Goal: Information Seeking & Learning: Learn about a topic

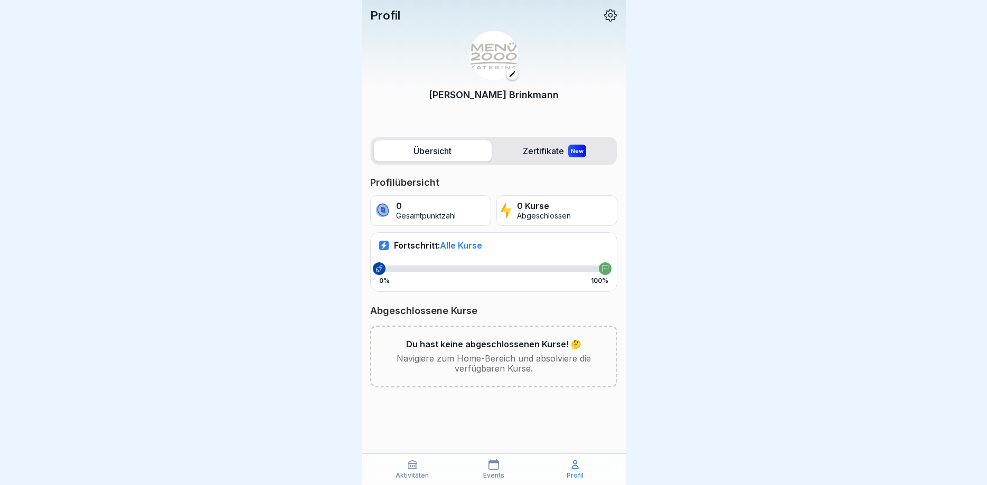
click at [419, 473] on p "Aktivitäten" at bounding box center [412, 475] width 33 height 7
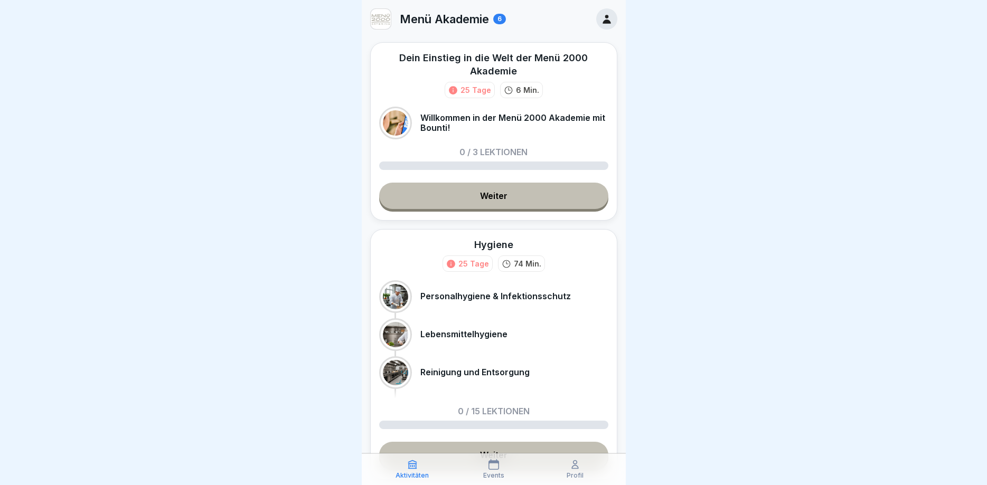
click at [474, 198] on link "Weiter" at bounding box center [493, 196] width 229 height 26
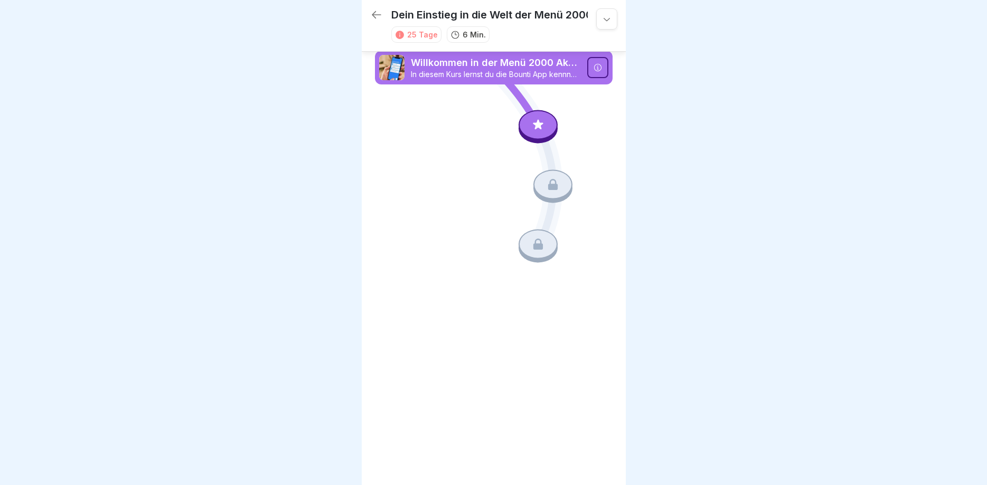
click at [538, 127] on icon at bounding box center [538, 125] width 10 height 10
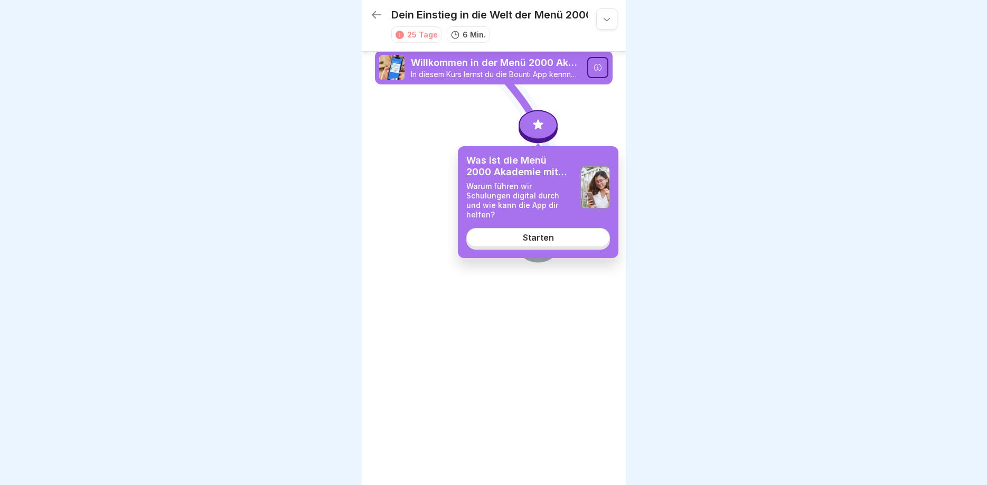
click at [527, 233] on div "Starten" at bounding box center [538, 238] width 31 height 10
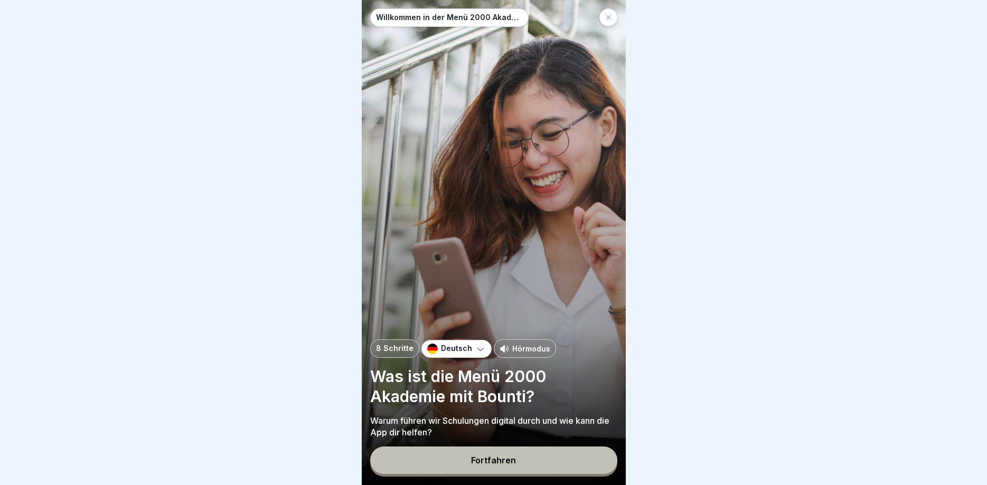
click at [463, 348] on p "Deutsch" at bounding box center [456, 348] width 31 height 9
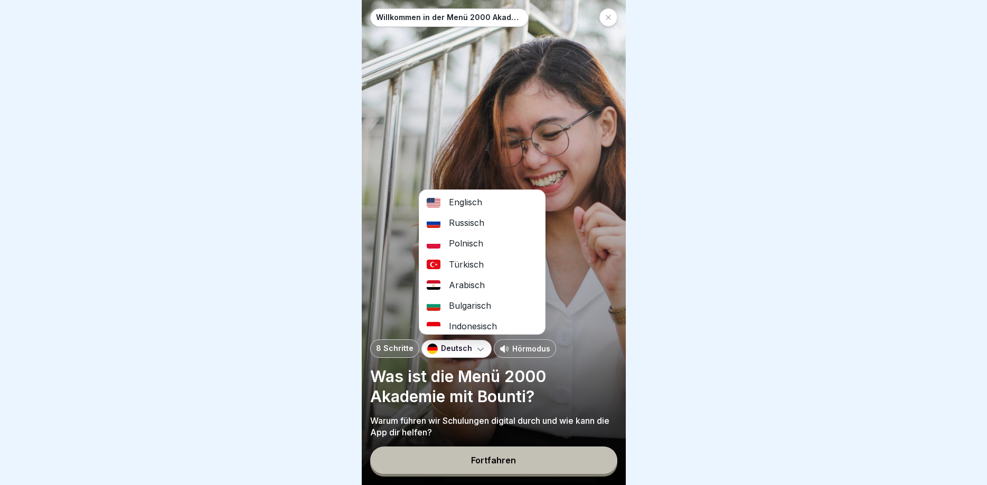
click at [483, 285] on div "Arabisch" at bounding box center [482, 285] width 126 height 21
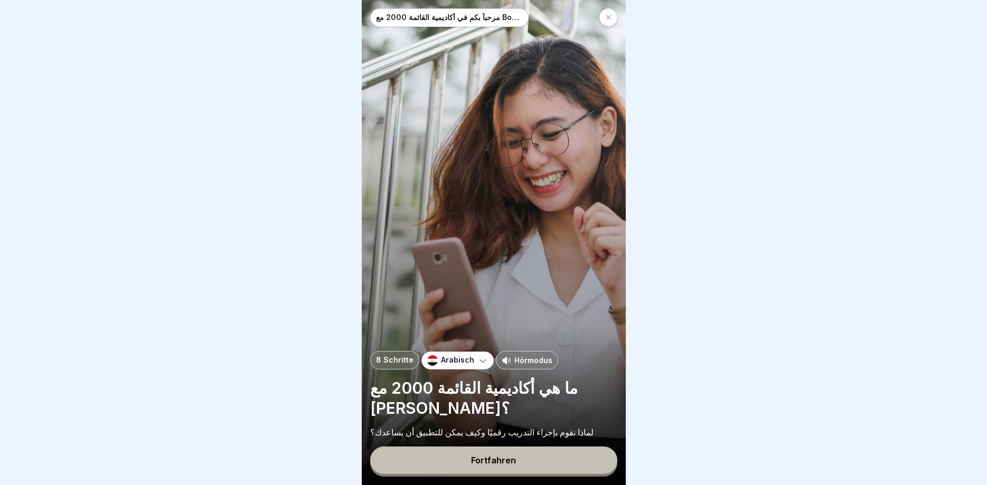
click at [461, 464] on button "Fortfahren" at bounding box center [493, 460] width 247 height 27
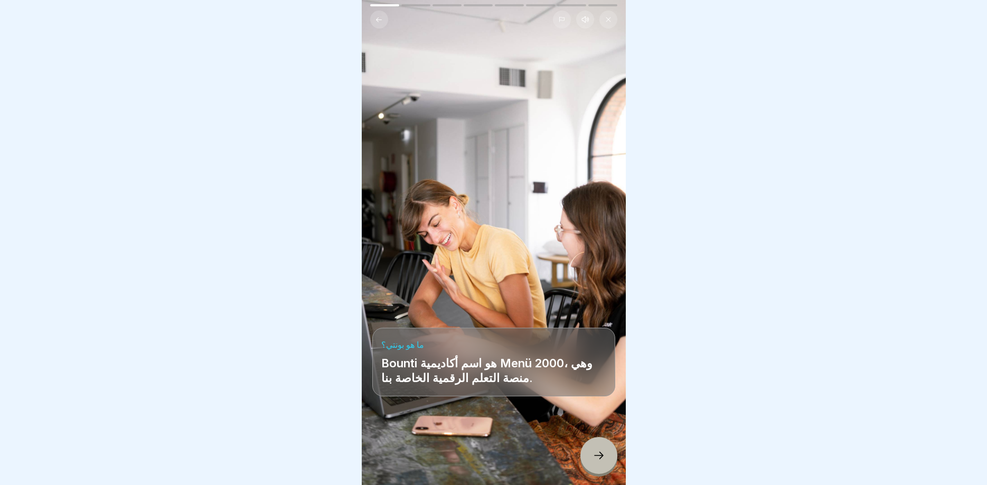
click at [583, 446] on div at bounding box center [493, 453] width 243 height 63
click at [594, 450] on div at bounding box center [598, 455] width 37 height 37
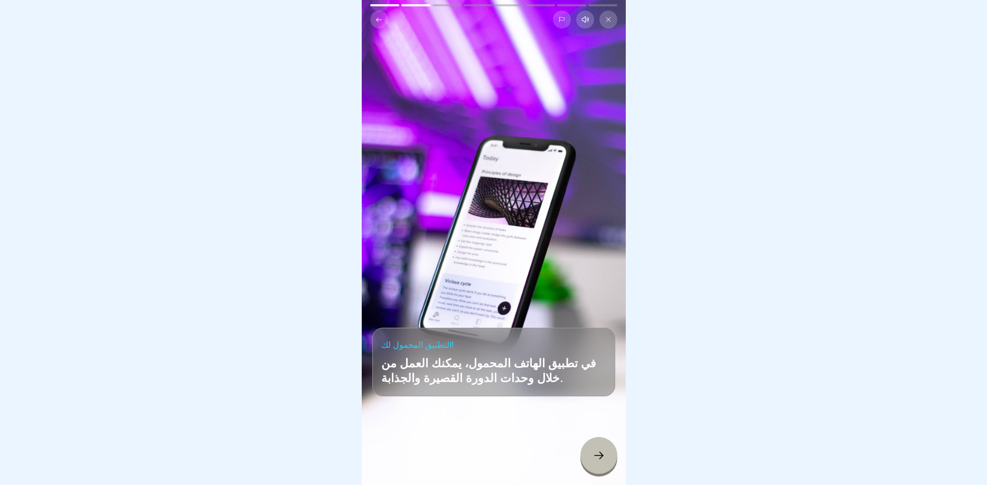
click at [604, 449] on div at bounding box center [598, 455] width 37 height 37
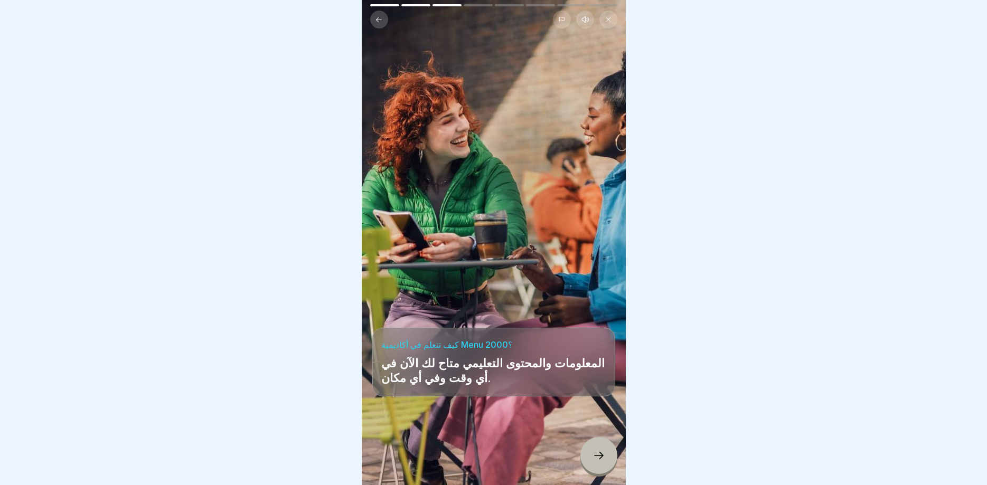
click at [605, 449] on div at bounding box center [598, 455] width 37 height 37
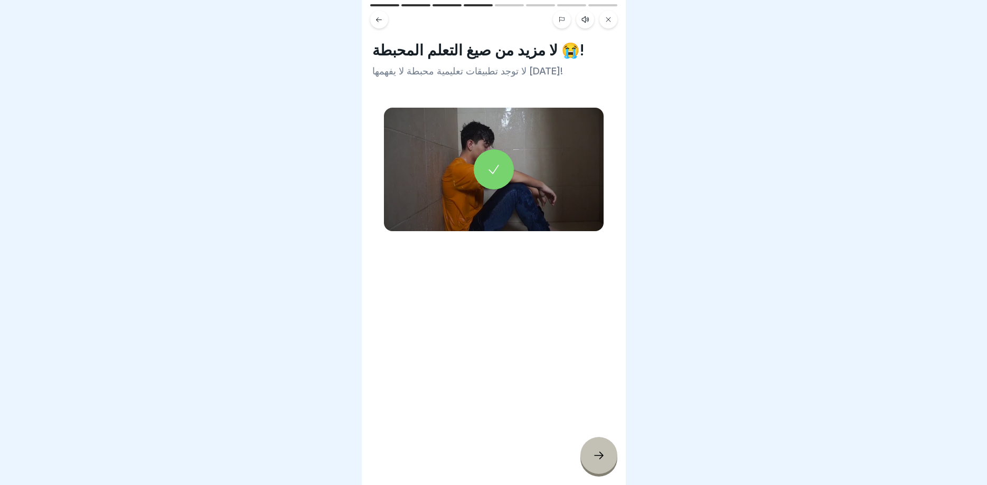
click at [605, 449] on div at bounding box center [598, 455] width 37 height 37
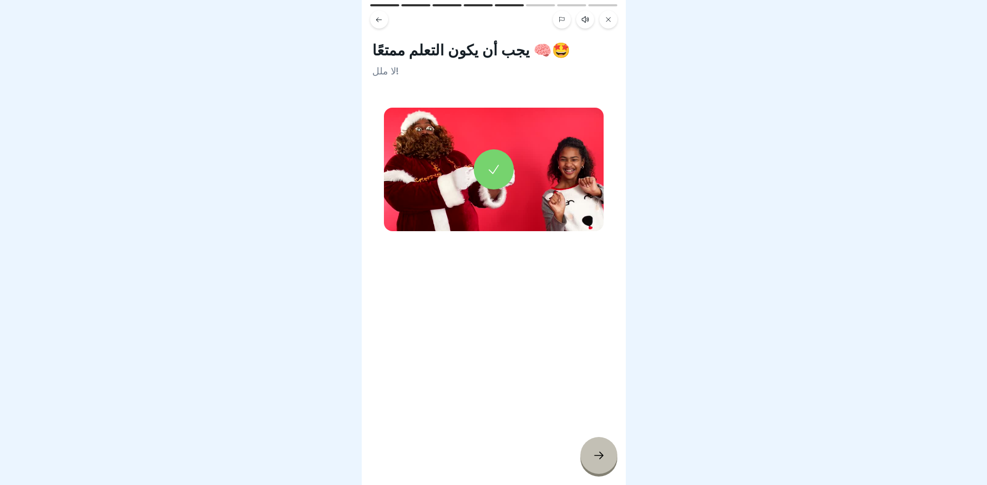
click at [607, 448] on div at bounding box center [598, 455] width 37 height 37
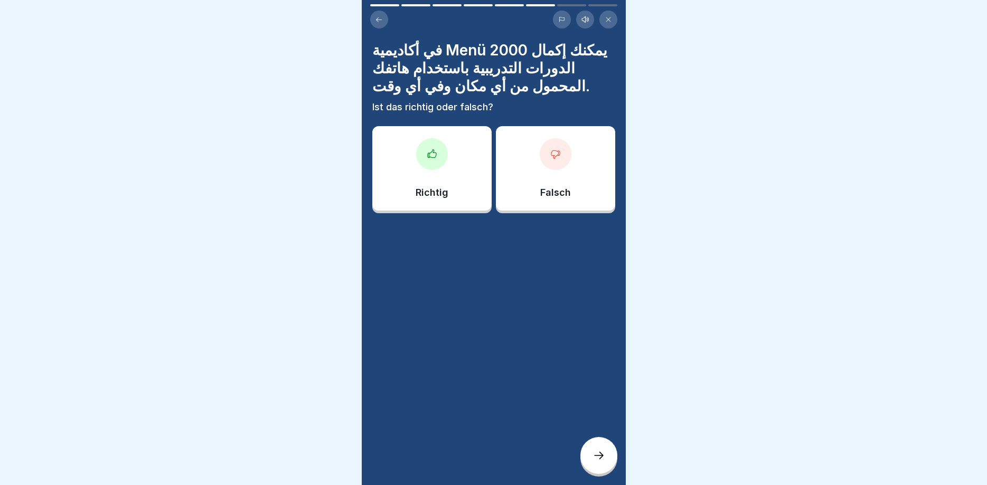
click at [607, 448] on div at bounding box center [598, 455] width 37 height 37
click at [607, 448] on div at bounding box center [493, 242] width 987 height 485
click at [554, 172] on div "Falsch" at bounding box center [555, 168] width 119 height 85
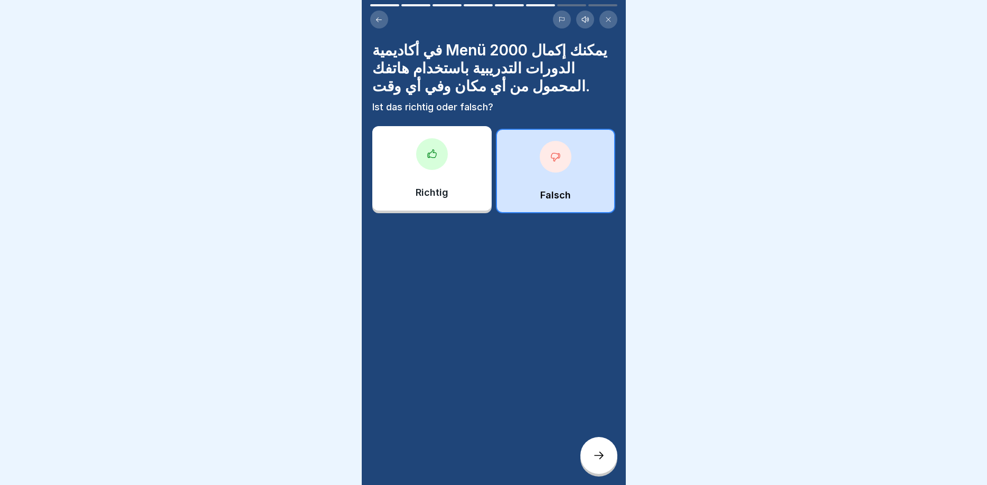
click at [542, 164] on div at bounding box center [556, 157] width 32 height 32
click at [429, 181] on div "Richtig" at bounding box center [431, 168] width 119 height 85
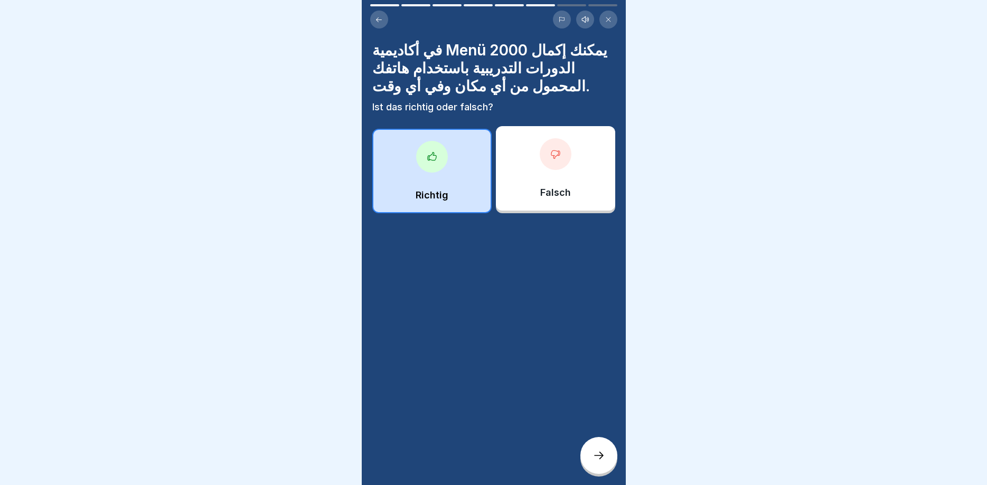
click at [552, 199] on div "Falsch" at bounding box center [555, 168] width 119 height 85
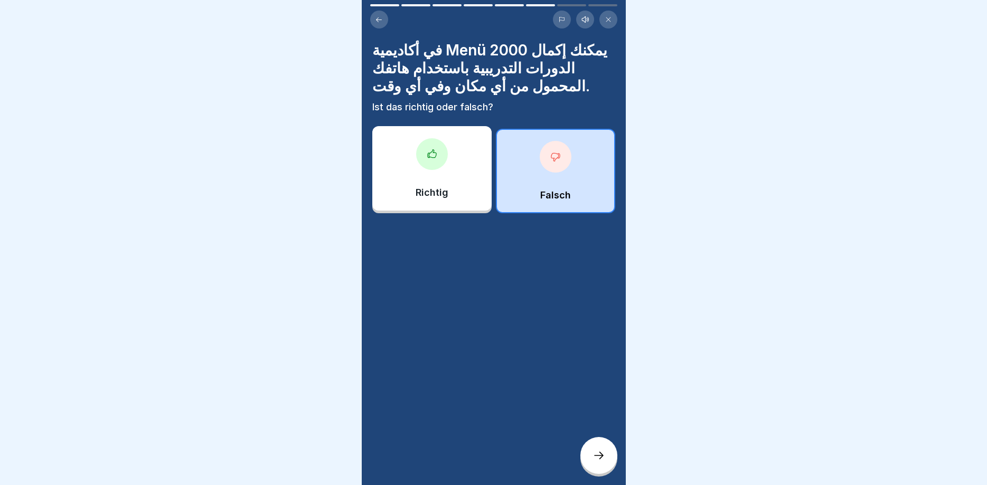
click at [599, 448] on div at bounding box center [598, 455] width 37 height 37
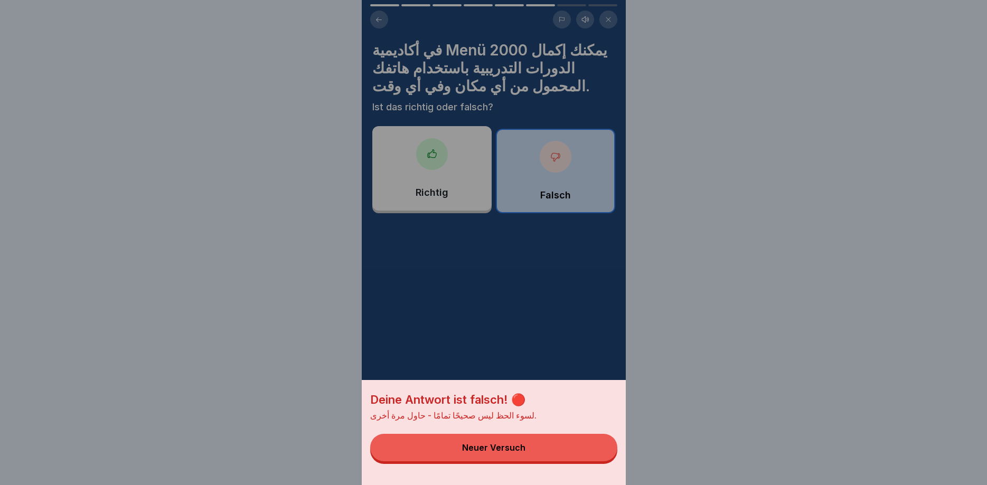
click at [503, 297] on div "Deine Antwort ist falsch! 🔴 لسوء الحظ ليس صحيحًا تمامًا - حاول مرة أخرى. Neuer …" at bounding box center [494, 242] width 264 height 485
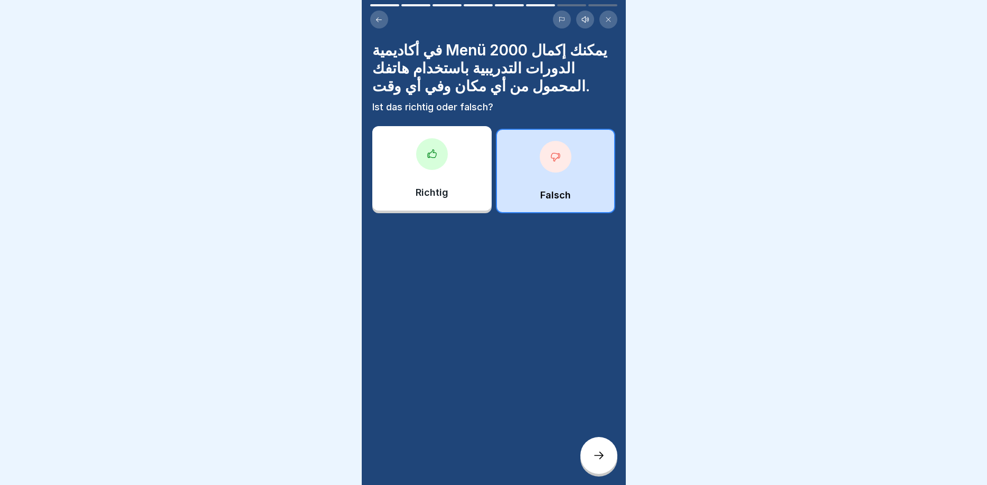
click at [457, 201] on div "Richtig" at bounding box center [431, 168] width 119 height 85
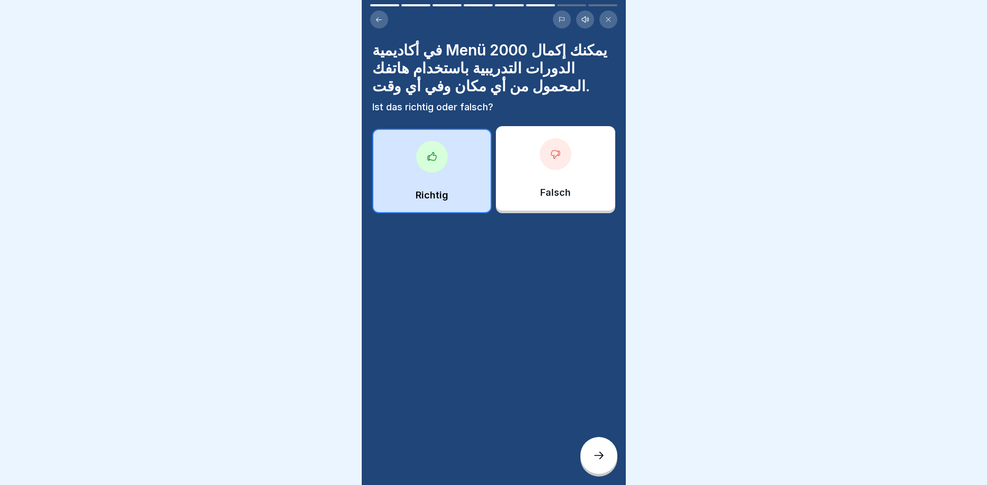
click at [604, 454] on icon at bounding box center [599, 455] width 13 height 13
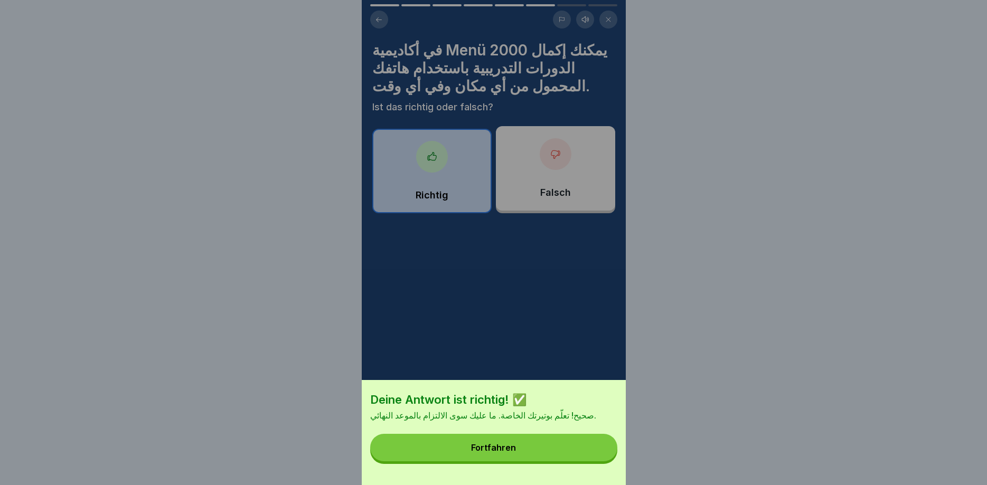
drag, startPoint x: 542, startPoint y: 440, endPoint x: 540, endPoint y: 447, distance: 7.7
click at [540, 445] on button "Fortfahren" at bounding box center [493, 447] width 247 height 27
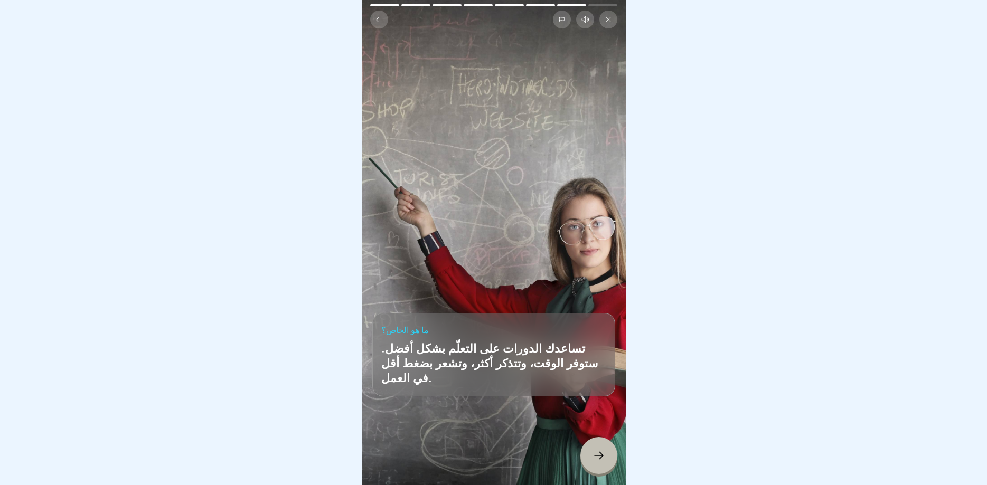
click at [604, 461] on icon at bounding box center [599, 455] width 13 height 13
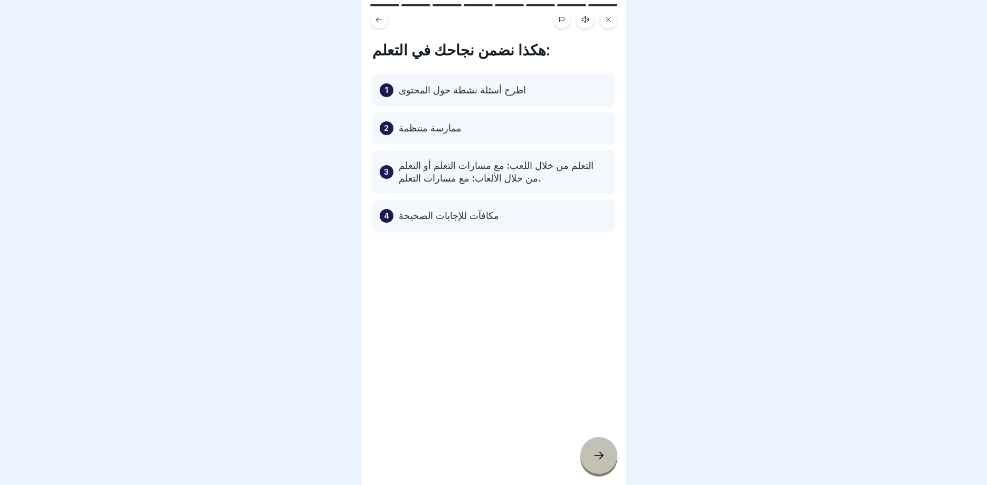
click at [457, 90] on p "اطرح أسئلة نشطة حول المحتوى" at bounding box center [462, 90] width 127 height 13
click at [427, 141] on div "2 ممارسة منتظمة" at bounding box center [493, 128] width 243 height 33
click at [591, 452] on div at bounding box center [598, 455] width 37 height 37
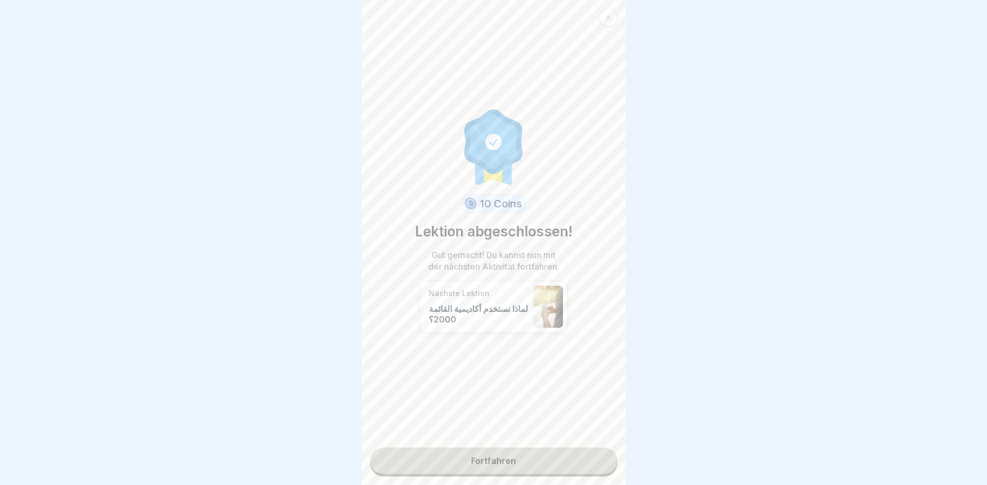
click at [567, 455] on link "Fortfahren" at bounding box center [493, 461] width 247 height 26
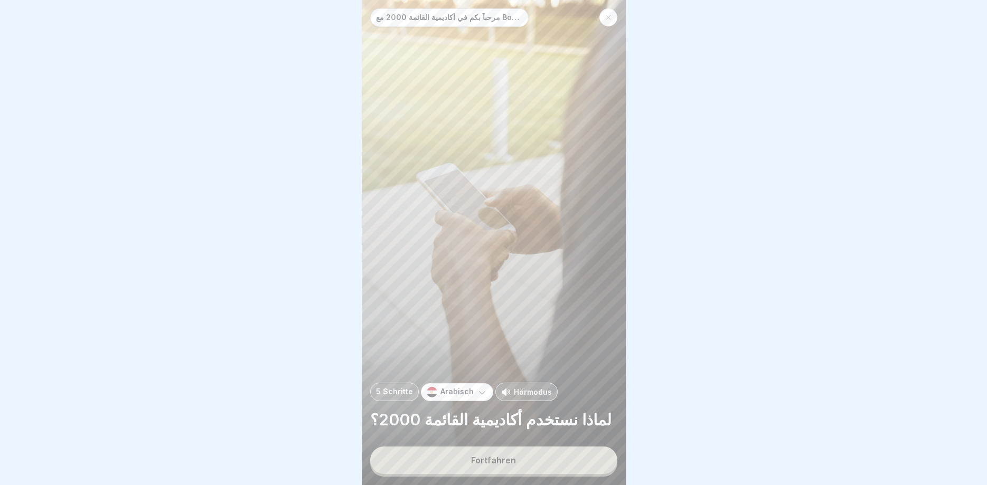
click at [528, 467] on button "Fortfahren" at bounding box center [493, 460] width 247 height 27
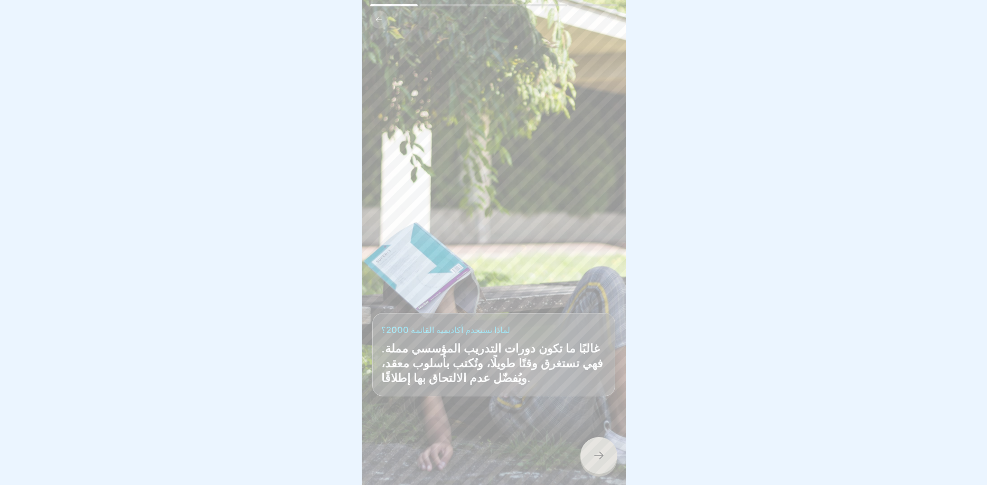
click at [600, 446] on div at bounding box center [598, 455] width 37 height 37
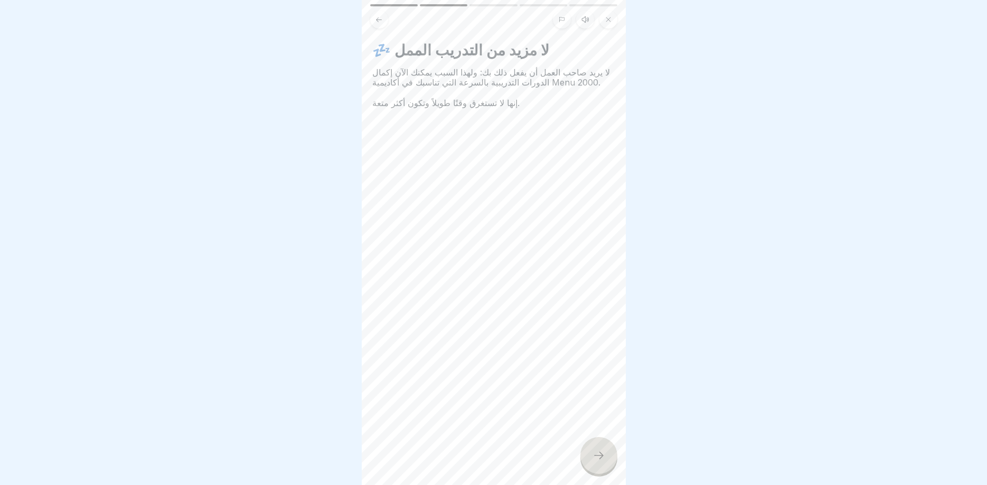
click at [599, 446] on div at bounding box center [598, 455] width 37 height 37
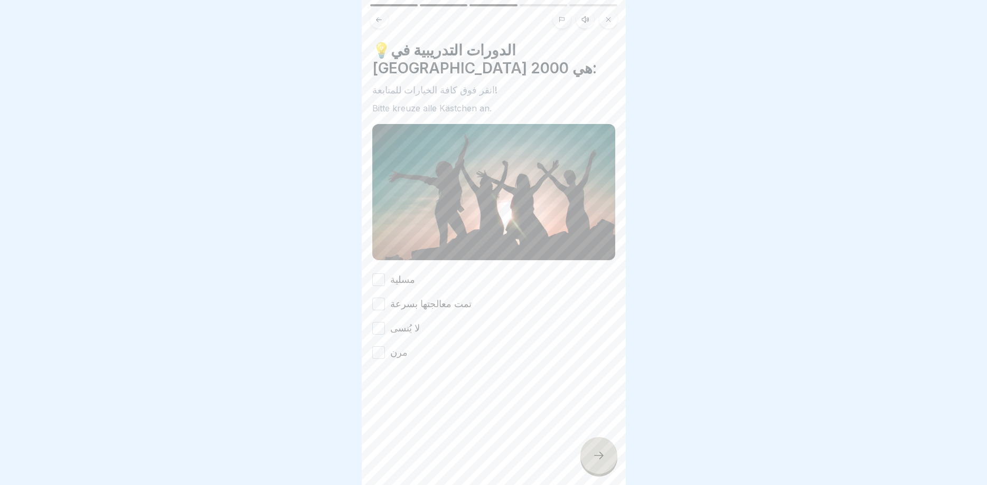
click at [599, 446] on div at bounding box center [598, 455] width 37 height 37
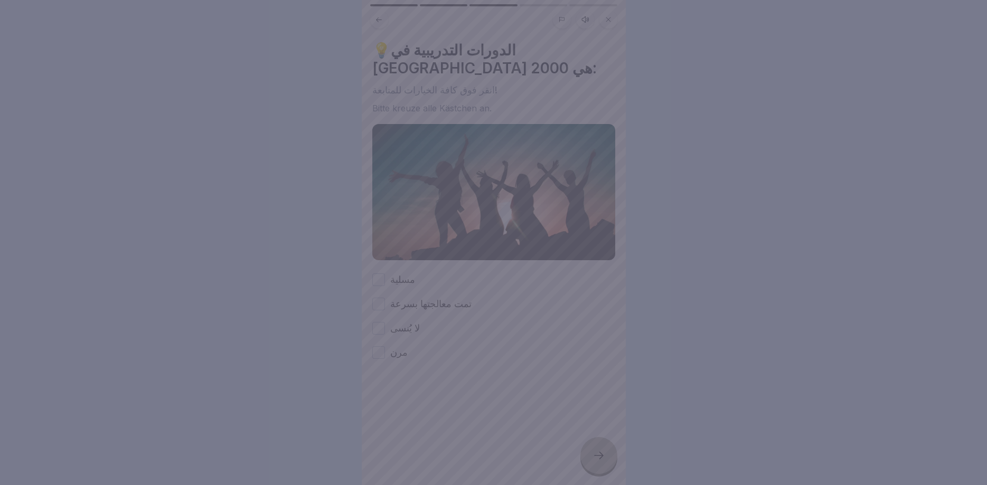
drag, startPoint x: 614, startPoint y: 466, endPoint x: 596, endPoint y: 452, distance: 22.5
click at [608, 462] on div at bounding box center [493, 242] width 987 height 485
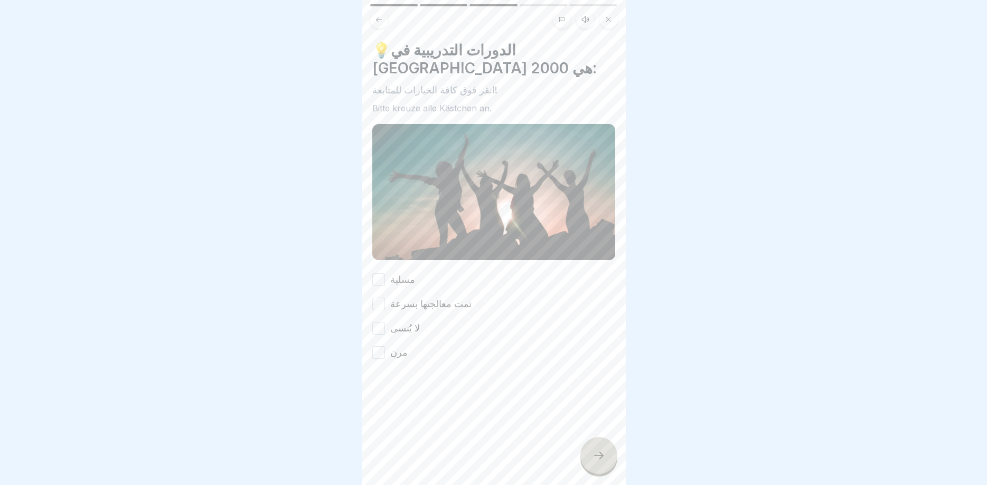
click at [401, 282] on label "مسلية" at bounding box center [402, 280] width 25 height 14
click at [385, 282] on button "مسلية" at bounding box center [378, 280] width 13 height 13
click at [397, 303] on label "تمت معالجتها بسرعة" at bounding box center [430, 304] width 81 height 14
click at [385, 303] on button "تمت معالجتها بسرعة" at bounding box center [378, 304] width 13 height 13
click at [391, 354] on label "مرن" at bounding box center [398, 353] width 17 height 14
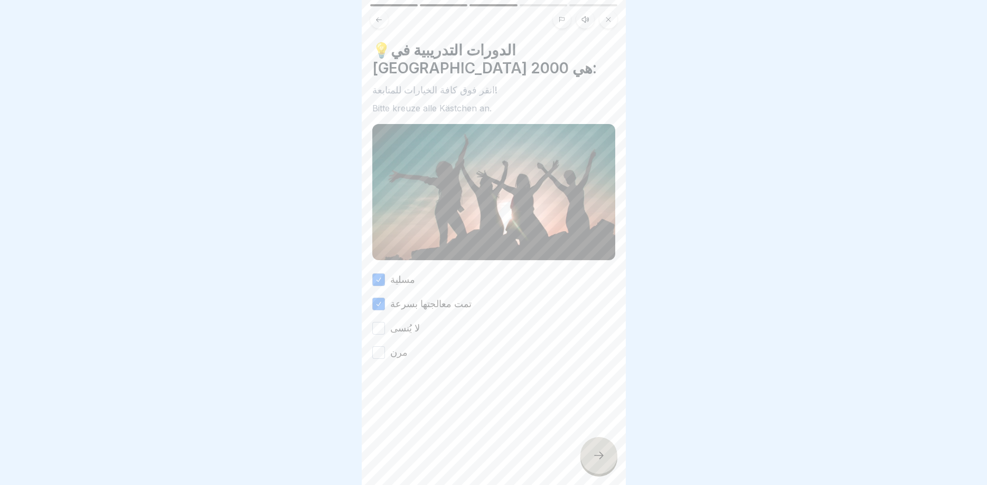
click at [385, 354] on button "مرن" at bounding box center [378, 352] width 13 height 13
click at [386, 325] on div "لا يُنسى" at bounding box center [396, 329] width 48 height 14
click at [381, 321] on div "مسلية تمت معالجتها بسرعة لا يُنسى مرن" at bounding box center [493, 316] width 243 height 87
click at [397, 335] on label "لا يُنسى" at bounding box center [405, 329] width 30 height 14
click at [385, 335] on button "لا يُنسى" at bounding box center [378, 328] width 13 height 13
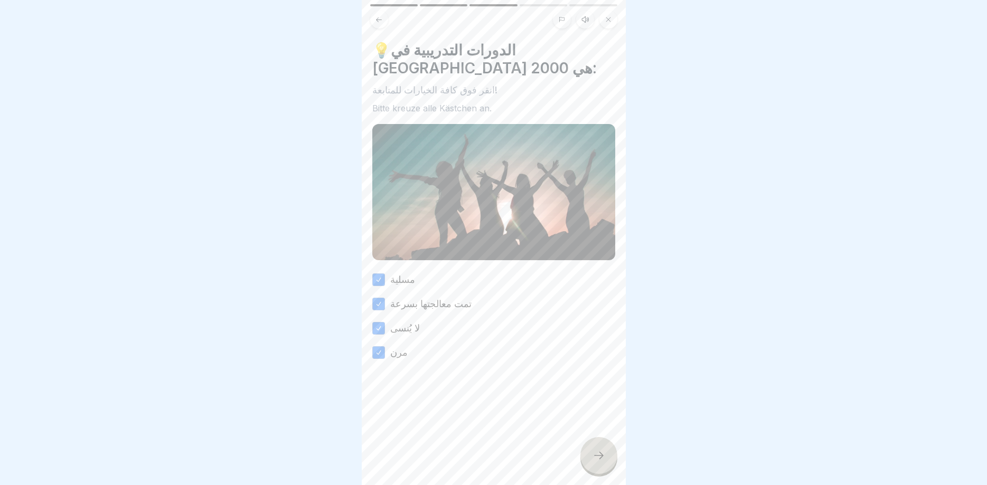
click at [611, 447] on div at bounding box center [598, 455] width 37 height 37
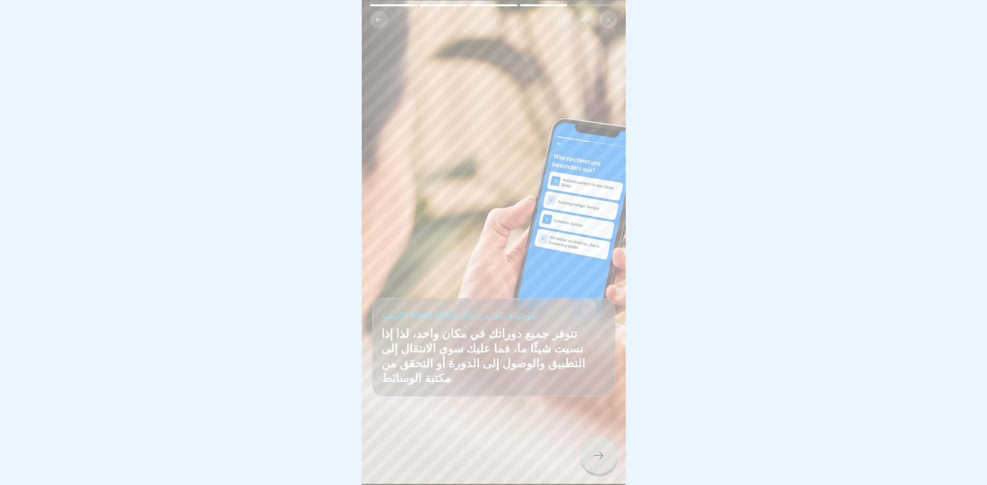
click at [610, 447] on div at bounding box center [598, 455] width 37 height 37
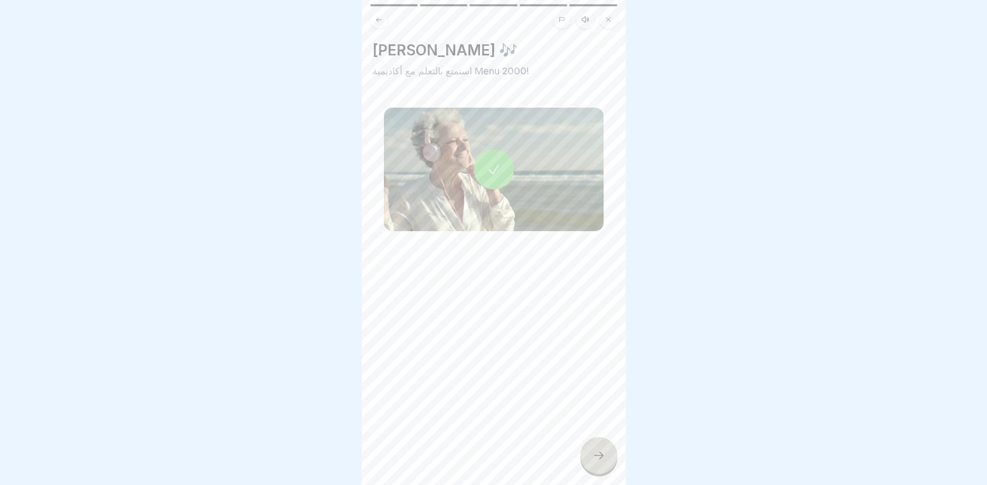
click at [605, 449] on div at bounding box center [598, 455] width 37 height 37
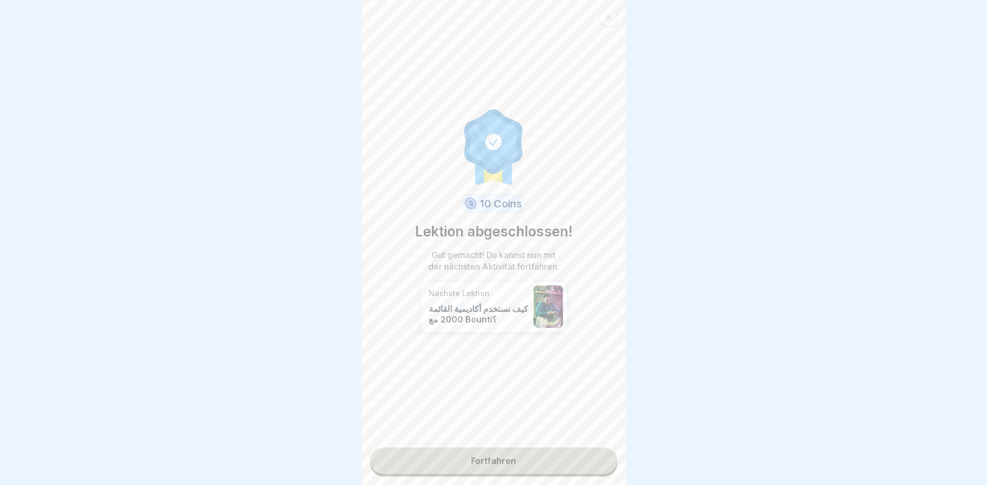
click at [579, 456] on link "Fortfahren" at bounding box center [493, 461] width 247 height 26
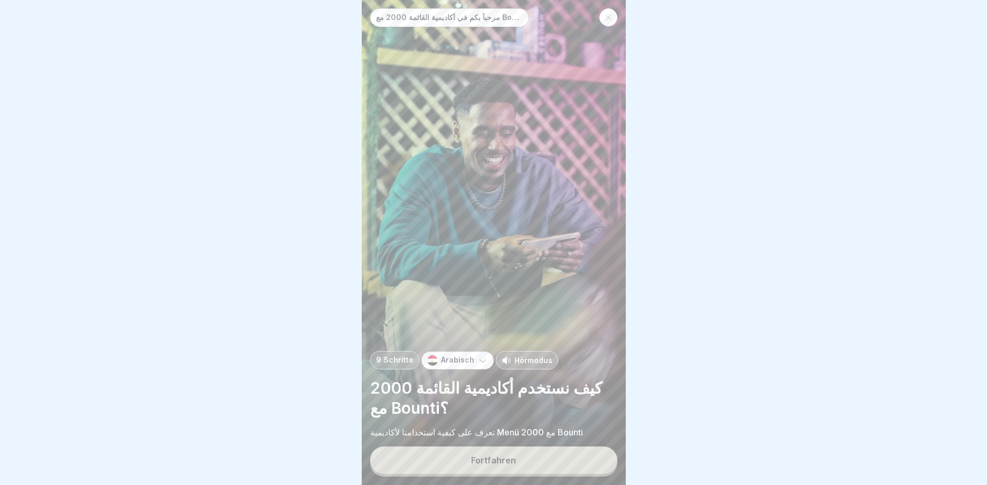
click at [579, 455] on button "Fortfahren" at bounding box center [493, 460] width 247 height 27
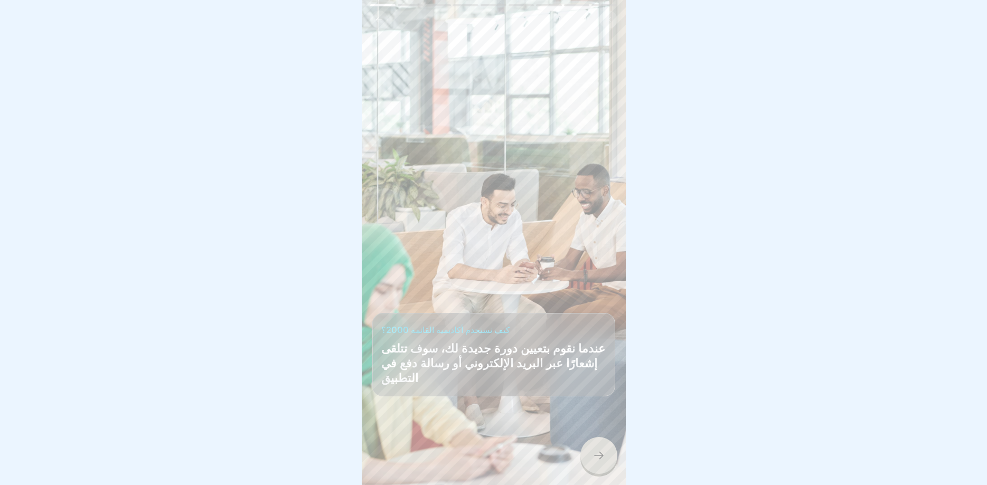
click at [592, 452] on div at bounding box center [598, 455] width 37 height 37
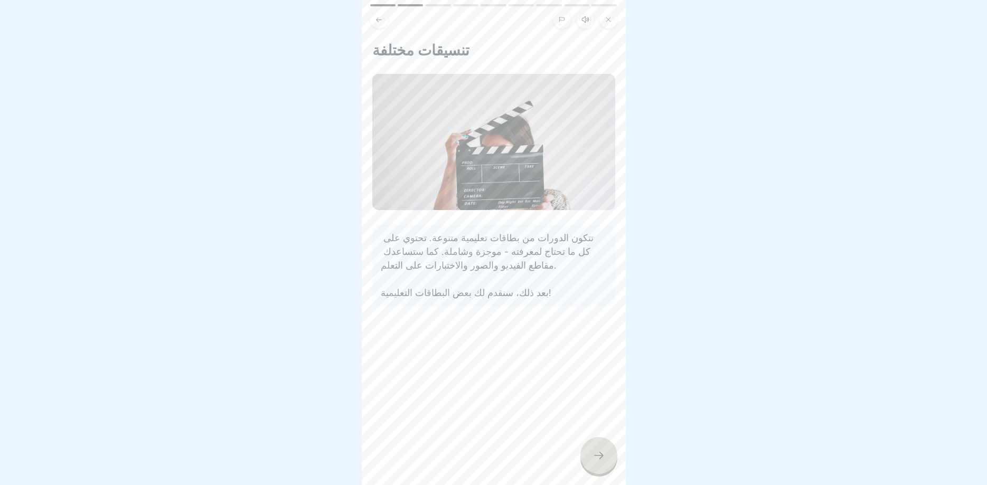
click at [595, 453] on icon at bounding box center [599, 455] width 13 height 13
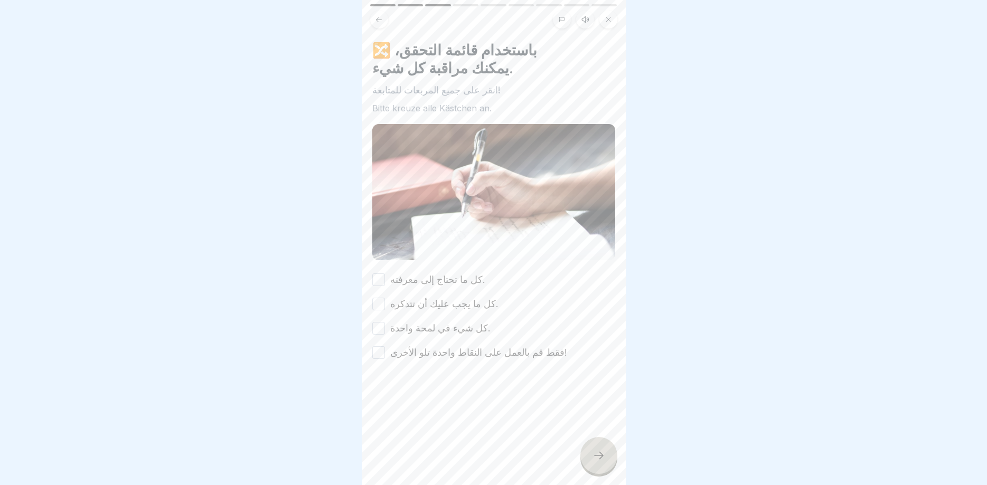
click at [595, 453] on icon at bounding box center [599, 455] width 13 height 13
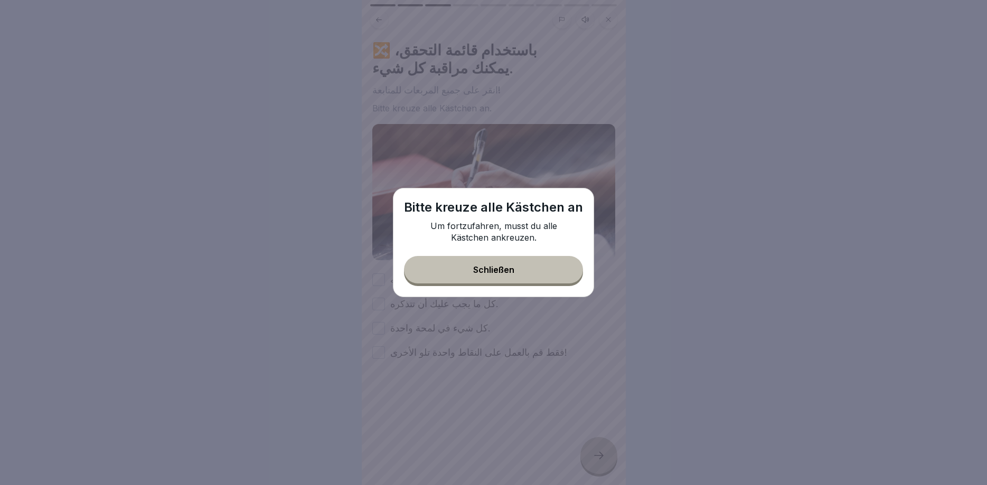
drag, startPoint x: 520, startPoint y: 263, endPoint x: 522, endPoint y: 269, distance: 6.4
click at [520, 263] on button "Schließen" at bounding box center [493, 269] width 179 height 27
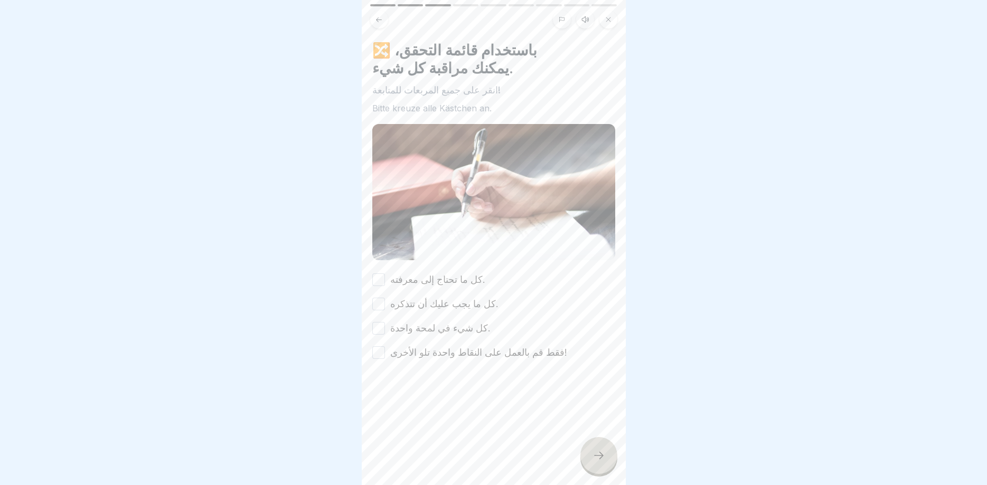
click at [387, 280] on div "كل ما تحتاج إلى معرفته." at bounding box center [428, 280] width 113 height 14
click at [377, 281] on button "كل ما تحتاج إلى معرفته." at bounding box center [378, 280] width 13 height 13
click at [379, 305] on button "كل ما يجب عليك أن تتذكره." at bounding box center [378, 304] width 13 height 13
click at [384, 322] on div "كل شيء في لمحة واحدة." at bounding box center [431, 329] width 118 height 14
click at [384, 325] on button "كل شيء في لمحة واحدة." at bounding box center [378, 328] width 13 height 13
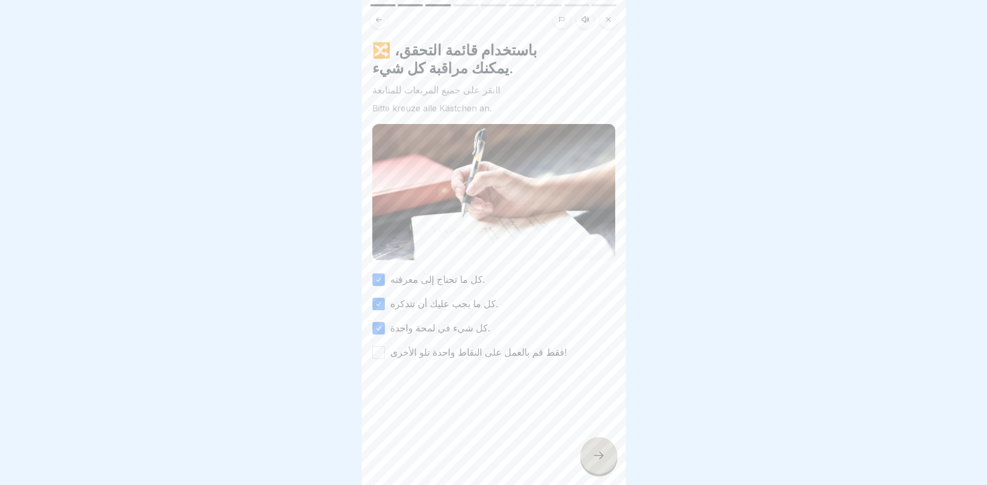
click at [377, 355] on button "فقط قم بالعمل على النقاط واحدة تلو الأخرى!" at bounding box center [378, 352] width 13 height 13
click at [592, 437] on div "🔀 باستخدام قائمة التحقق، يمكنك مراقبة كل شيء. انقر على جميع المربعات للمتابعة! …" at bounding box center [494, 242] width 264 height 485
click at [606, 460] on div at bounding box center [598, 455] width 37 height 37
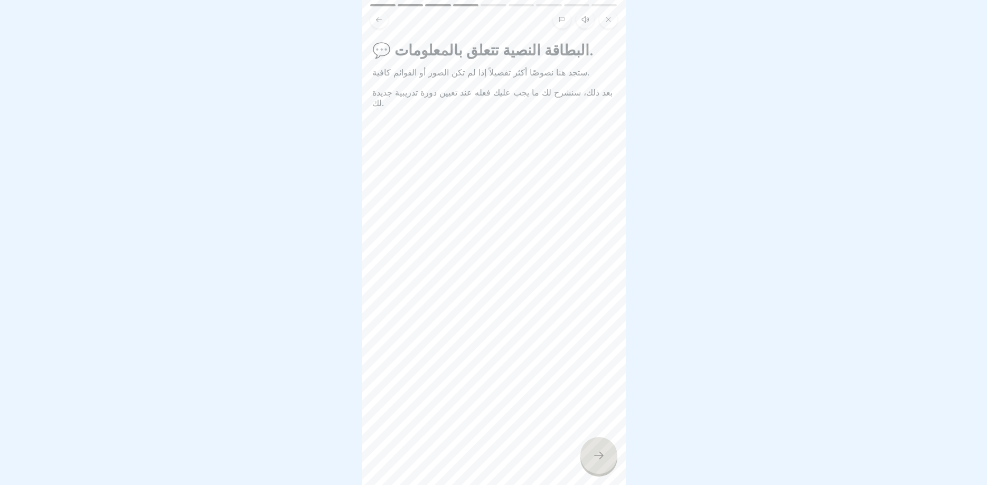
click at [619, 461] on div "💬 البطاقة النصية تتعلق بالمعلومات. ستجد هنا نصوصًا أكثر تفصيلاً إذا لم تكن الصو…" at bounding box center [494, 242] width 264 height 485
click at [592, 457] on div at bounding box center [598, 455] width 37 height 37
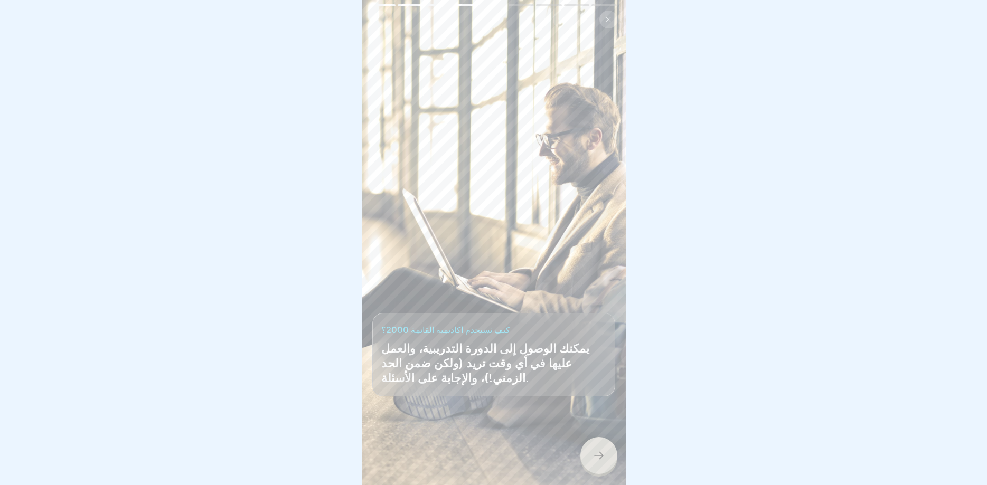
click at [603, 457] on icon at bounding box center [599, 455] width 10 height 7
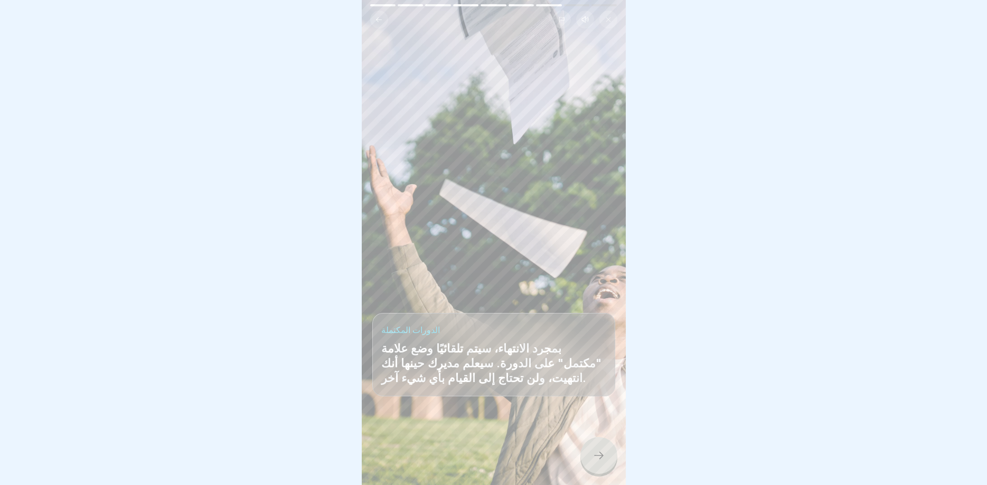
click at [603, 457] on icon at bounding box center [599, 455] width 10 height 7
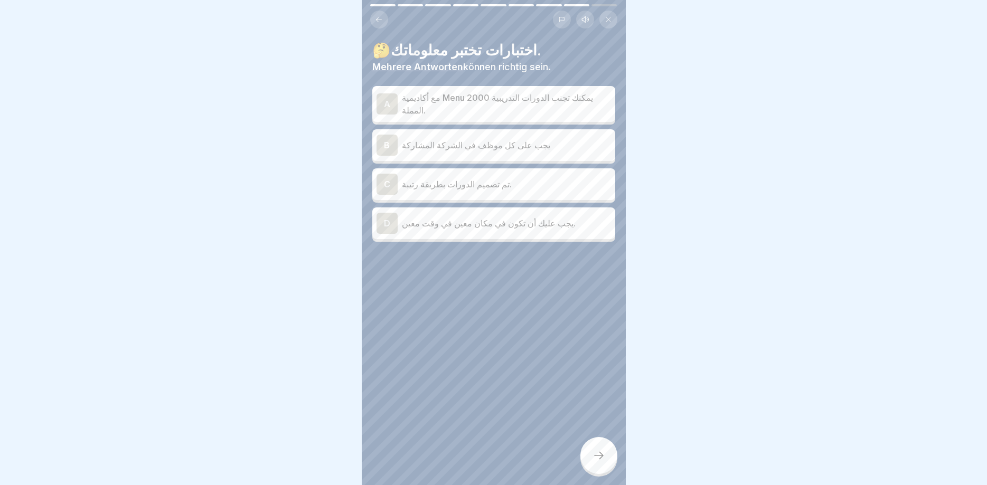
click at [603, 457] on icon at bounding box center [599, 455] width 10 height 7
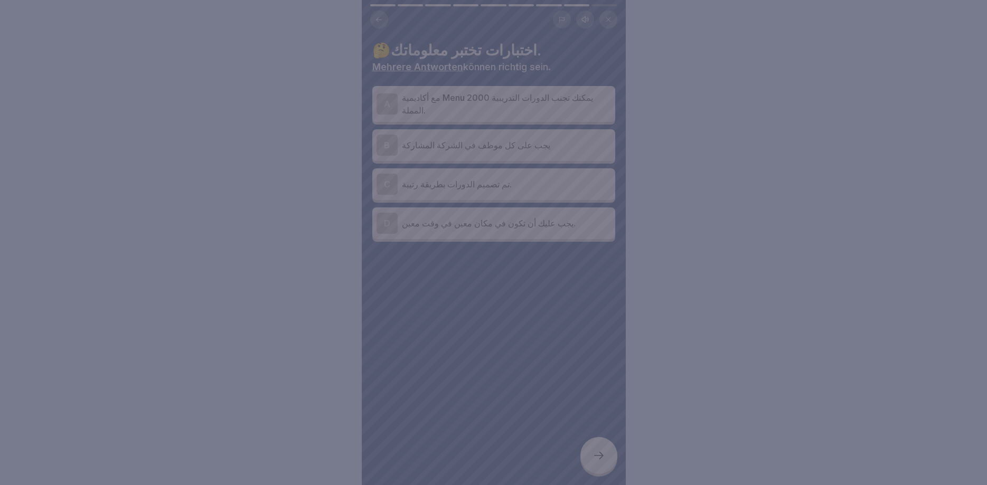
click at [603, 457] on div at bounding box center [493, 242] width 987 height 485
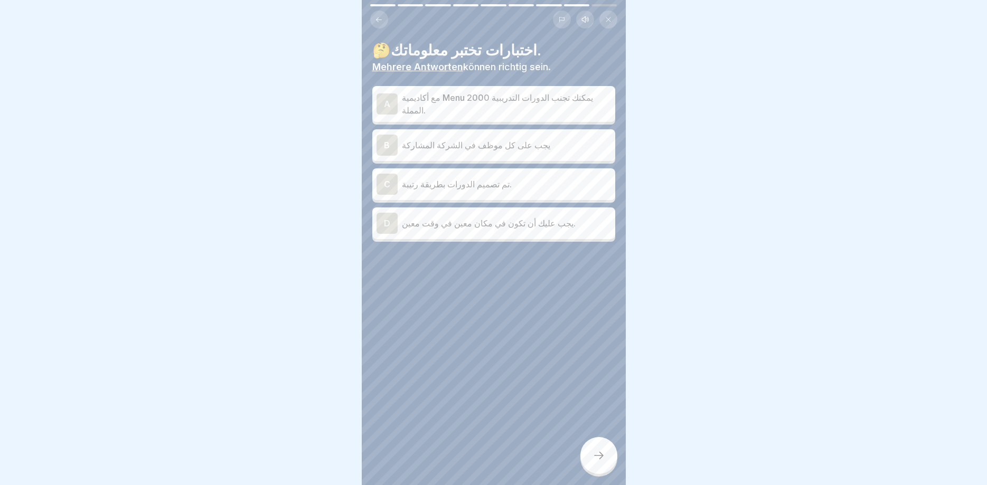
click at [438, 149] on div "B يجب على كل موظف في الشركة المشاركة" at bounding box center [494, 145] width 235 height 21
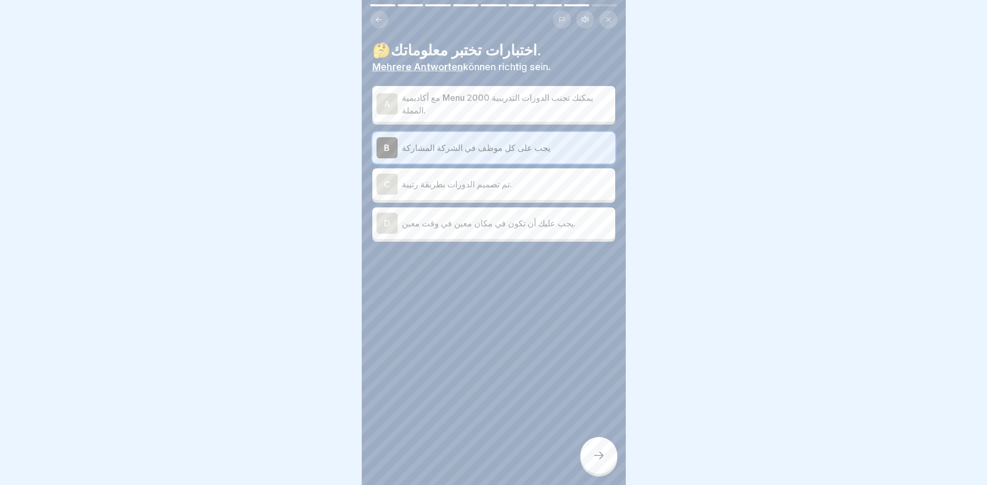
click at [489, 189] on div "C تم تصميم الدورات بطريقة رتيبة." at bounding box center [494, 184] width 235 height 21
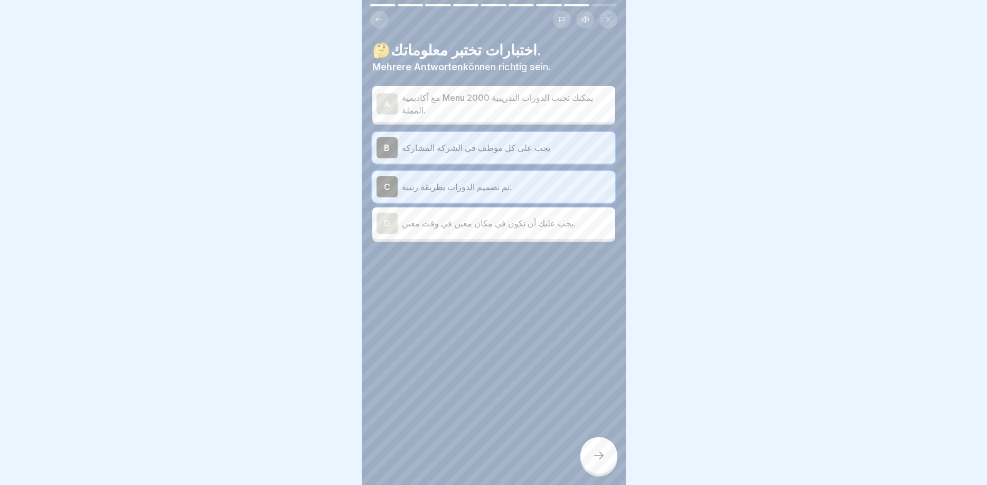
click at [499, 222] on p "يجب عليك أن تكون في مكان معين في وقت معين." at bounding box center [506, 223] width 209 height 13
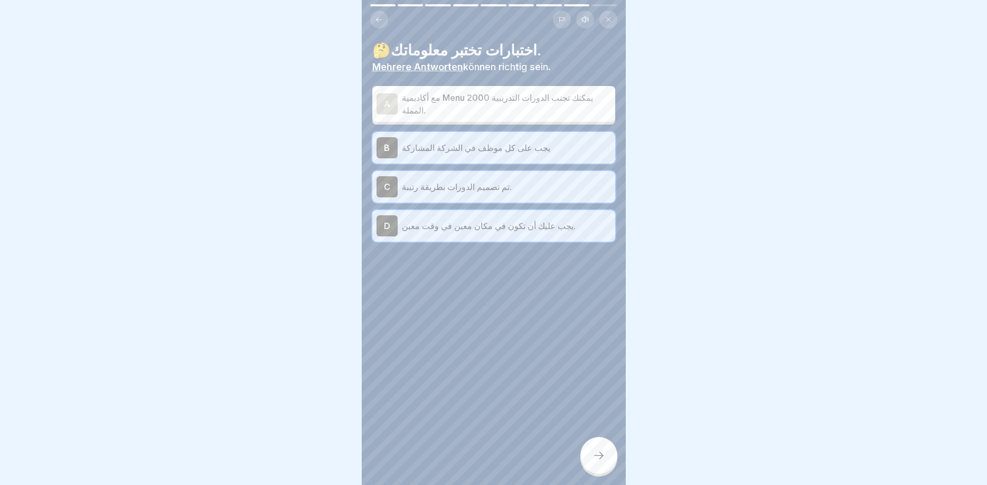
click at [483, 101] on p "مع أكاديمية Menu 2000 يمكنك تجنب الدورات التدريبية المملة." at bounding box center [506, 103] width 209 height 25
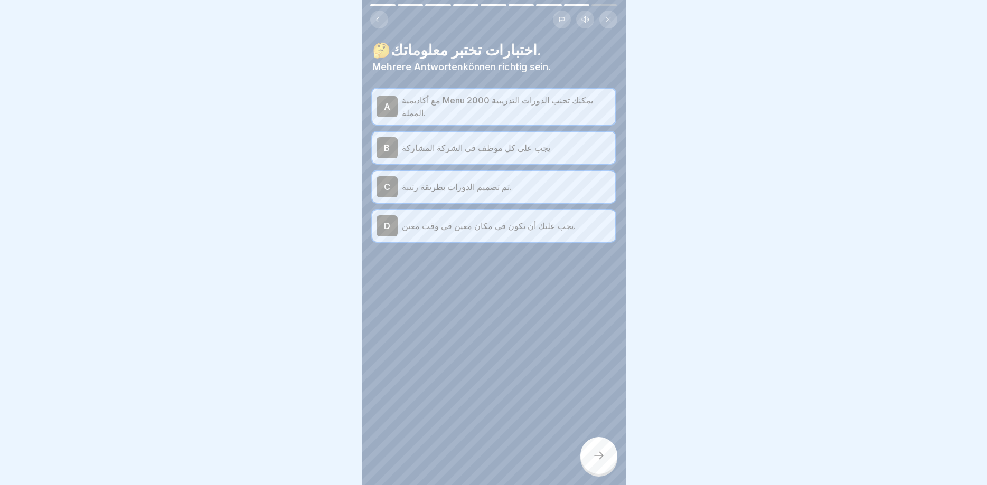
click at [605, 469] on div at bounding box center [598, 455] width 37 height 37
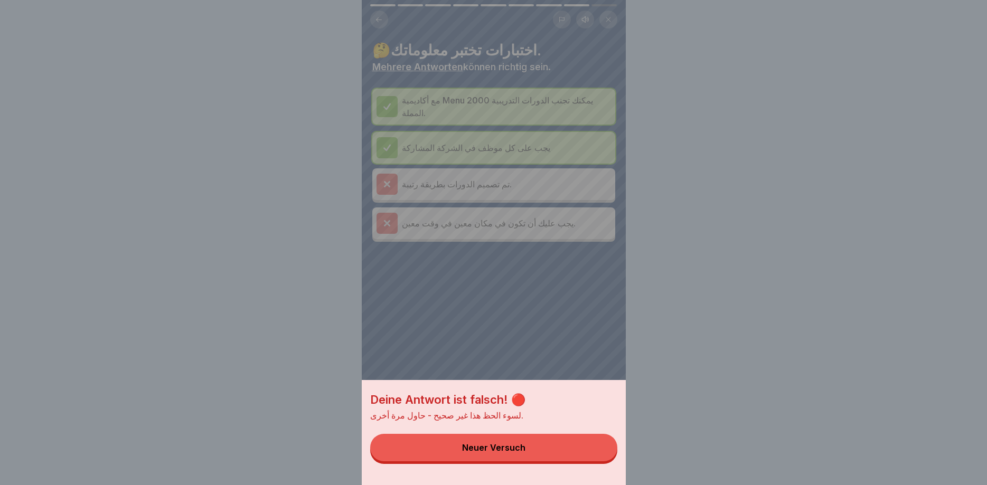
click at [584, 445] on button "Neuer Versuch" at bounding box center [493, 447] width 247 height 27
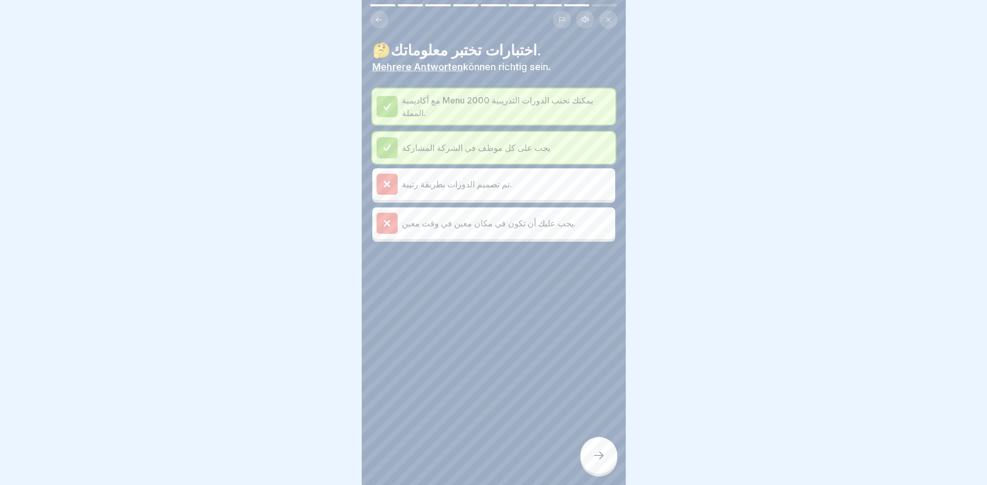
click at [602, 453] on icon at bounding box center [599, 455] width 13 height 13
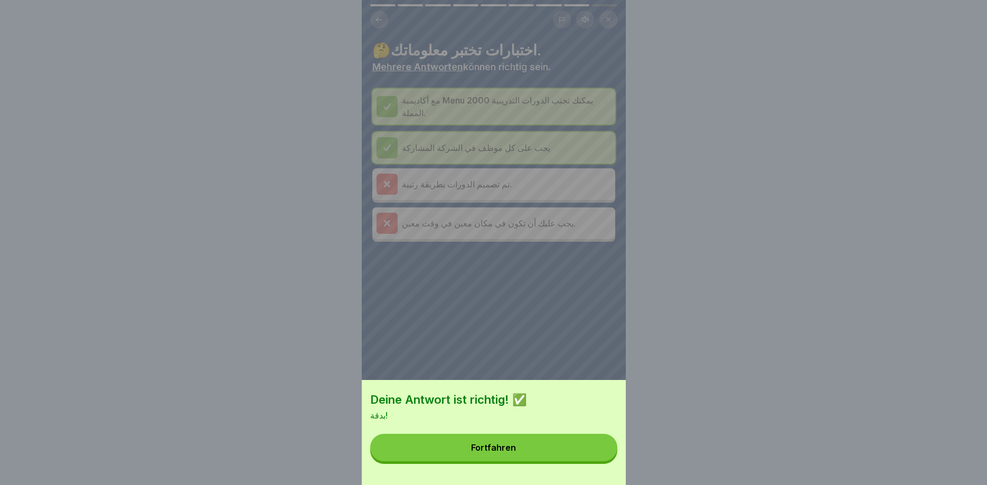
click at [551, 446] on button "Fortfahren" at bounding box center [493, 447] width 247 height 27
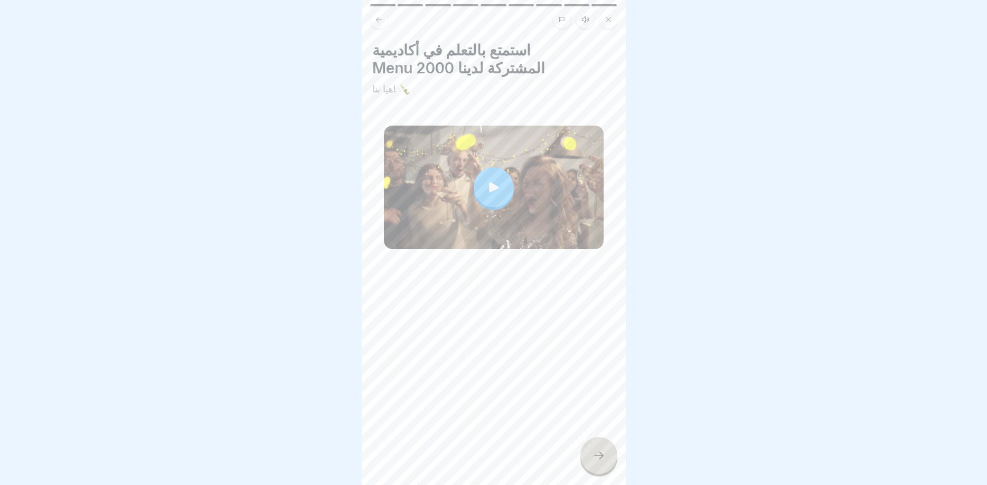
click at [598, 453] on icon at bounding box center [599, 455] width 13 height 13
click at [607, 462] on div at bounding box center [598, 455] width 37 height 37
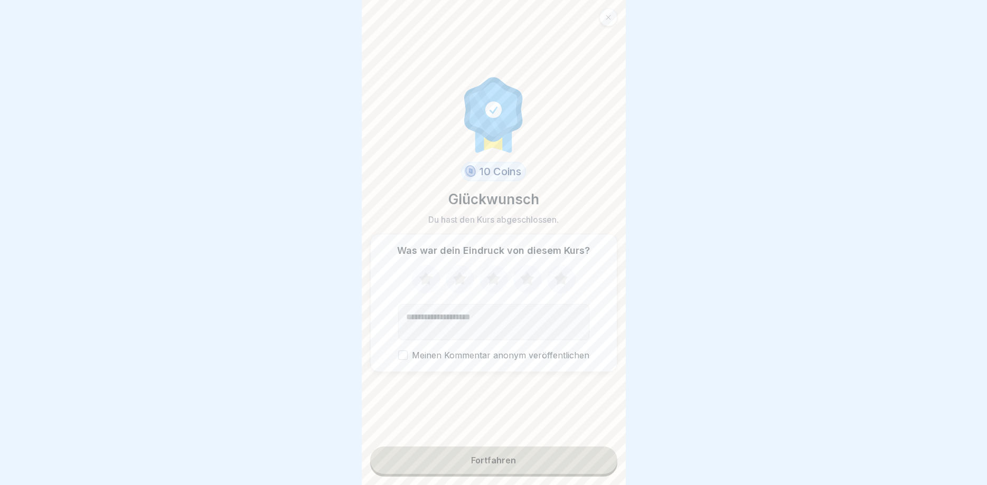
click at [551, 285] on icon at bounding box center [561, 279] width 28 height 27
click at [573, 281] on icon at bounding box center [561, 279] width 28 height 27
click at [467, 331] on textarea "Kommentar (optional)" at bounding box center [493, 322] width 191 height 36
type textarea "*****"
click at [453, 463] on button "Fortfahren" at bounding box center [493, 460] width 247 height 27
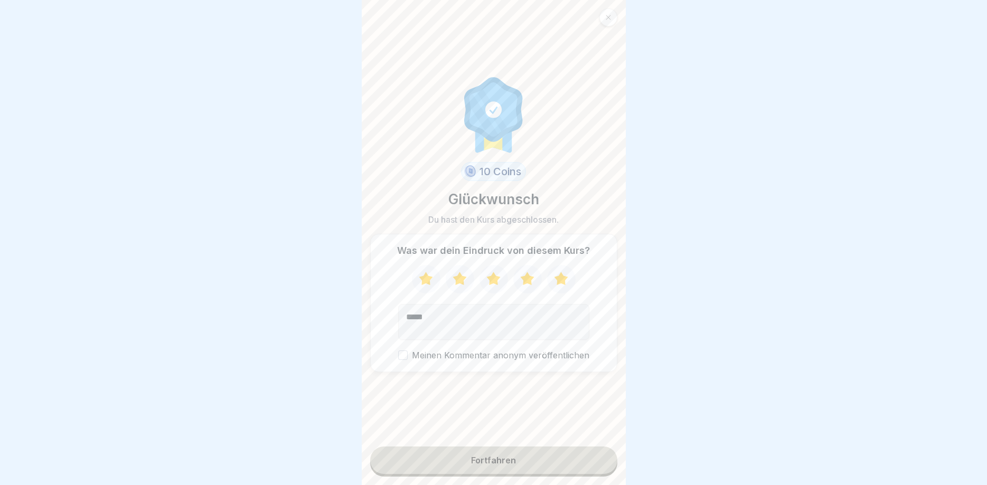
click at [417, 353] on label "Meinen Kommentar anonym veröffentlichen" at bounding box center [493, 356] width 191 height 10
click at [408, 353] on button "Meinen Kommentar anonym veröffentlichen" at bounding box center [403, 356] width 10 height 10
click at [447, 449] on button "Fortfahren" at bounding box center [493, 460] width 247 height 27
click at [464, 454] on button "Fortfahren" at bounding box center [493, 460] width 247 height 27
drag, startPoint x: 464, startPoint y: 455, endPoint x: 475, endPoint y: 418, distance: 38.6
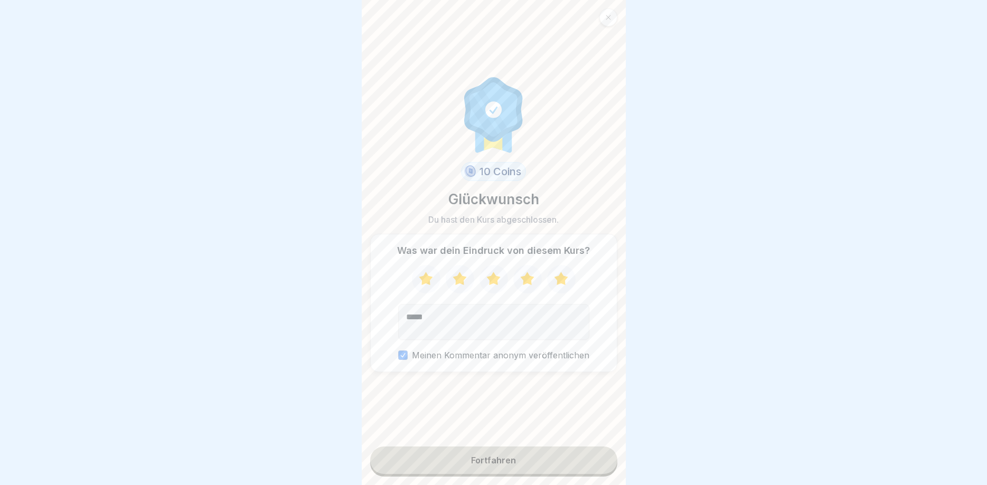
click at [464, 453] on button "Fortfahren" at bounding box center [493, 460] width 247 height 27
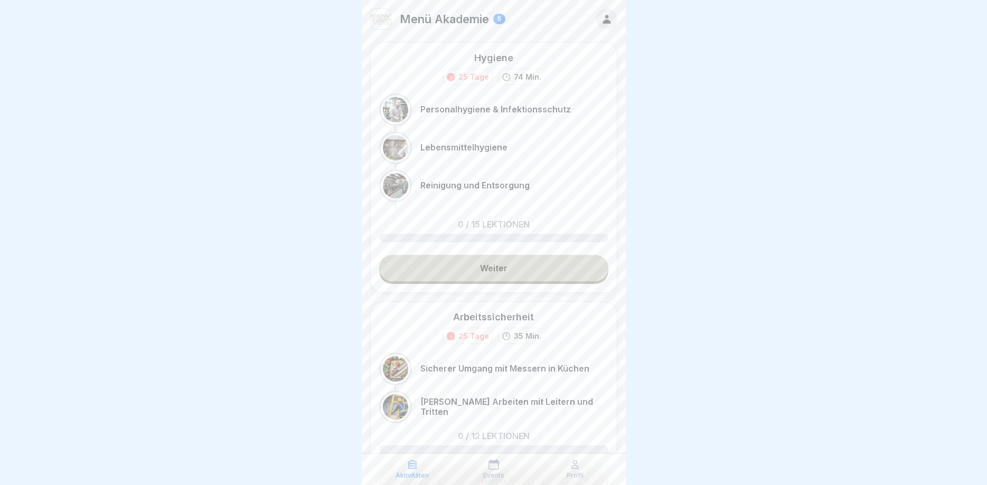
click at [472, 255] on div "Hygiene 25 Tage 74 Min. Personalhygiene & Infektionsschutz Lebensmittelhygiene …" at bounding box center [493, 167] width 247 height 251
click at [487, 266] on link "Weiter" at bounding box center [493, 268] width 229 height 26
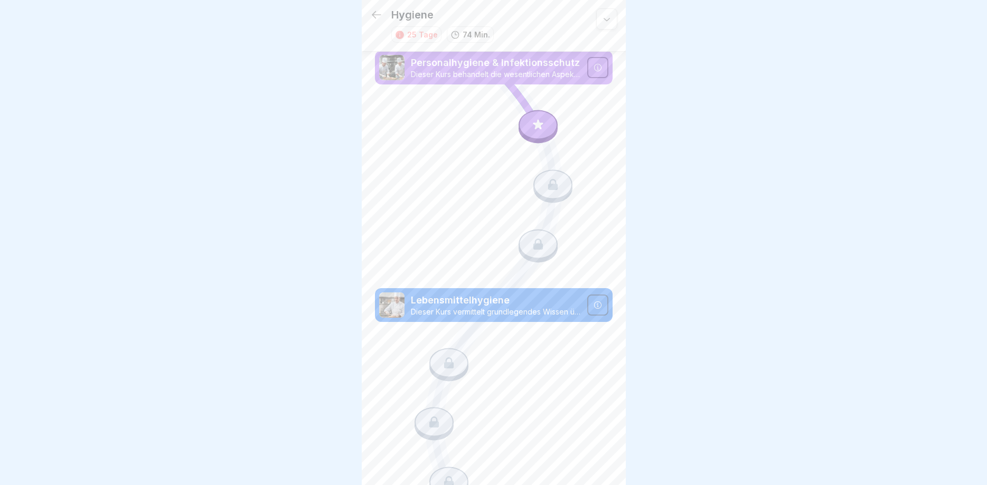
click at [537, 128] on icon at bounding box center [538, 125] width 10 height 10
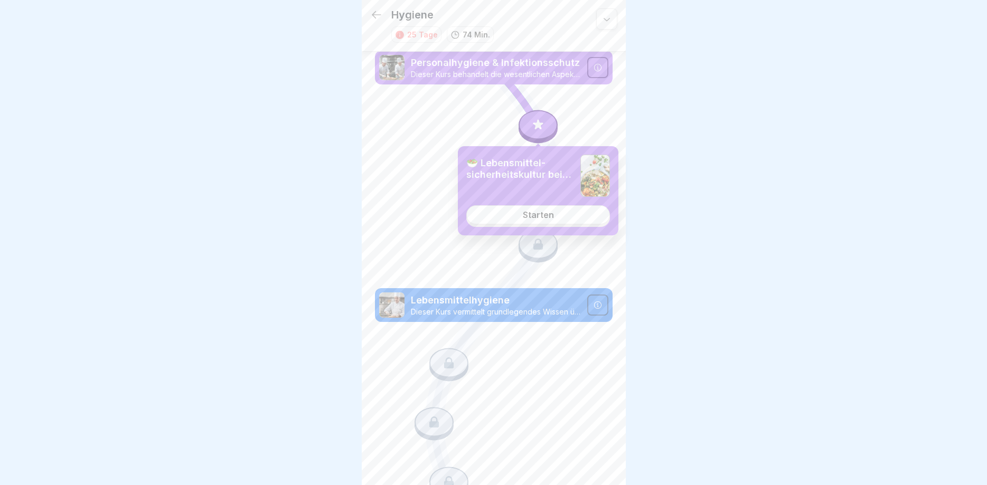
click at [539, 213] on div "Starten" at bounding box center [538, 215] width 31 height 10
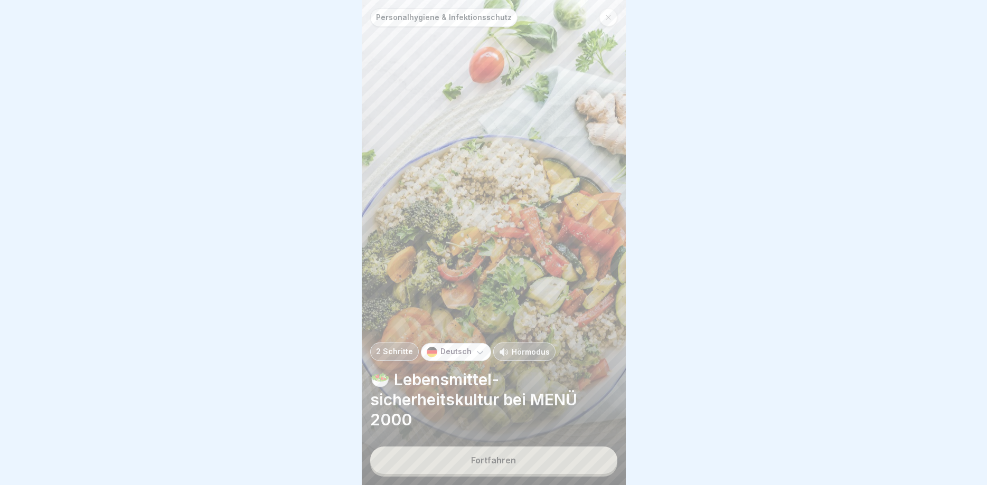
click at [464, 351] on p "Deutsch" at bounding box center [456, 352] width 31 height 9
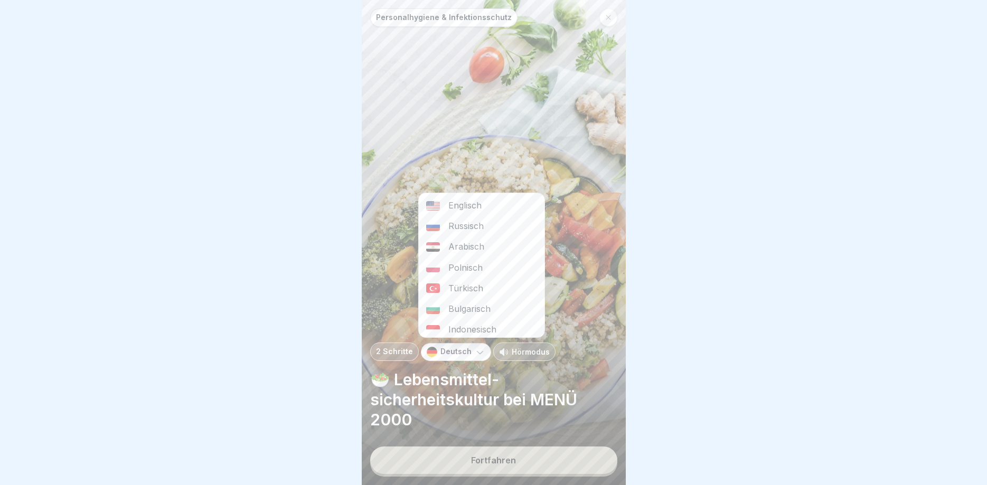
click at [472, 245] on div "Arabisch" at bounding box center [482, 247] width 126 height 21
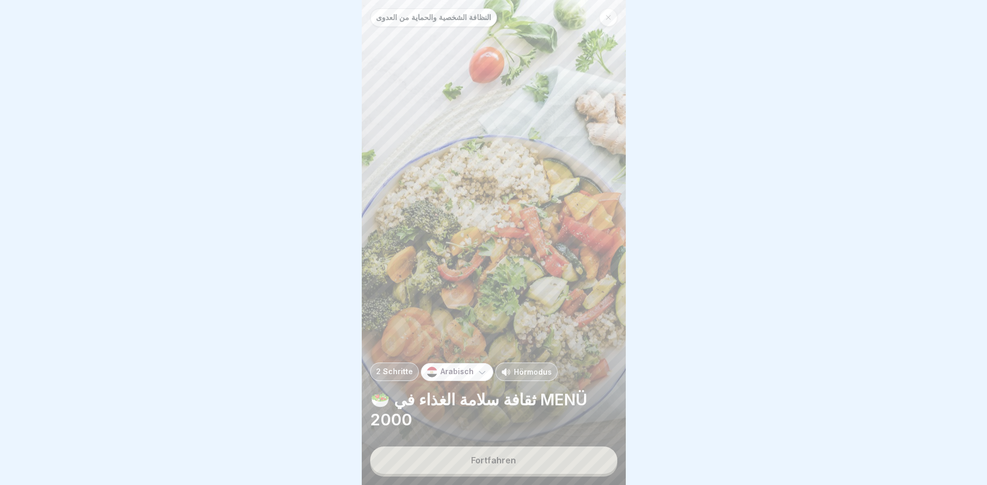
click at [490, 460] on div "Fortfahren" at bounding box center [493, 461] width 45 height 10
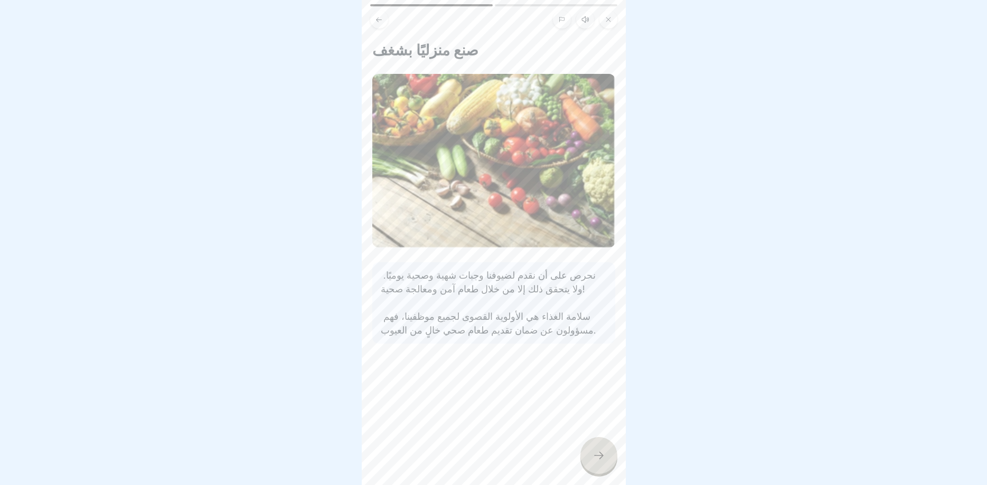
click at [601, 461] on icon at bounding box center [599, 455] width 13 height 13
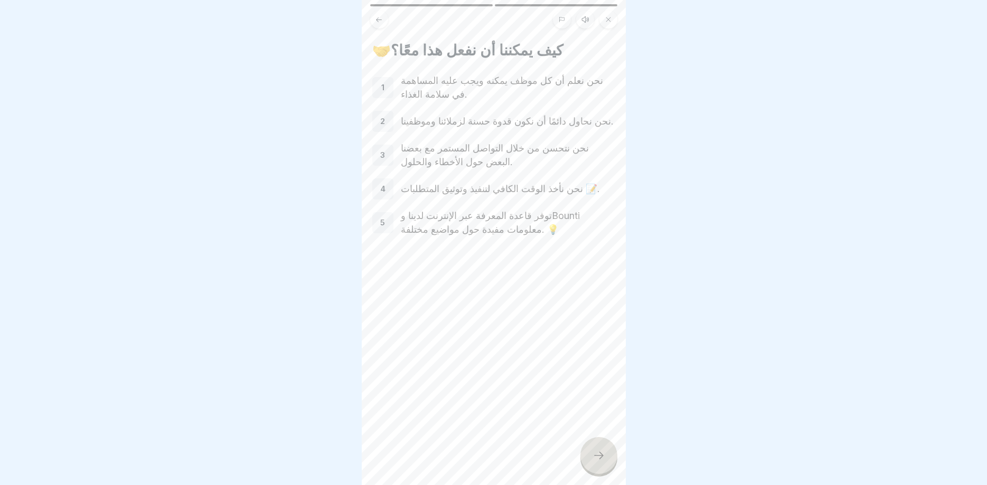
click at [601, 461] on icon at bounding box center [599, 455] width 13 height 13
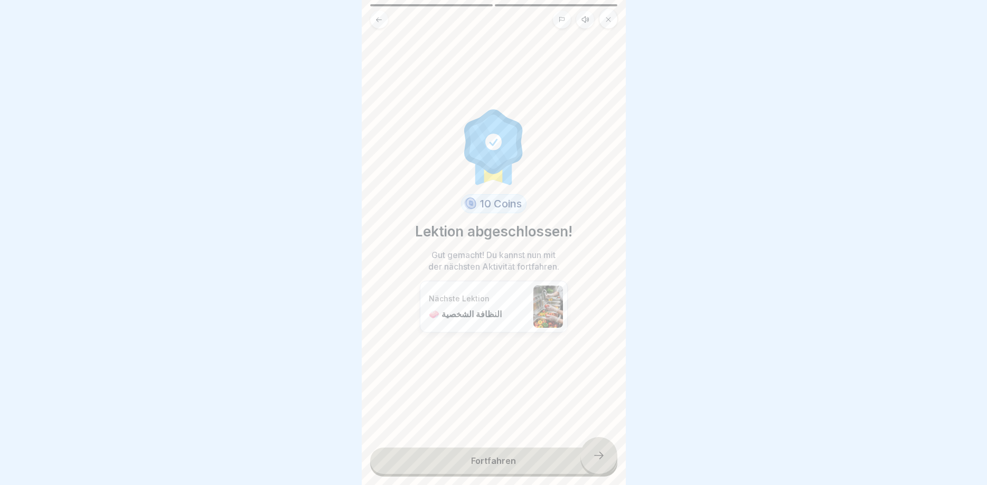
click at [601, 461] on link "Fortfahren" at bounding box center [493, 461] width 247 height 26
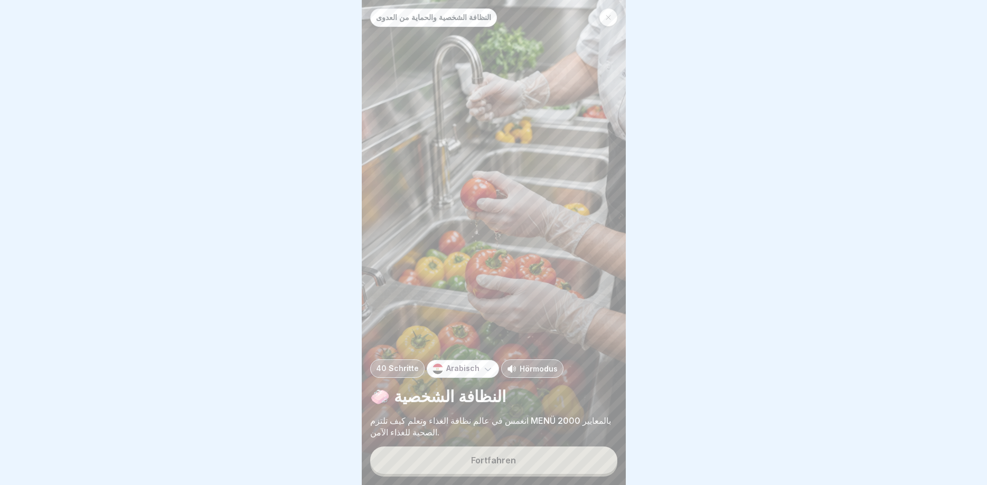
click at [499, 465] on div "Fortfahren" at bounding box center [493, 461] width 45 height 10
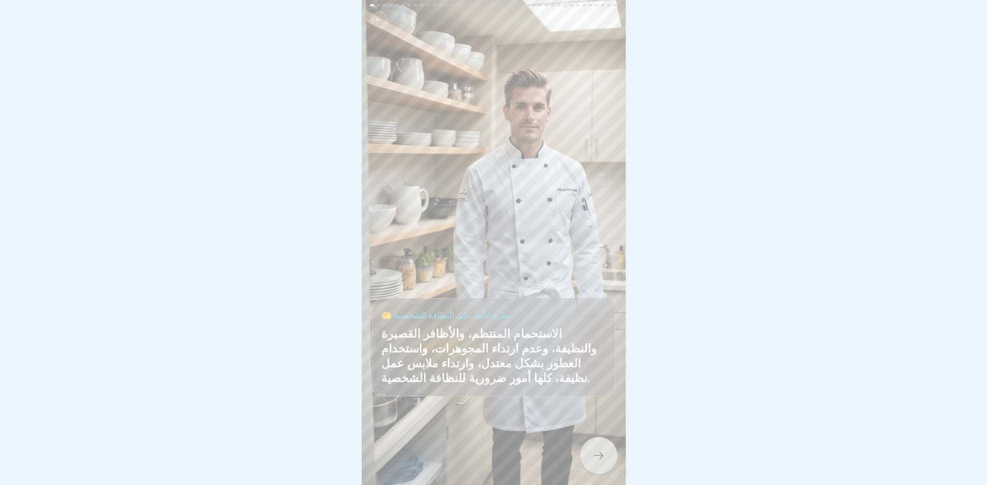
click at [582, 452] on div at bounding box center [598, 455] width 37 height 37
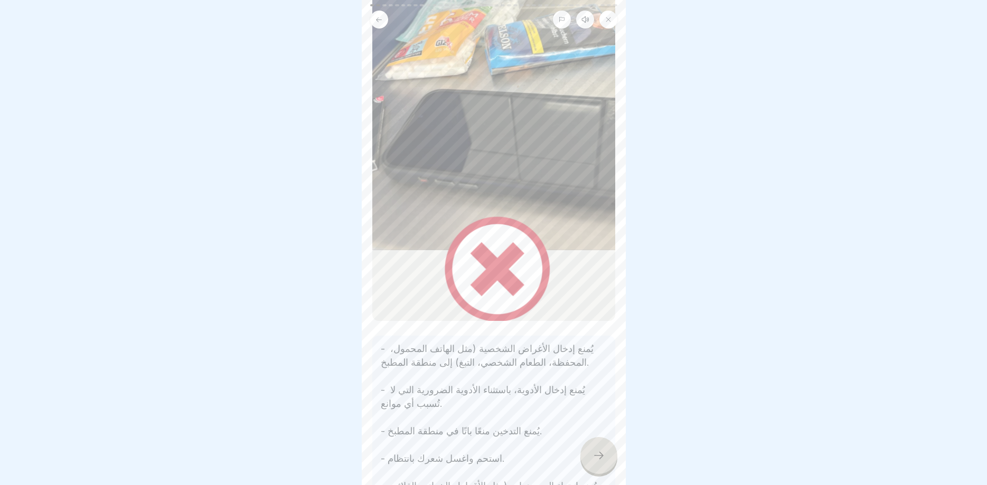
scroll to position [127, 0]
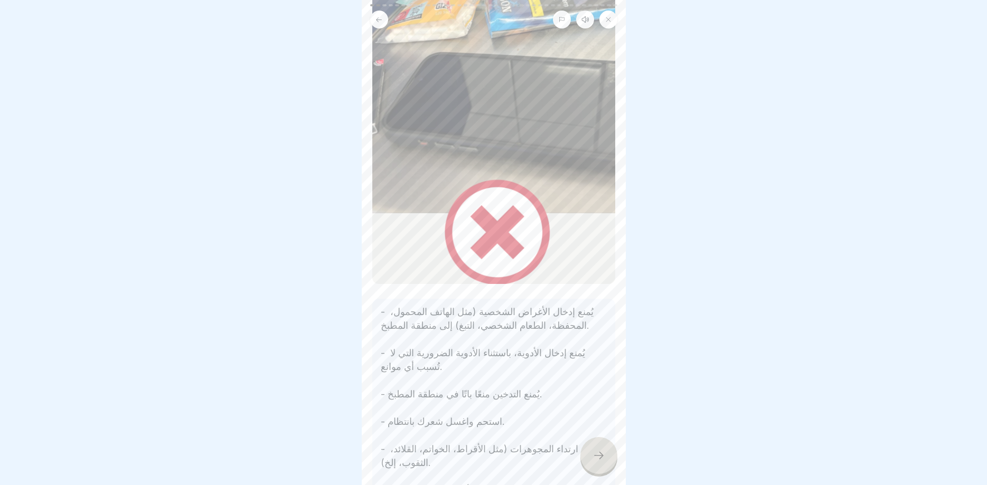
click at [600, 458] on icon at bounding box center [599, 455] width 13 height 13
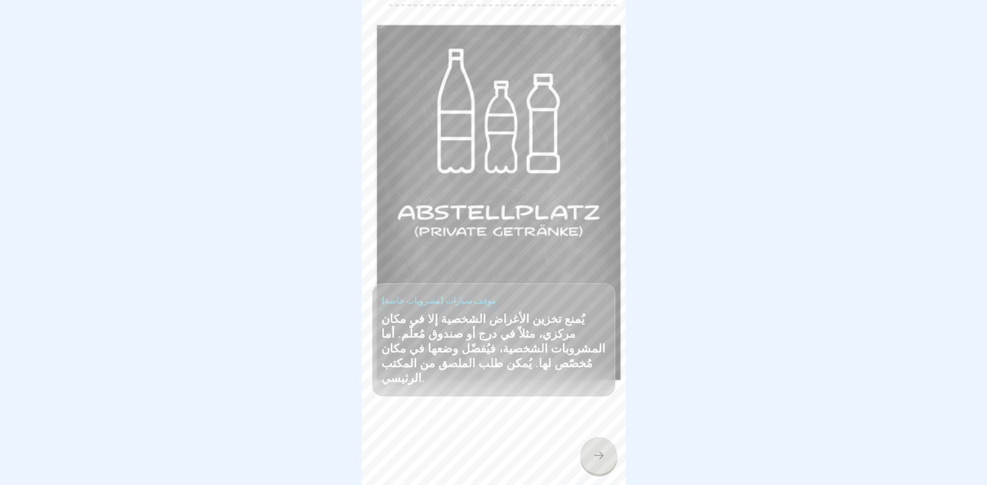
click at [601, 459] on icon at bounding box center [599, 455] width 13 height 13
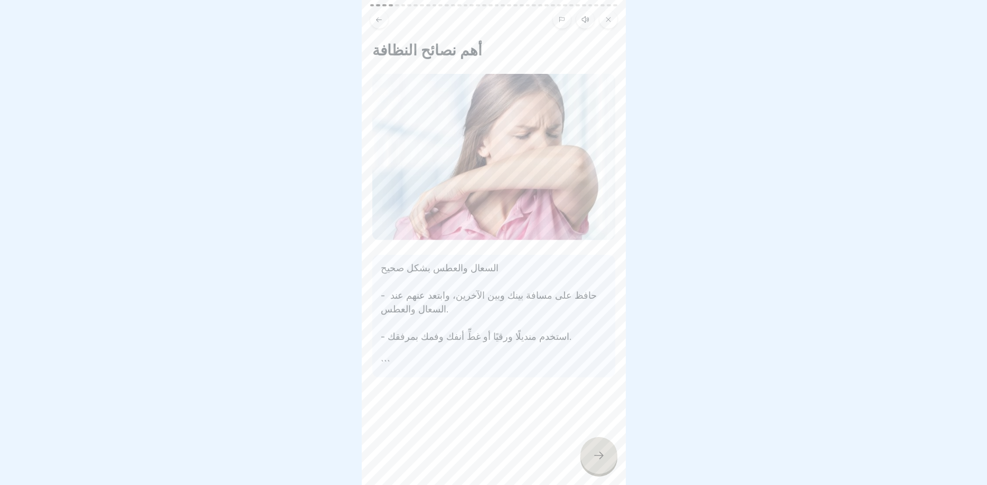
click at [601, 459] on icon at bounding box center [599, 455] width 13 height 13
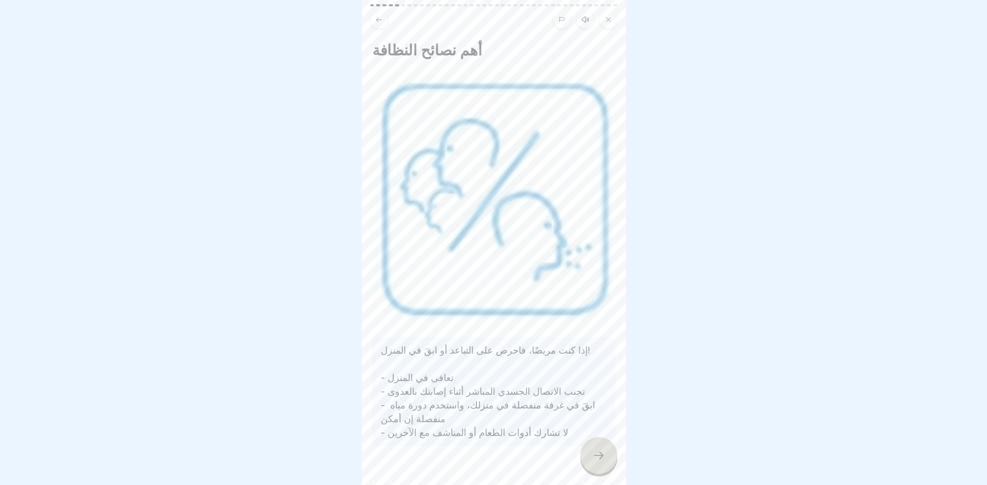
click at [601, 459] on icon at bounding box center [599, 455] width 13 height 13
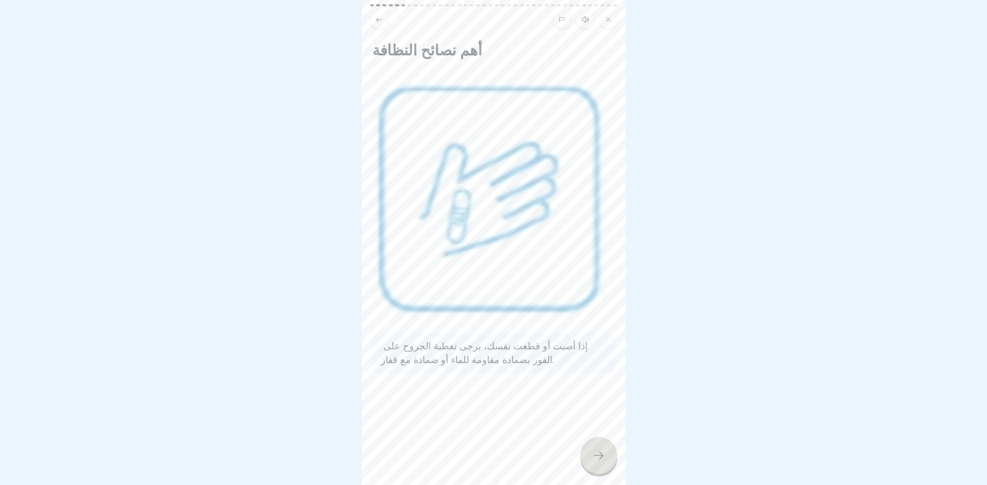
click at [601, 459] on icon at bounding box center [599, 455] width 13 height 13
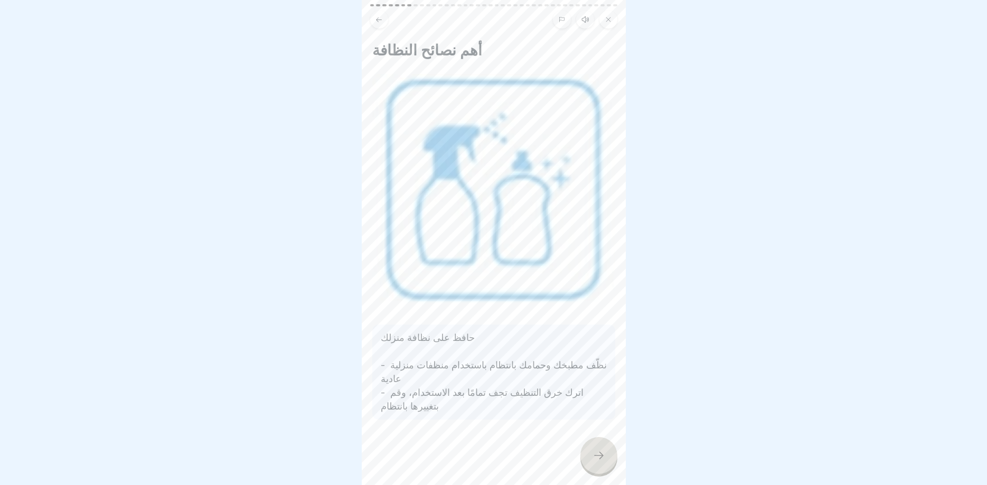
click at [601, 459] on icon at bounding box center [599, 455] width 13 height 13
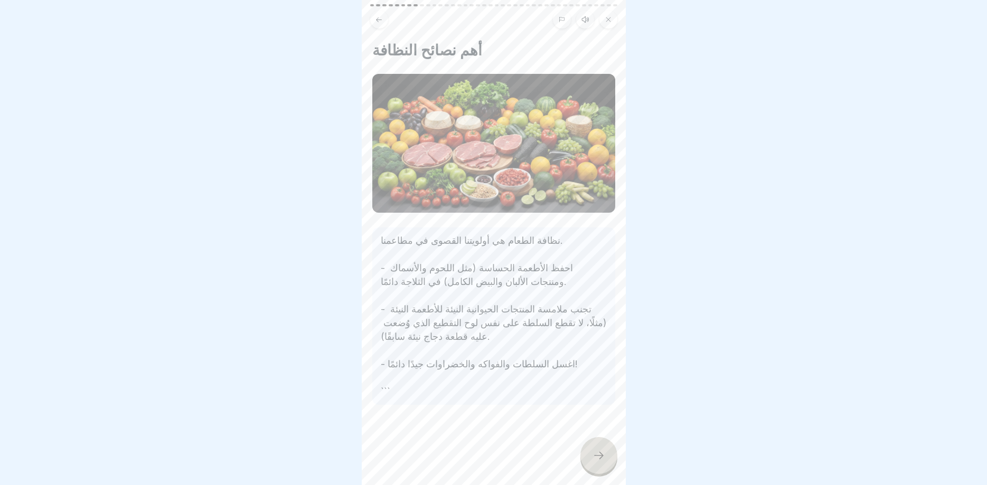
click at [601, 459] on icon at bounding box center [599, 455] width 13 height 13
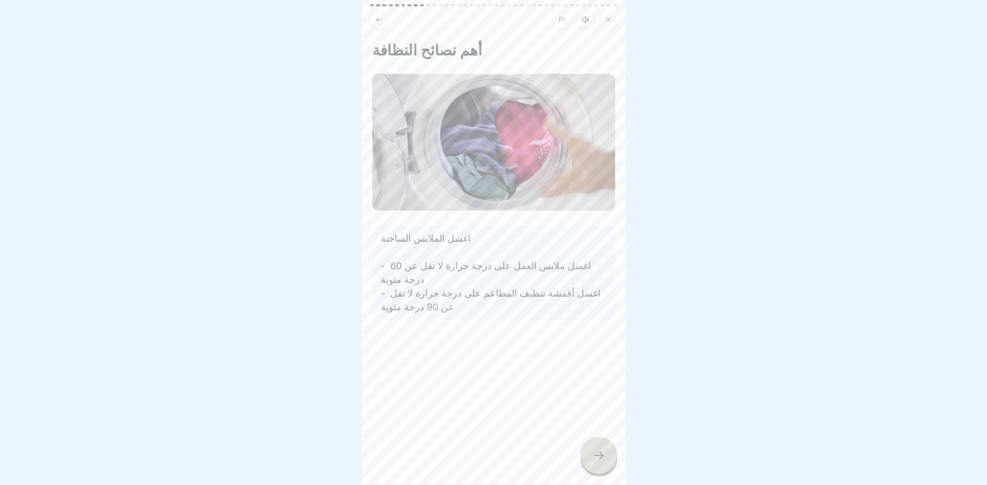
click at [601, 459] on icon at bounding box center [599, 455] width 13 height 13
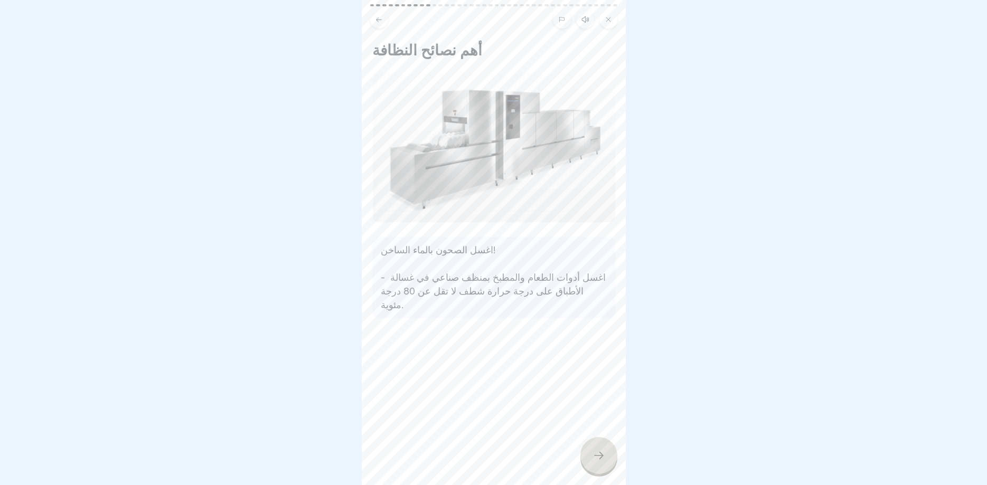
click at [601, 459] on icon at bounding box center [599, 455] width 13 height 13
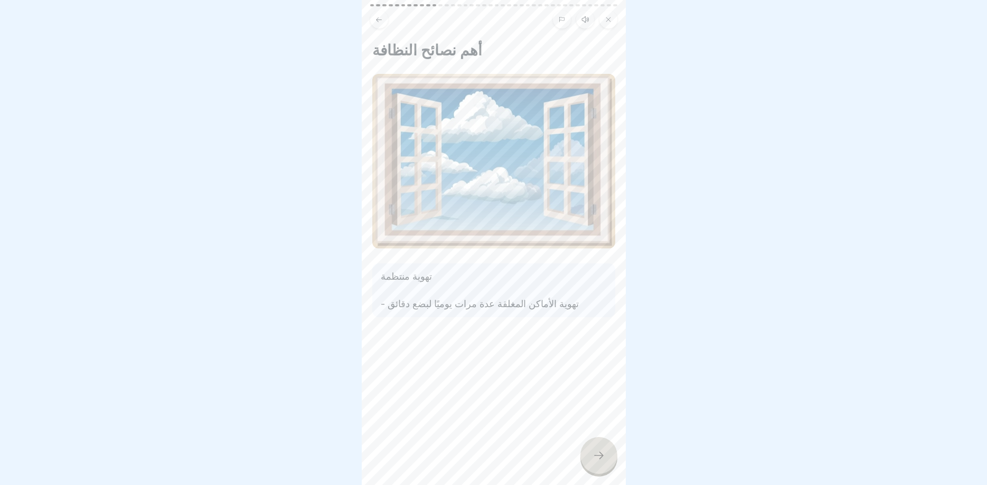
click at [601, 459] on icon at bounding box center [599, 455] width 13 height 13
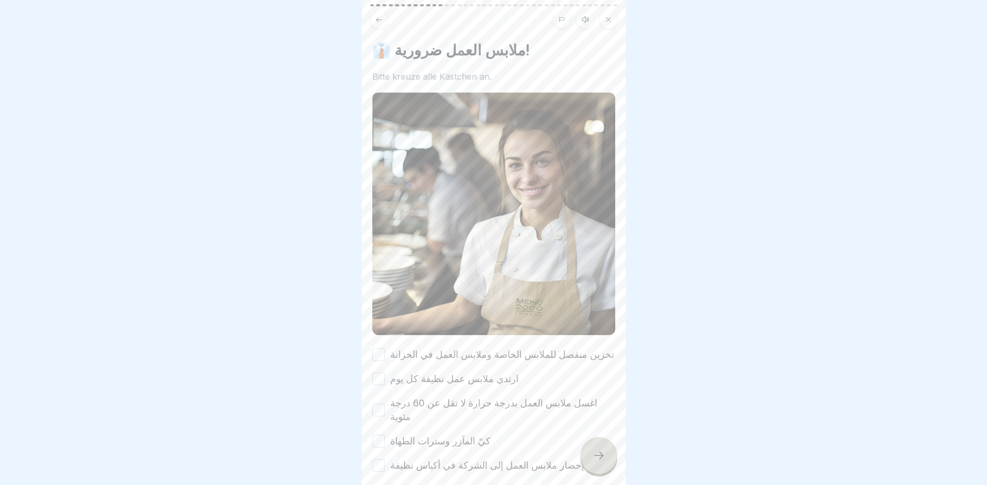
click at [601, 459] on icon at bounding box center [599, 455] width 13 height 13
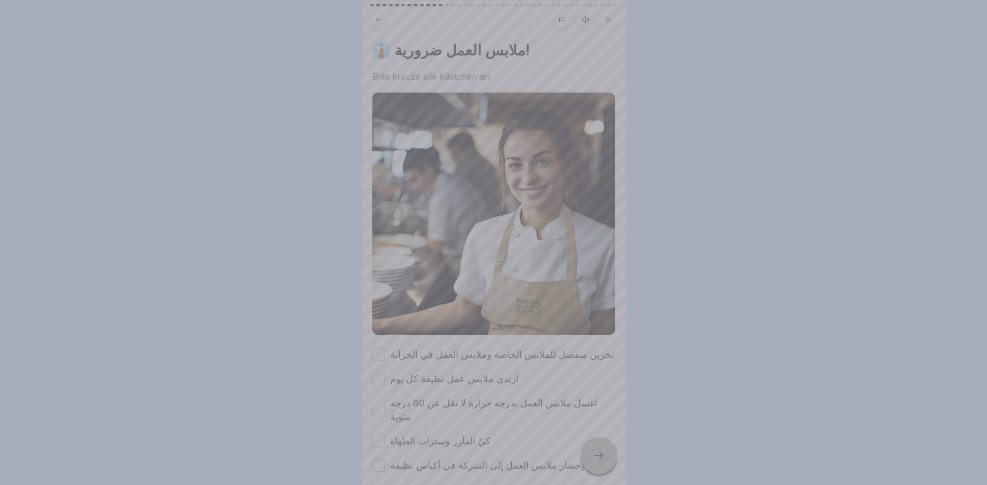
click at [601, 459] on div at bounding box center [493, 242] width 987 height 485
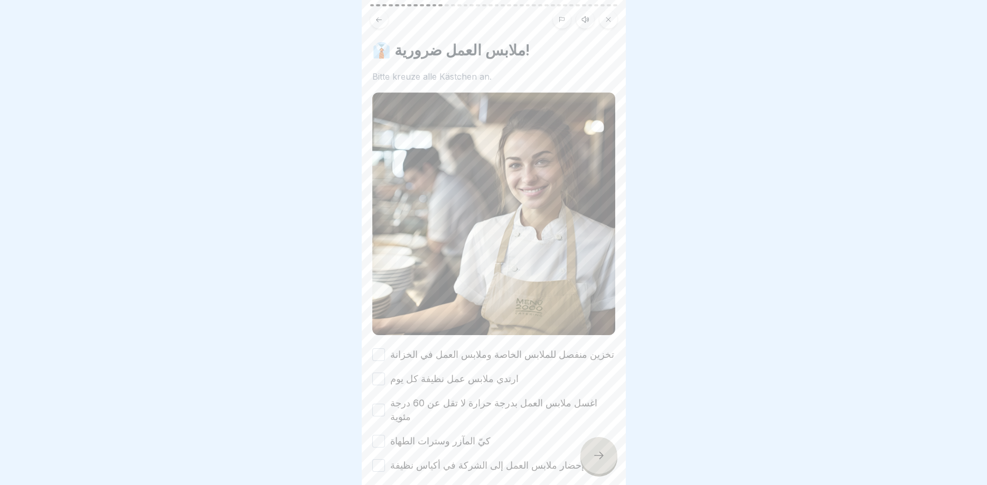
click at [390, 352] on div "تخزين منفصل للملابس الخاصة وملابس العمل في الخزانة" at bounding box center [493, 355] width 242 height 14
click at [379, 353] on button "تخزين منفصل للملابس الخاصة وملابس العمل في الخزانة" at bounding box center [378, 355] width 13 height 13
click at [380, 387] on div "تخزين منفصل للملابس الخاصة وملابس العمل في الخزانة ارتدي ملابس عمل نظيفة كل يوم…" at bounding box center [493, 410] width 243 height 125
click at [385, 377] on button "ارتدي ملابس عمل نظيفة كل يوم" at bounding box center [378, 379] width 13 height 13
click at [383, 414] on div "تخزين منفصل للملابس الخاصة وملابس العمل في الخزانة ارتدي ملابس عمل نظيفة كل يوم…" at bounding box center [493, 410] width 243 height 125
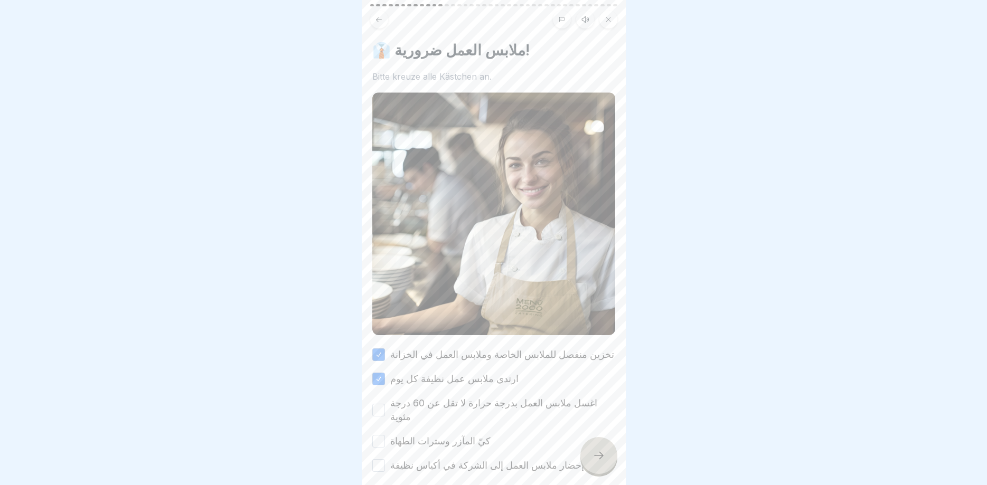
click at [382, 406] on button "اغسل ملابس العمل بدرجة حرارة لا تقل عن 60 درجة مئوية" at bounding box center [378, 410] width 13 height 13
click at [384, 435] on button "كيّ المآزر وسترات الطهاة" at bounding box center [378, 441] width 13 height 13
click at [377, 460] on button "يجب إحضار ملابس العمل إلى الشركة في أكياس نظيفة" at bounding box center [378, 466] width 13 height 13
click at [603, 462] on icon at bounding box center [599, 455] width 13 height 13
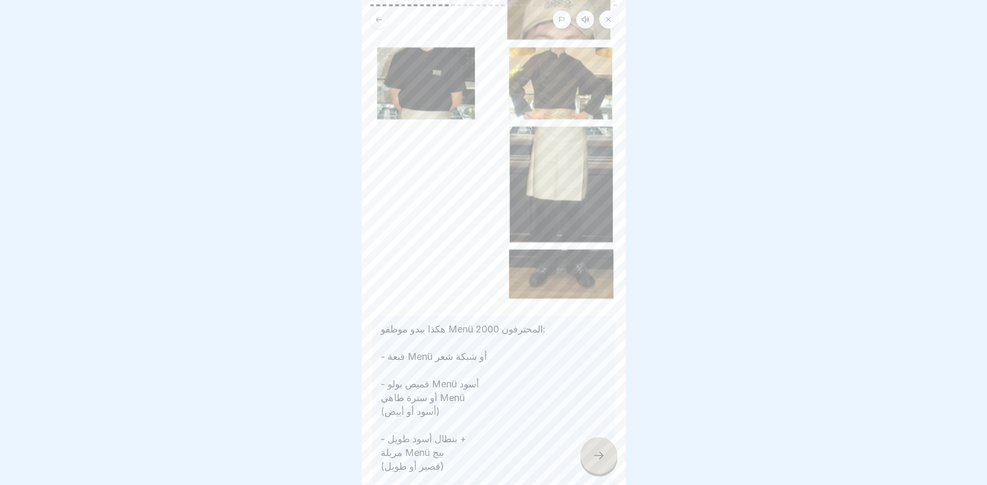
scroll to position [189, 0]
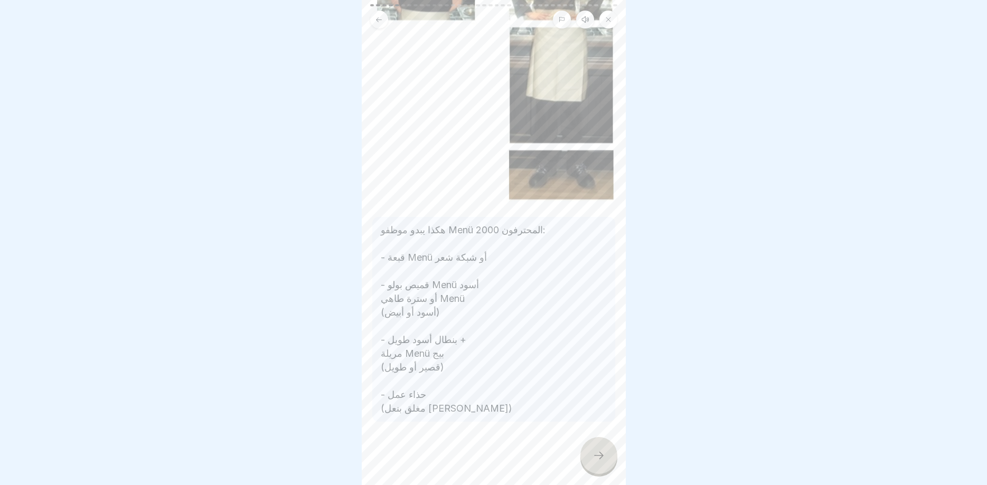
click at [612, 463] on div at bounding box center [598, 455] width 37 height 37
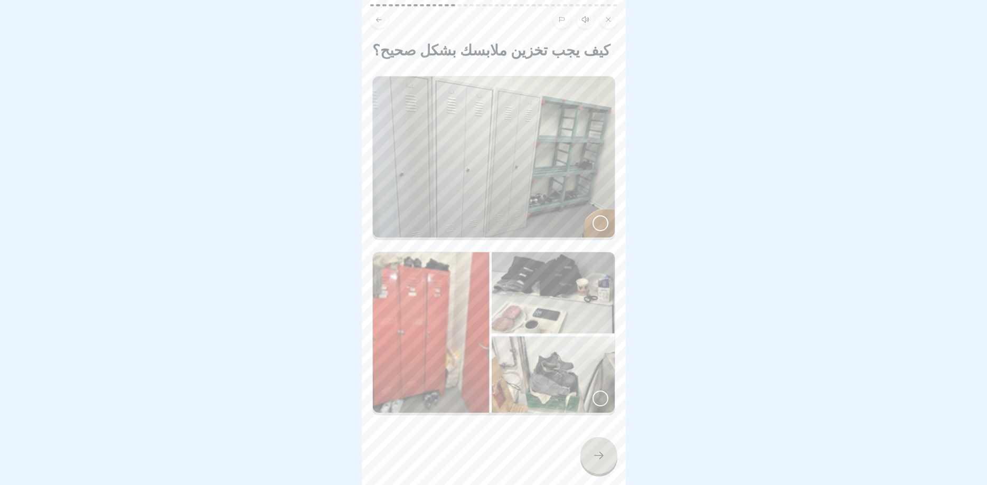
click at [608, 222] on img at bounding box center [494, 157] width 242 height 161
click at [594, 474] on div at bounding box center [493, 450] width 243 height 63
click at [597, 464] on div at bounding box center [598, 455] width 37 height 37
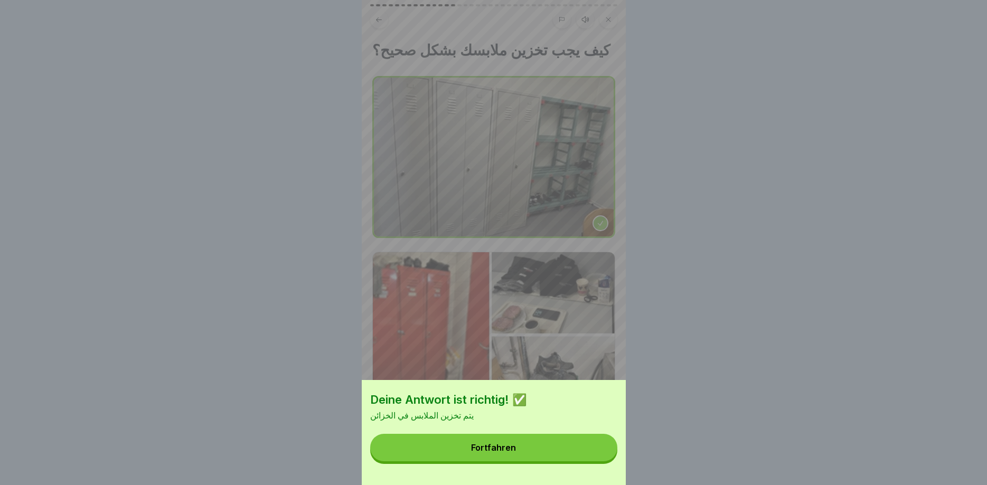
click at [542, 443] on button "Fortfahren" at bounding box center [493, 447] width 247 height 27
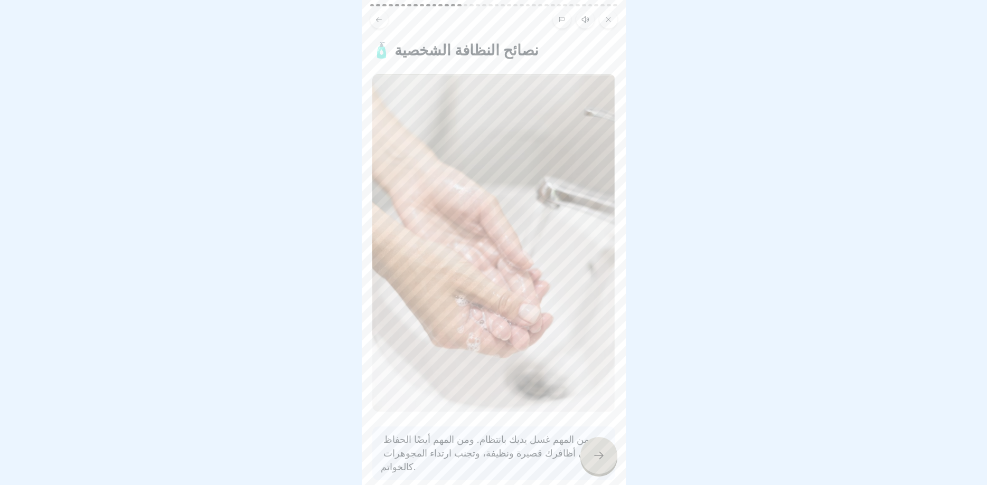
click at [596, 451] on icon at bounding box center [599, 455] width 13 height 13
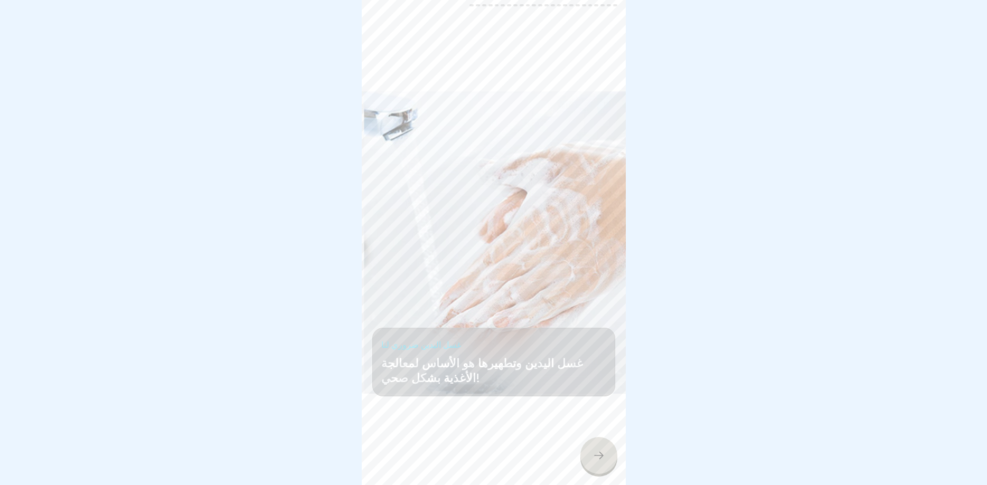
click at [596, 451] on icon at bounding box center [599, 455] width 13 height 13
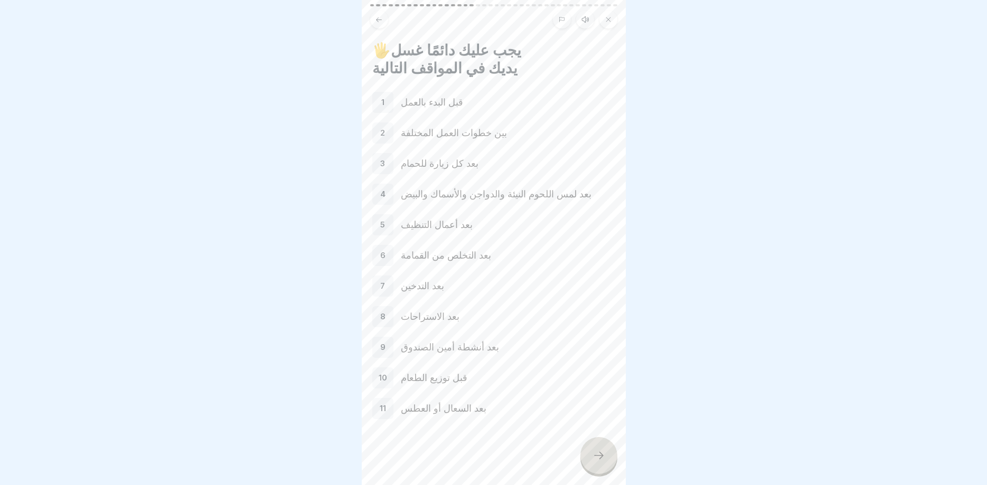
click at [596, 451] on icon at bounding box center [599, 455] width 13 height 13
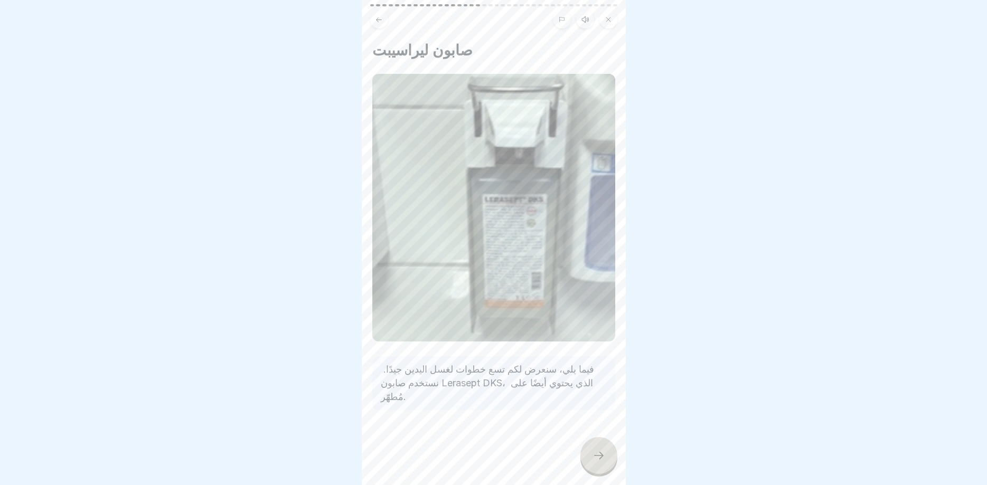
click at [596, 451] on icon at bounding box center [599, 455] width 13 height 13
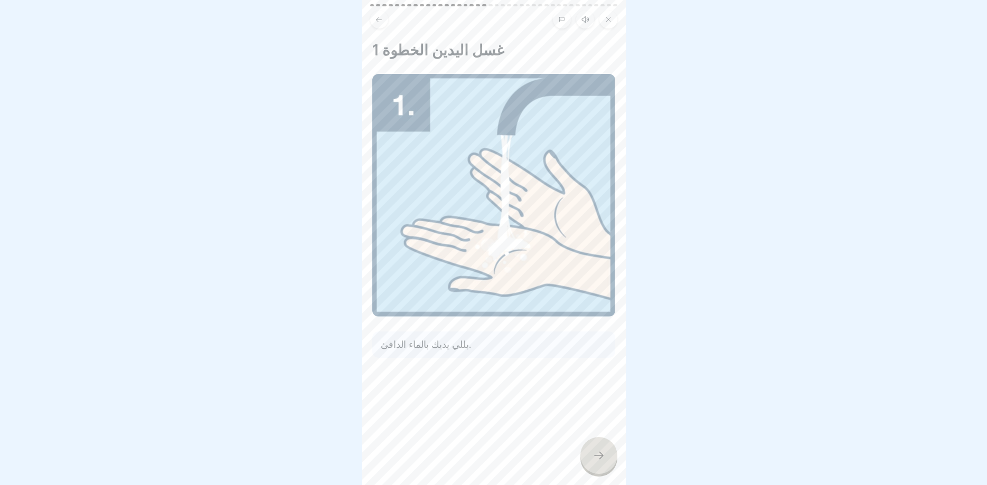
click at [596, 451] on icon at bounding box center [599, 455] width 13 height 13
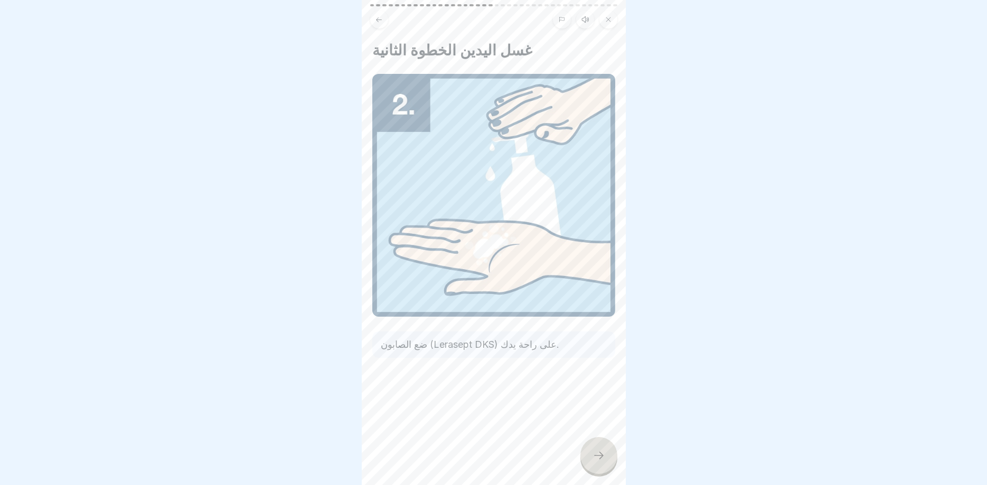
click at [596, 451] on icon at bounding box center [599, 455] width 13 height 13
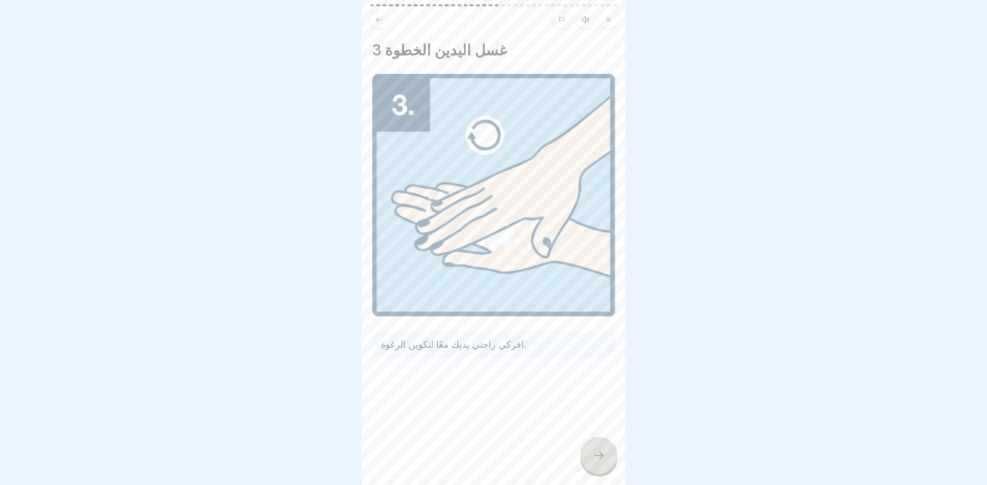
click at [596, 451] on icon at bounding box center [599, 455] width 13 height 13
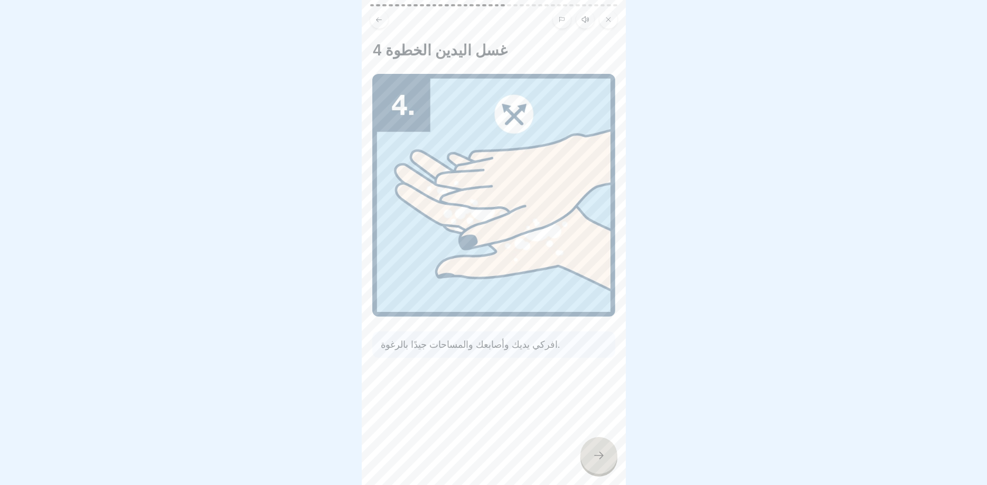
click at [596, 451] on icon at bounding box center [599, 455] width 13 height 13
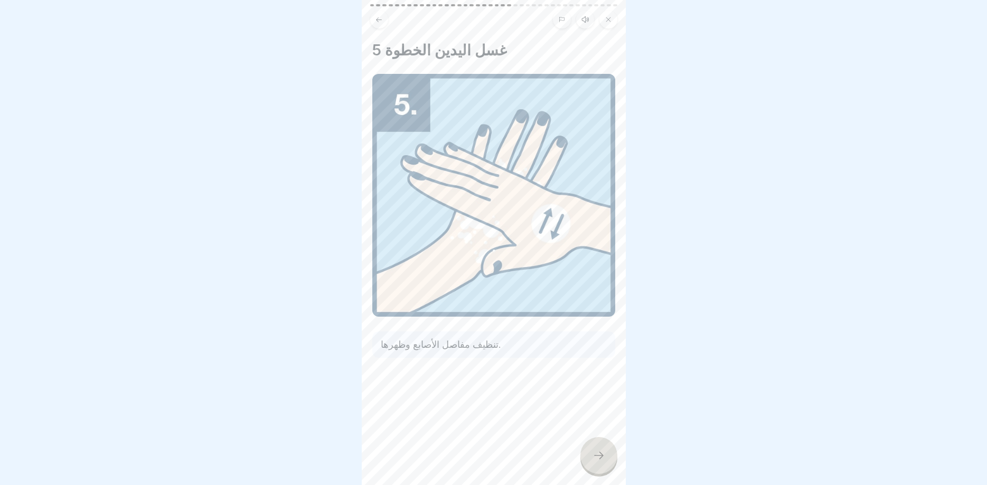
click at [596, 451] on icon at bounding box center [599, 455] width 13 height 13
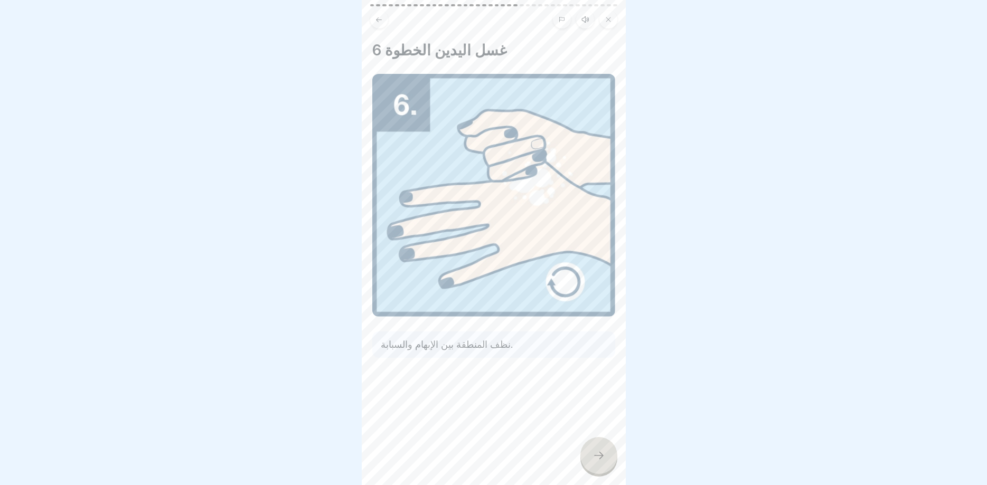
click at [594, 452] on icon at bounding box center [599, 455] width 13 height 13
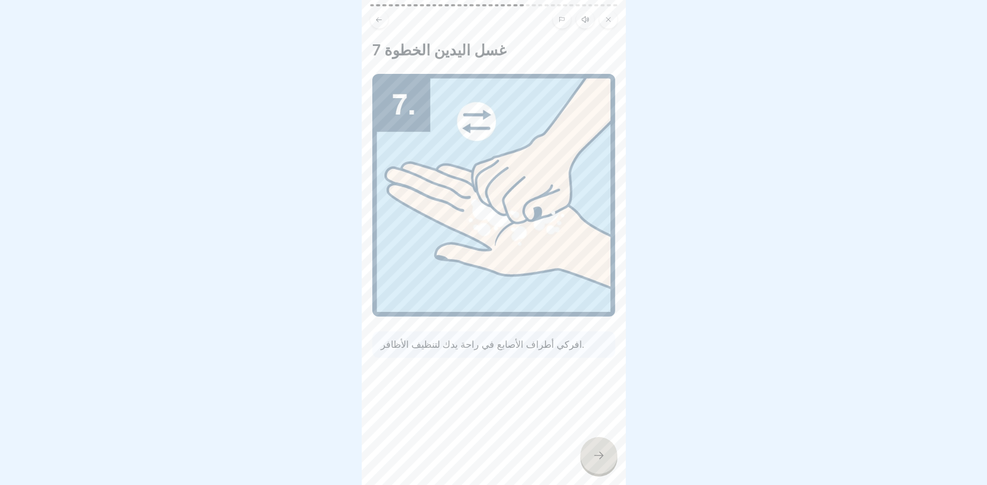
click at [594, 452] on icon at bounding box center [599, 455] width 13 height 13
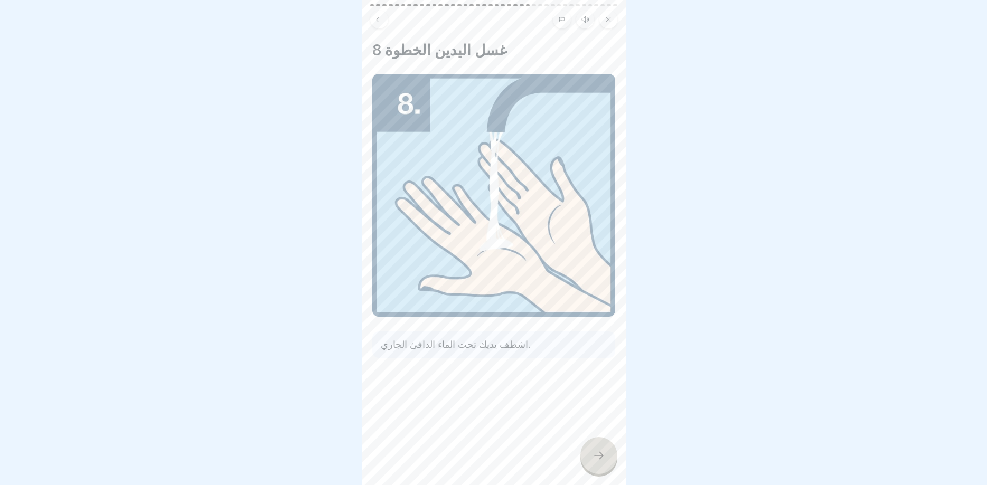
click at [594, 452] on icon at bounding box center [599, 455] width 13 height 13
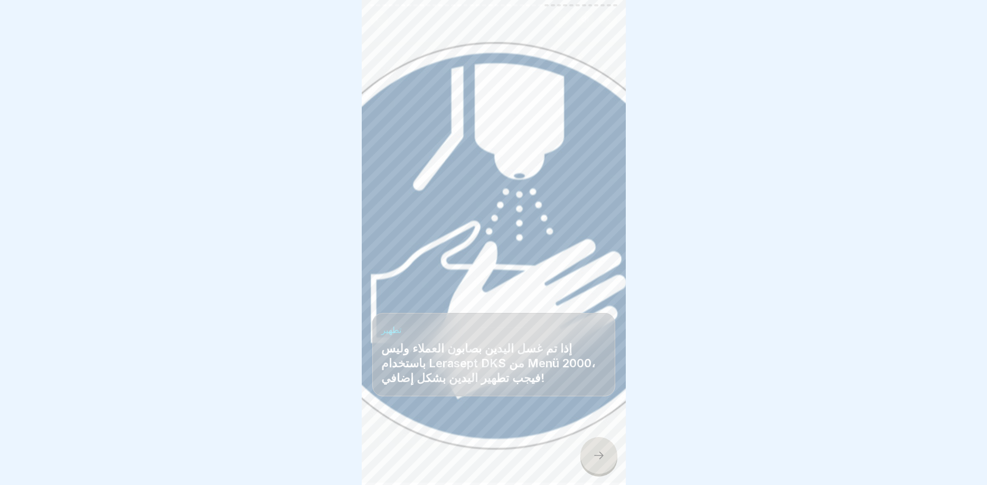
click at [594, 452] on icon at bounding box center [599, 455] width 13 height 13
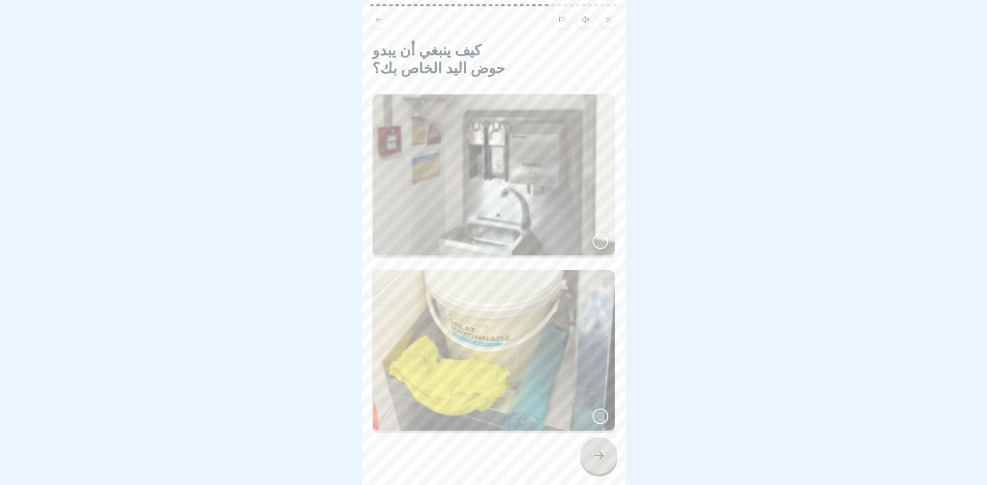
click at [594, 452] on icon at bounding box center [599, 455] width 13 height 13
click at [594, 452] on div at bounding box center [493, 242] width 987 height 485
click at [587, 207] on img at bounding box center [494, 175] width 242 height 161
click at [595, 456] on icon at bounding box center [599, 455] width 13 height 13
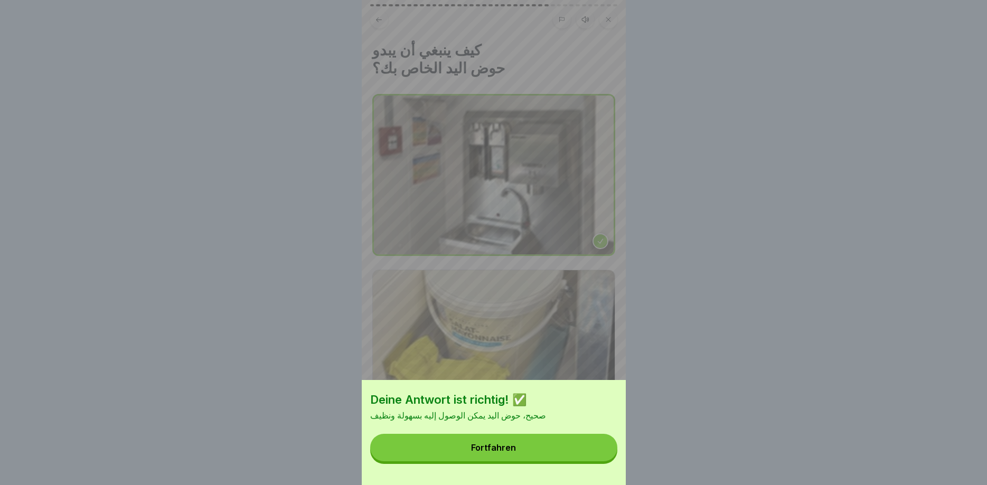
click at [569, 443] on button "Fortfahren" at bounding box center [493, 447] width 247 height 27
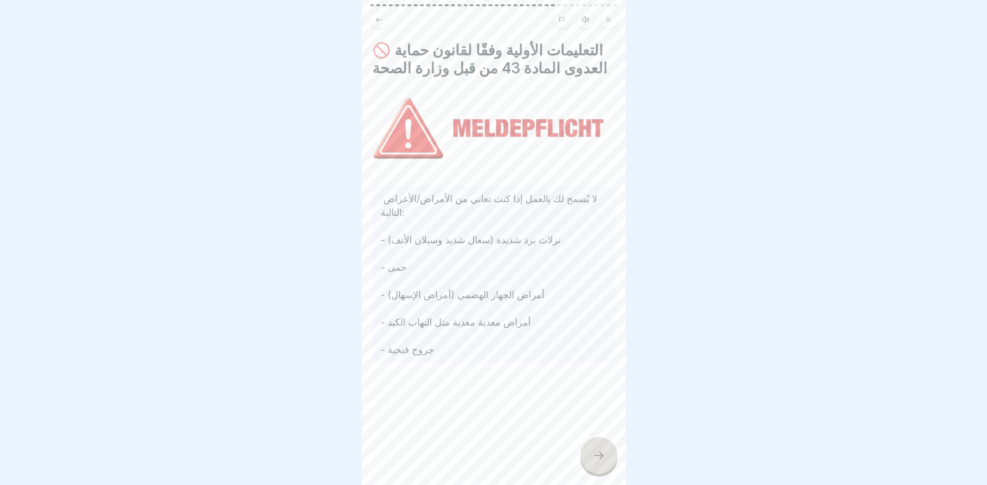
click at [599, 454] on icon at bounding box center [599, 455] width 13 height 13
click at [598, 454] on icon at bounding box center [599, 455] width 13 height 13
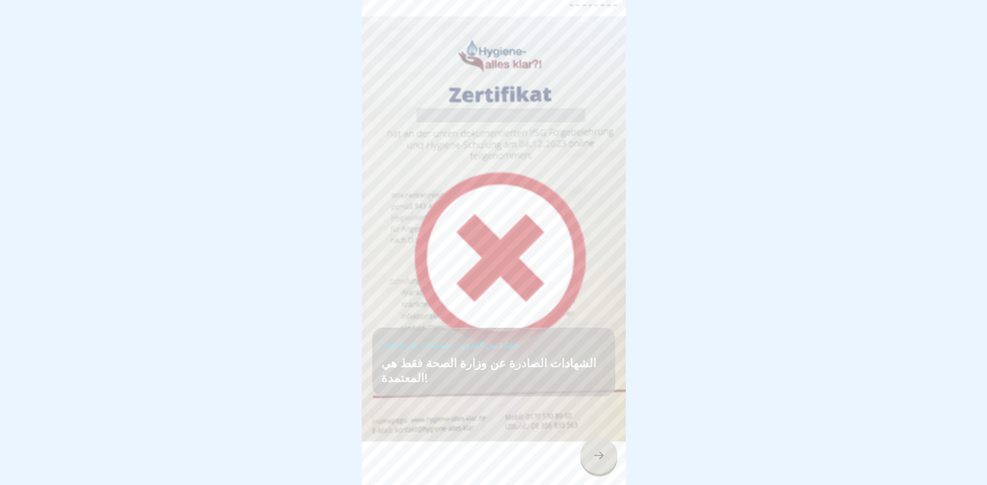
click at [598, 454] on icon at bounding box center [599, 455] width 13 height 13
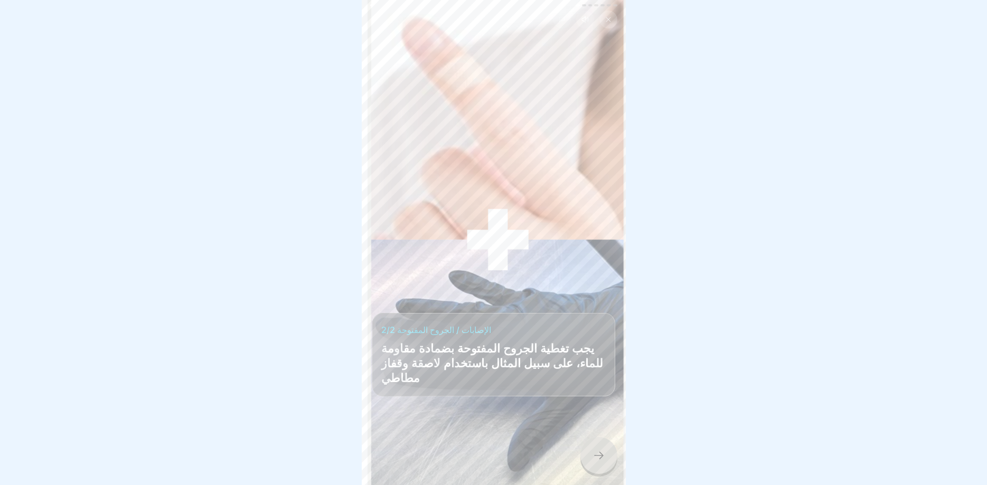
click at [598, 454] on icon at bounding box center [599, 455] width 13 height 13
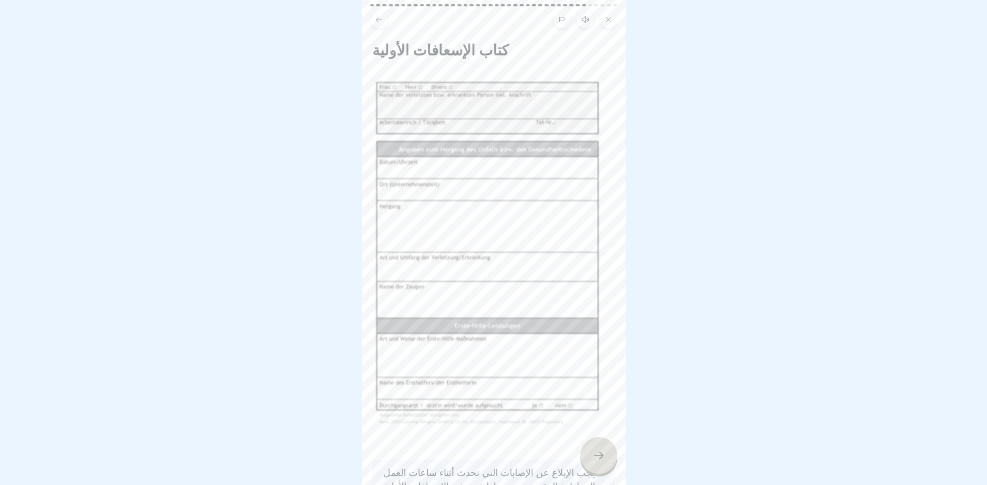
click at [598, 454] on icon at bounding box center [599, 455] width 13 height 13
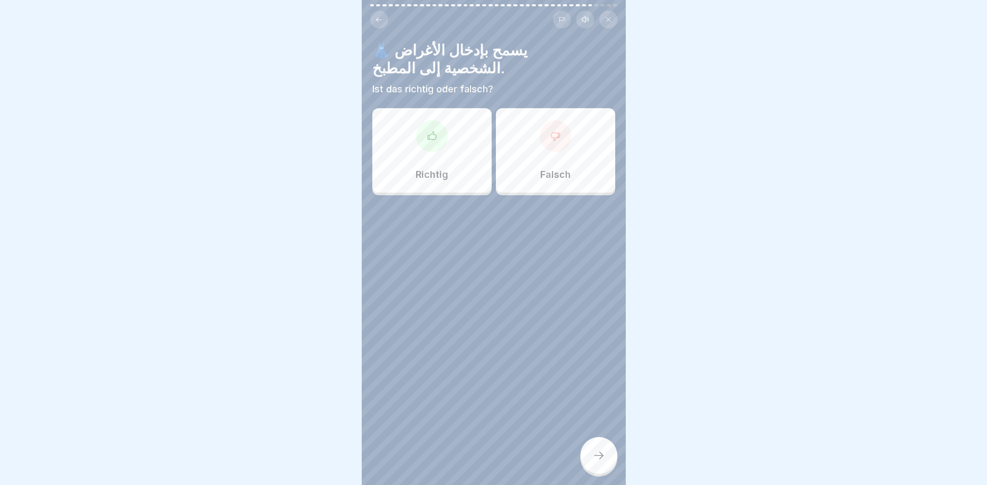
click at [598, 454] on icon at bounding box center [599, 455] width 13 height 13
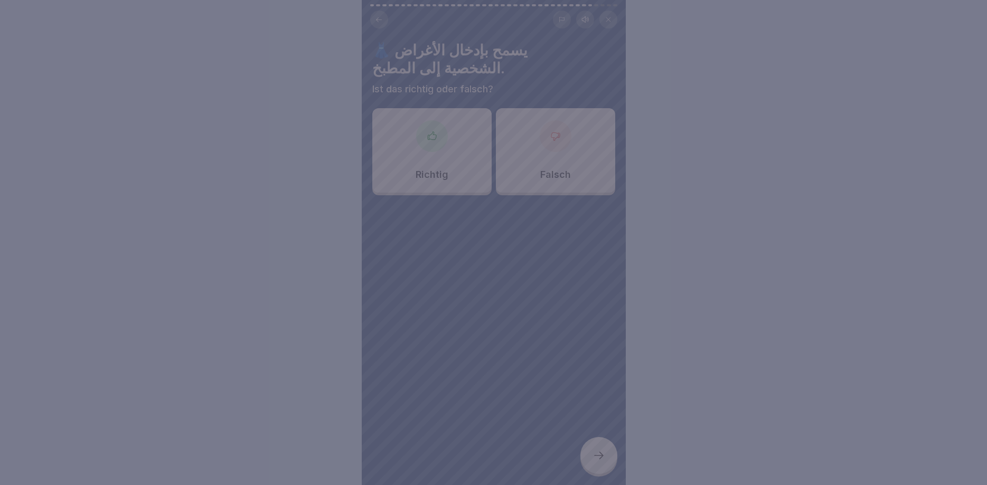
click at [582, 441] on div at bounding box center [493, 242] width 987 height 485
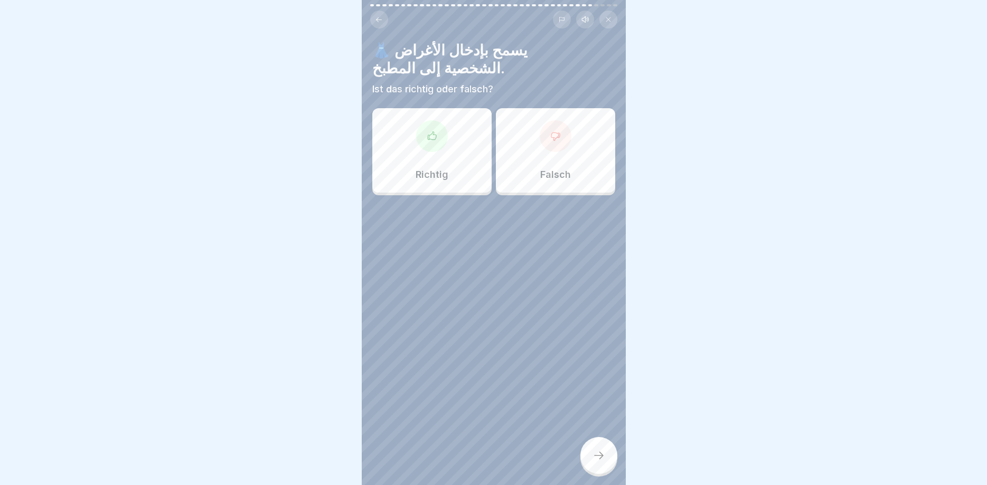
click at [555, 174] on p "Falsch" at bounding box center [555, 175] width 31 height 12
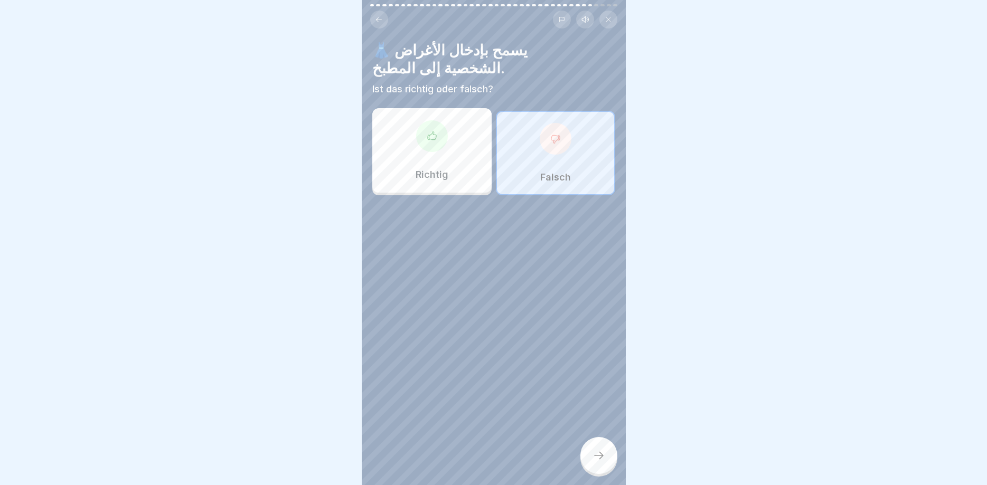
click at [594, 452] on icon at bounding box center [599, 455] width 13 height 13
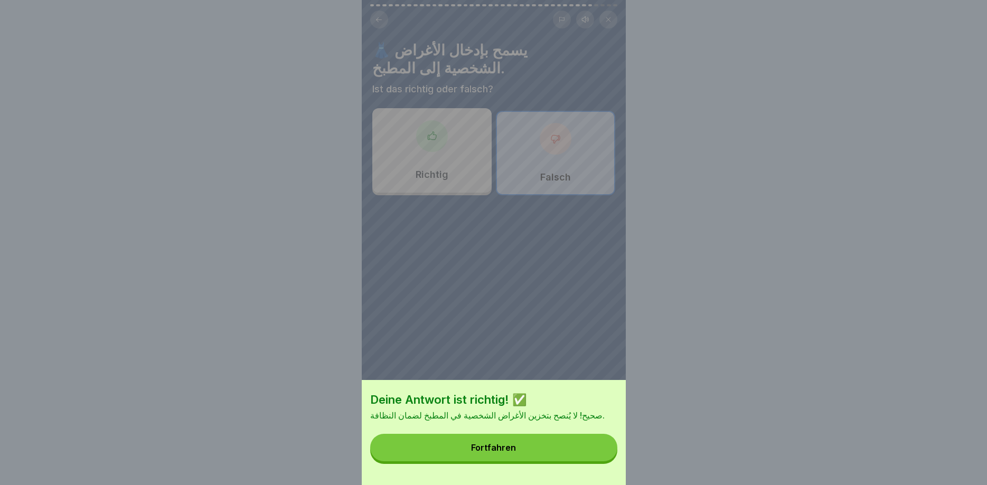
click at [546, 439] on button "Fortfahren" at bounding box center [493, 447] width 247 height 27
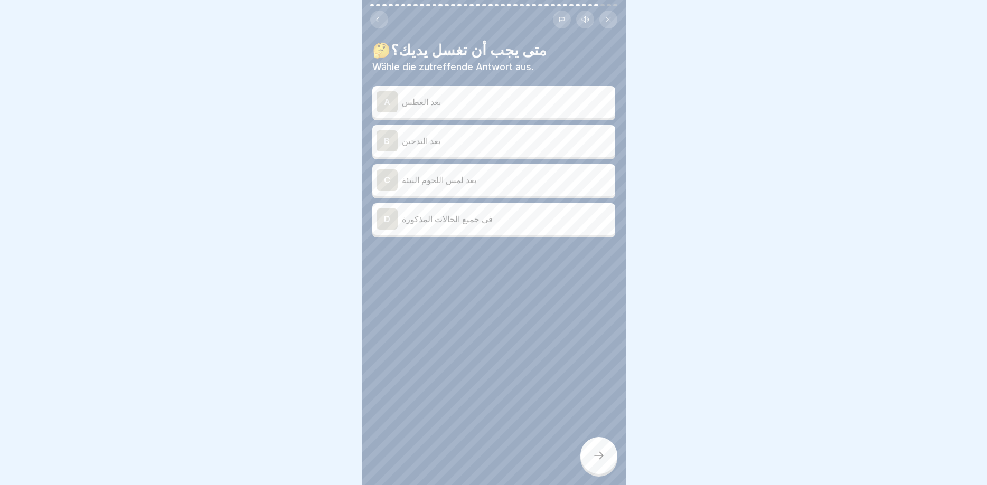
click at [441, 102] on p "بعد العطس" at bounding box center [506, 102] width 209 height 13
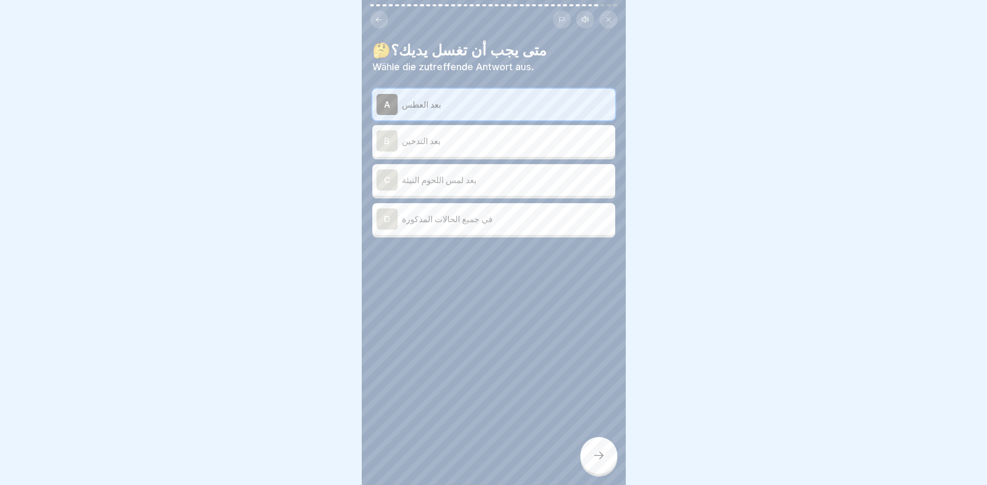
click at [451, 152] on div "B بعد التدخين" at bounding box center [493, 141] width 243 height 32
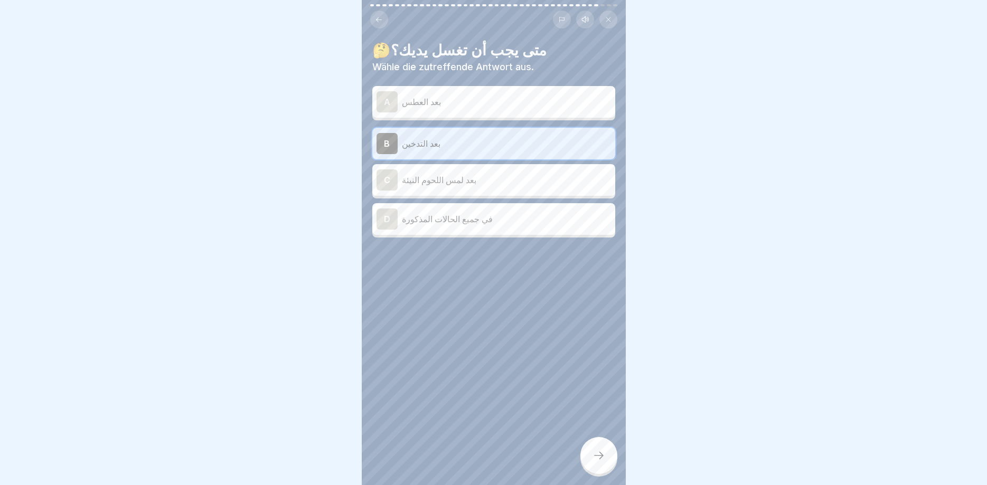
click at [471, 183] on p "بعد لمس اللحوم النيئة" at bounding box center [506, 180] width 209 height 13
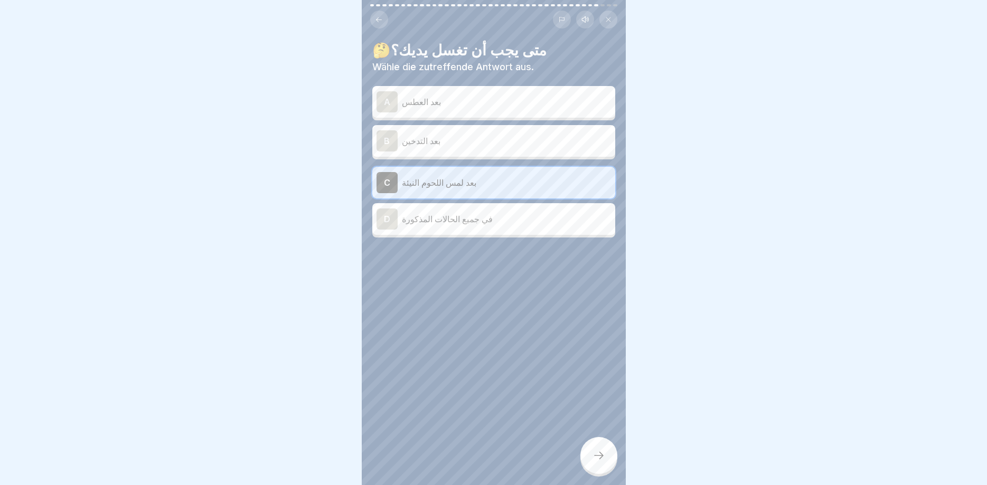
click at [475, 227] on div "D في جميع الحالات المذكورة" at bounding box center [494, 219] width 235 height 21
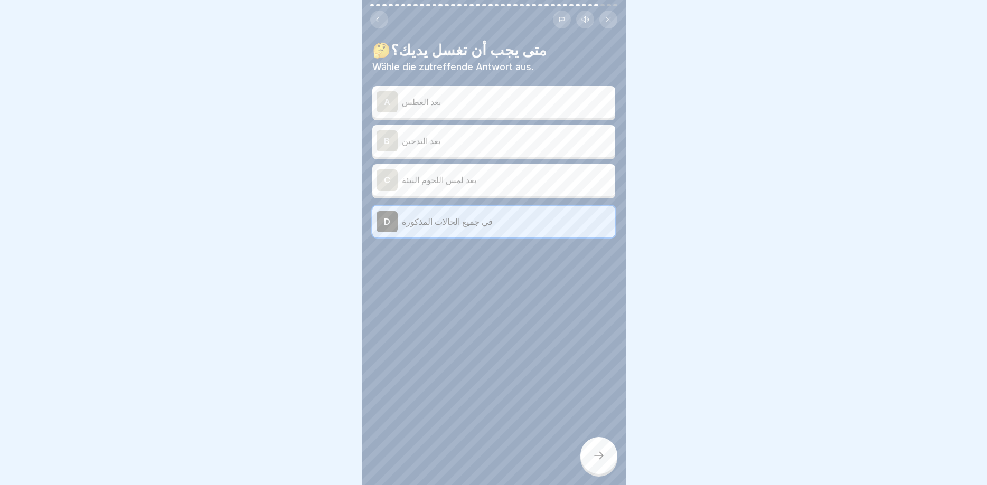
click at [466, 175] on p "بعد لمس اللحوم النيئة" at bounding box center [506, 180] width 209 height 13
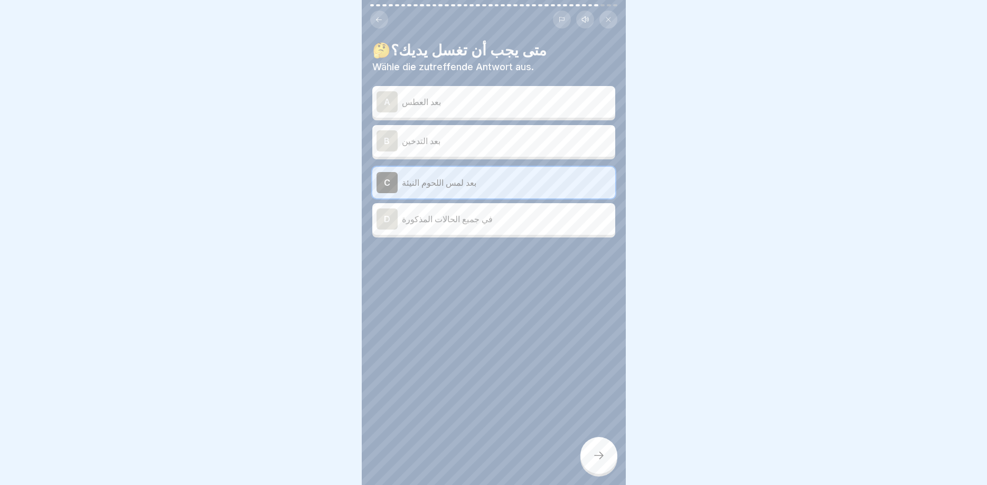
click at [473, 218] on p "في جميع الحالات المذكورة" at bounding box center [506, 219] width 209 height 13
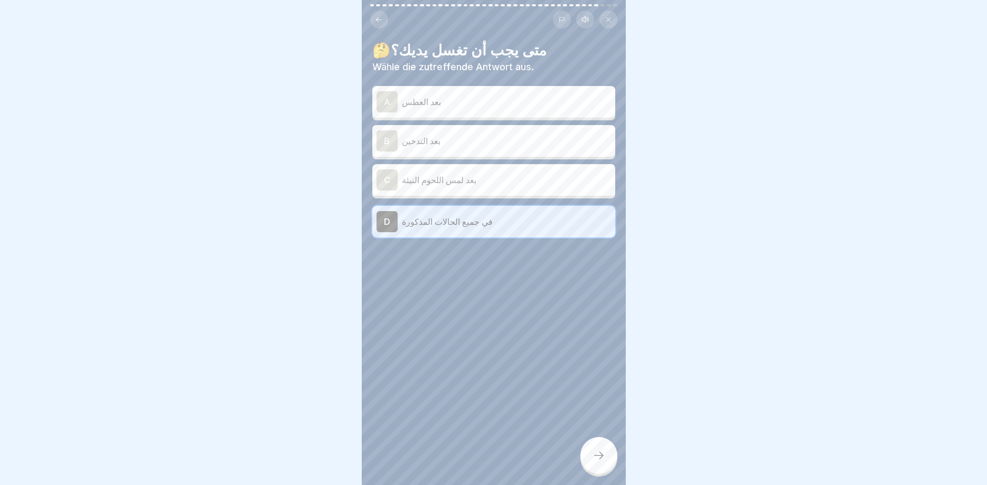
click at [604, 459] on icon at bounding box center [599, 455] width 13 height 13
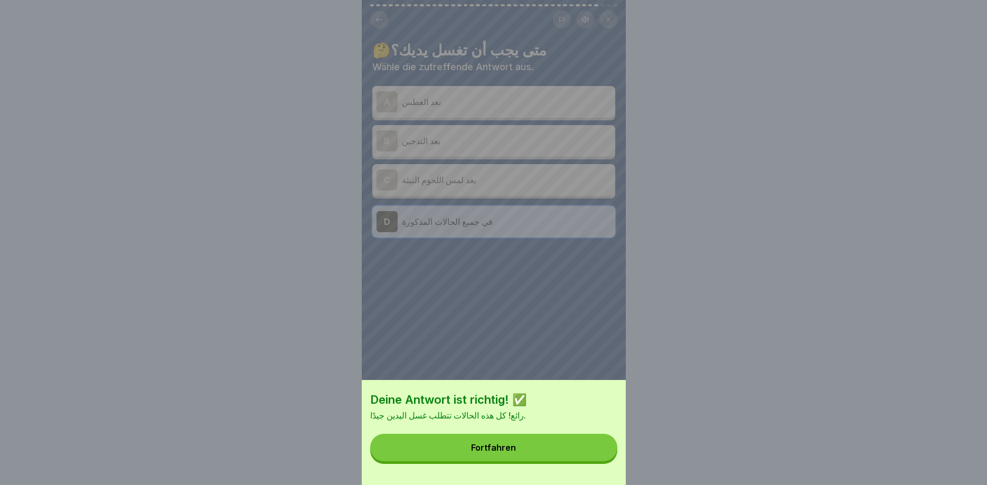
click at [580, 442] on button "Fortfahren" at bounding box center [493, 447] width 247 height 27
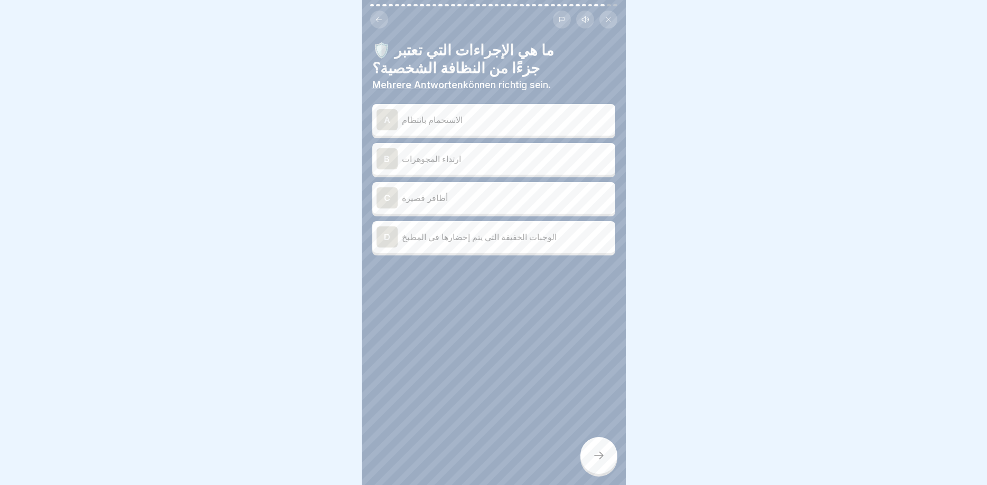
click at [449, 122] on p "الاستحمام بانتظام" at bounding box center [506, 120] width 209 height 13
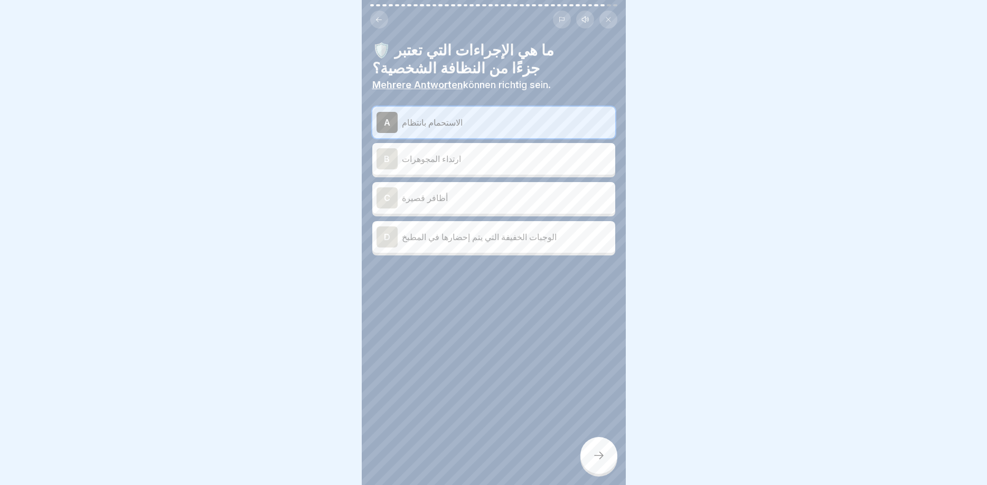
click at [452, 206] on div "C أظافر قصيرة" at bounding box center [494, 198] width 235 height 21
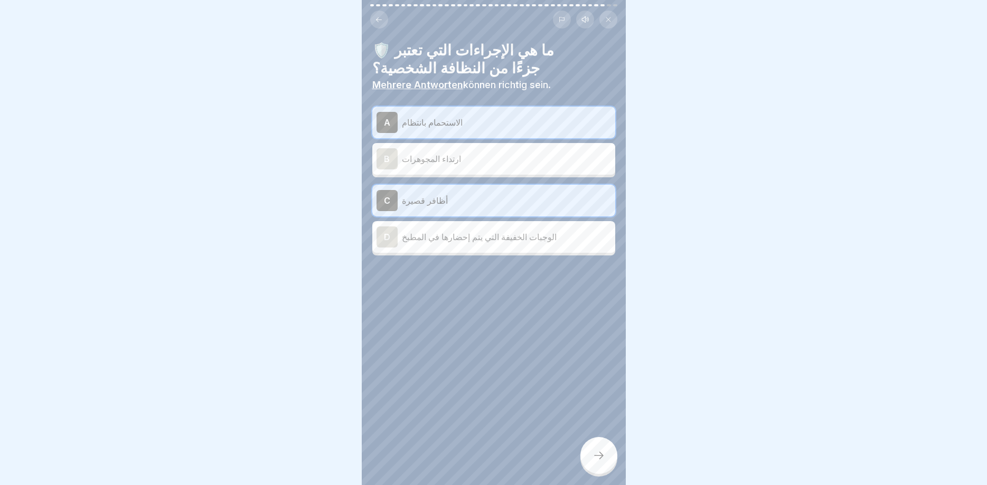
click at [598, 456] on icon at bounding box center [599, 455] width 13 height 13
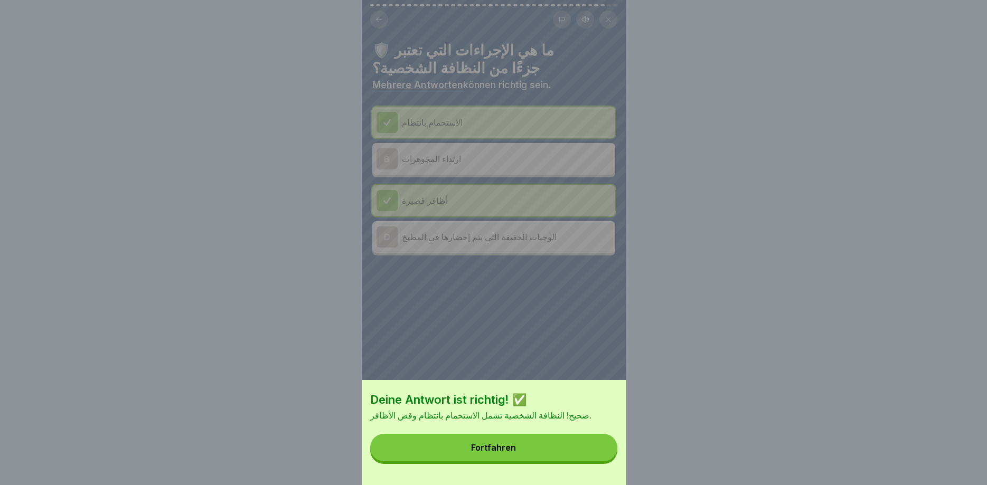
click at [567, 457] on button "Fortfahren" at bounding box center [493, 447] width 247 height 27
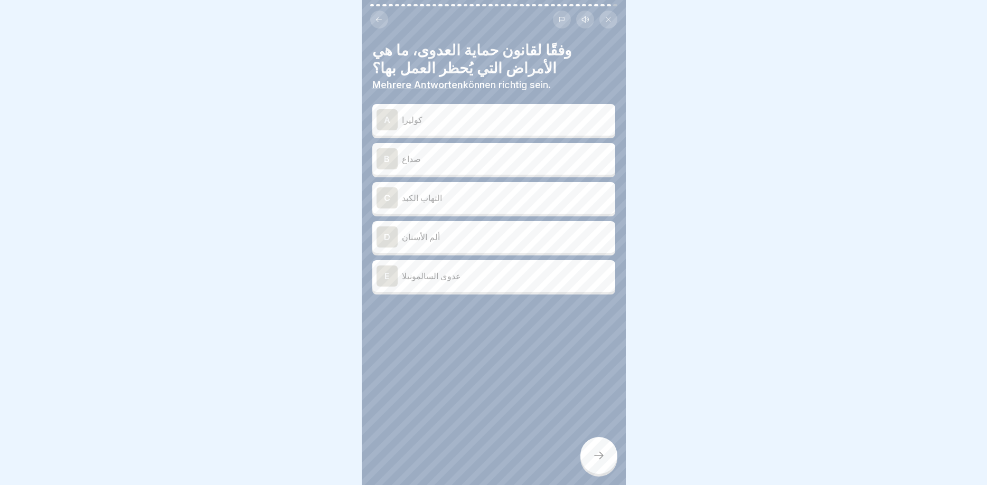
click at [462, 123] on p "كوليرا" at bounding box center [506, 120] width 209 height 13
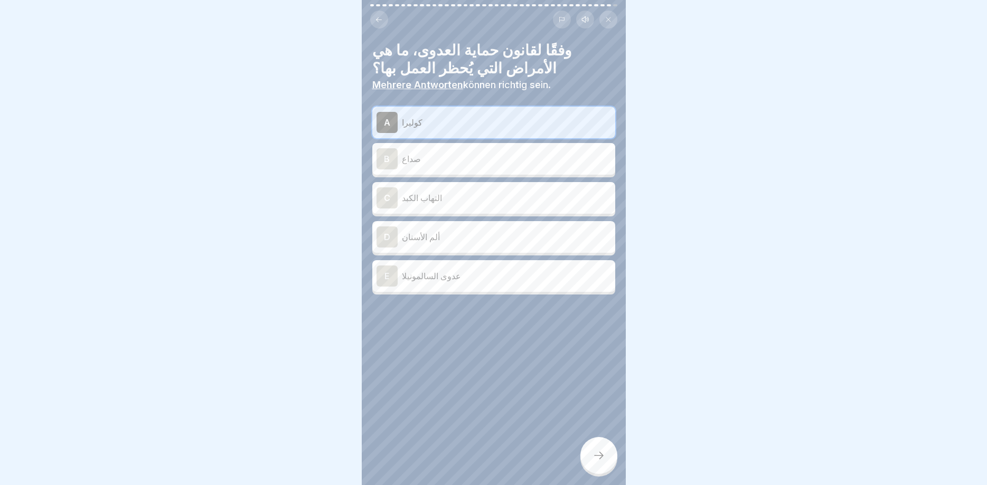
click at [449, 205] on div "C التهاب الكبد" at bounding box center [494, 198] width 235 height 21
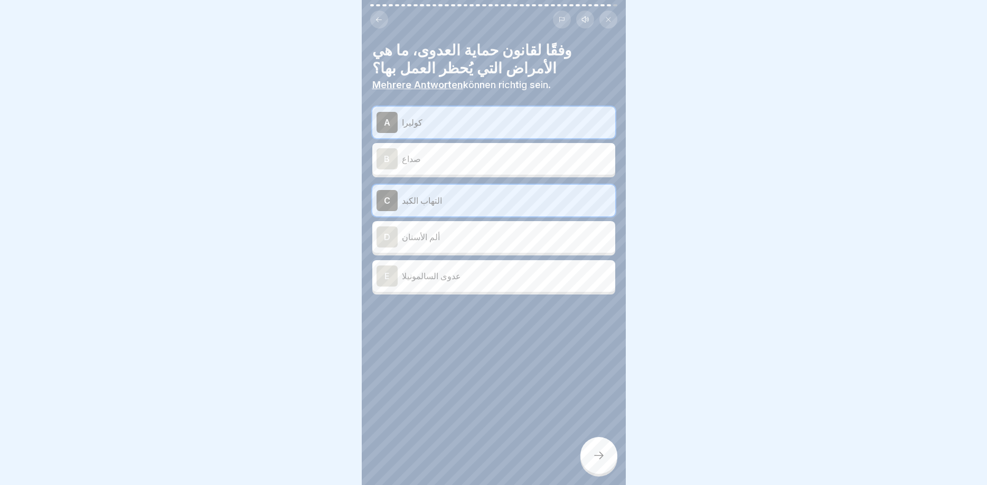
click at [444, 278] on p "عدوى السالمونيلا" at bounding box center [506, 276] width 209 height 13
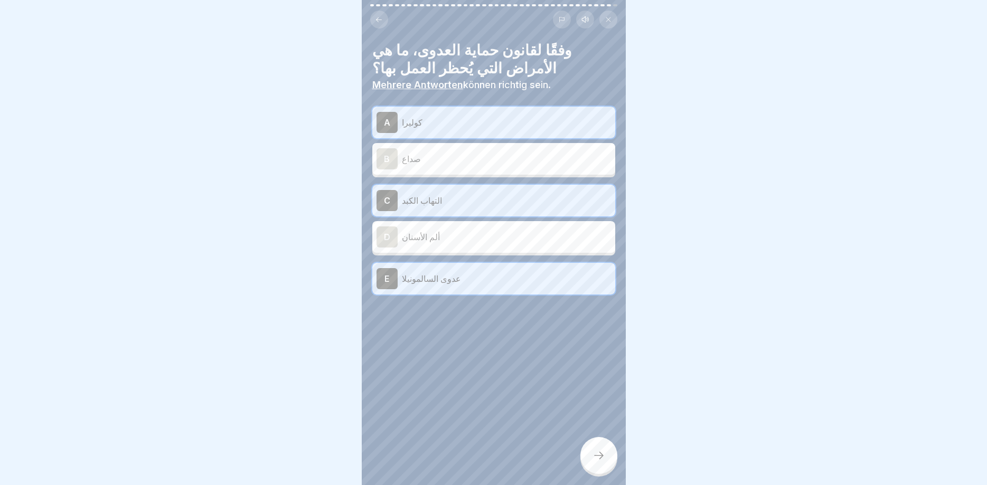
click at [597, 450] on div at bounding box center [598, 455] width 37 height 37
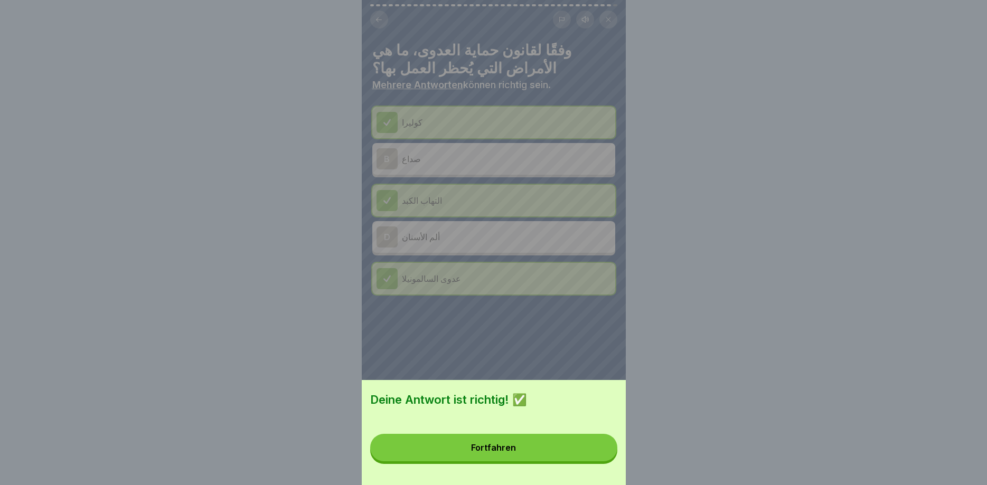
click at [597, 452] on button "Fortfahren" at bounding box center [493, 447] width 247 height 27
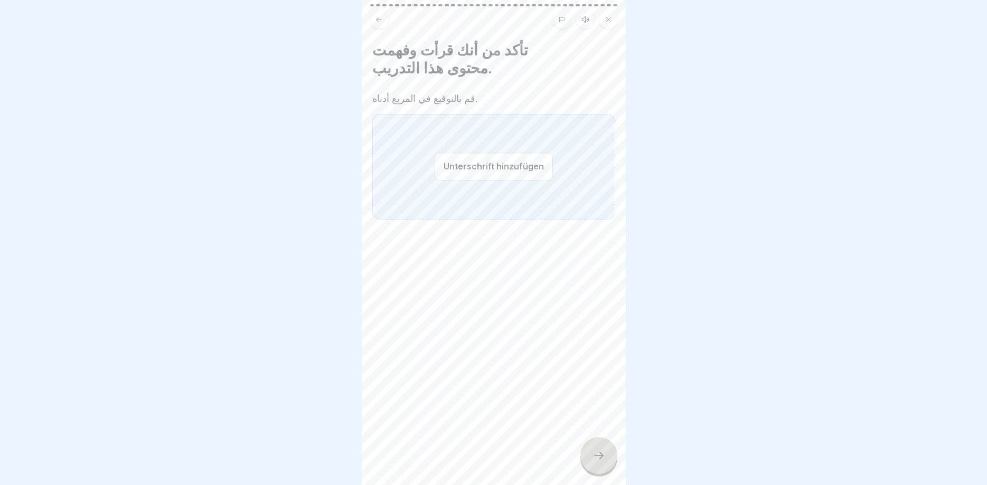
click at [519, 153] on button "Unterschrift hinzufügen" at bounding box center [494, 167] width 118 height 28
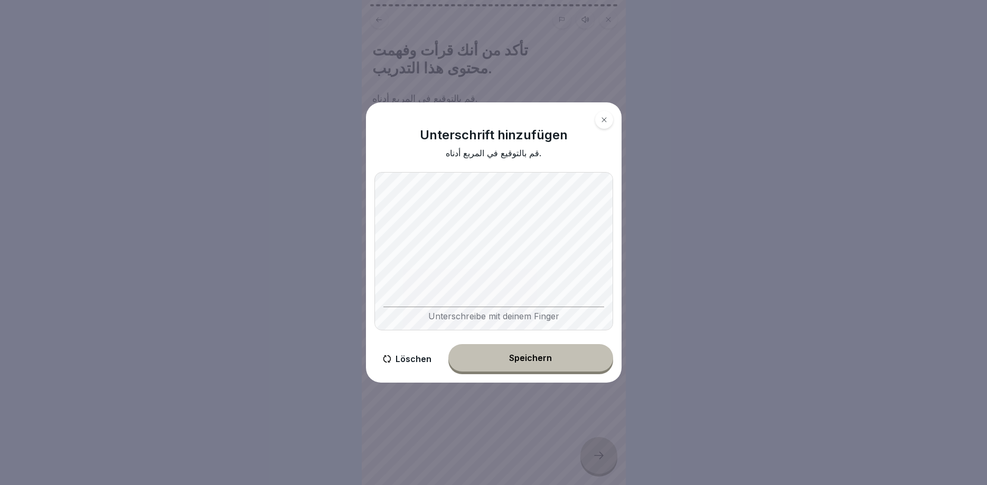
click at [409, 357] on button "Löschen" at bounding box center [406, 359] width 65 height 30
click at [408, 362] on button "Löschen" at bounding box center [406, 359] width 65 height 30
click at [297, 177] on body "النظافة الشخصية والحماية من العدوى 40 Schritte Arabisch Hörmodus 🧼 النظافة الشخ…" at bounding box center [493, 242] width 987 height 485
click at [381, 357] on button "Löschen" at bounding box center [406, 359] width 65 height 30
click at [308, 233] on body "النظافة الشخصية والحماية من العدوى 40 Schritte Arabisch Hörmodus 🧼 النظافة الشخ…" at bounding box center [493, 242] width 987 height 485
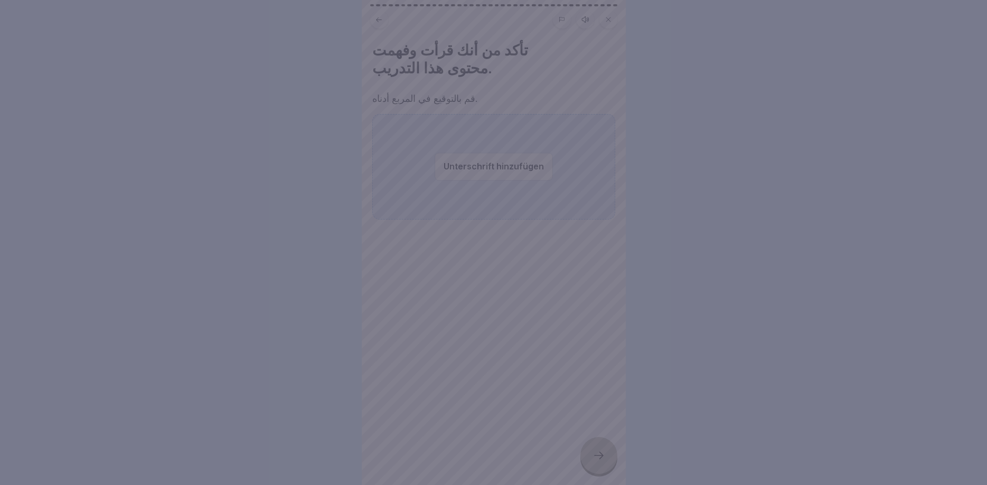
click at [308, 233] on div at bounding box center [493, 242] width 987 height 485
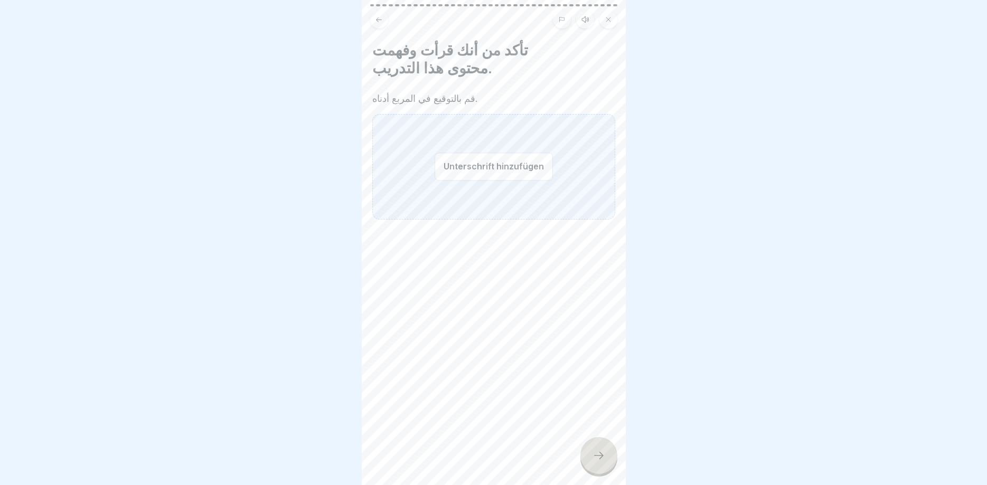
click at [456, 153] on button "Unterschrift hinzufügen" at bounding box center [494, 167] width 118 height 28
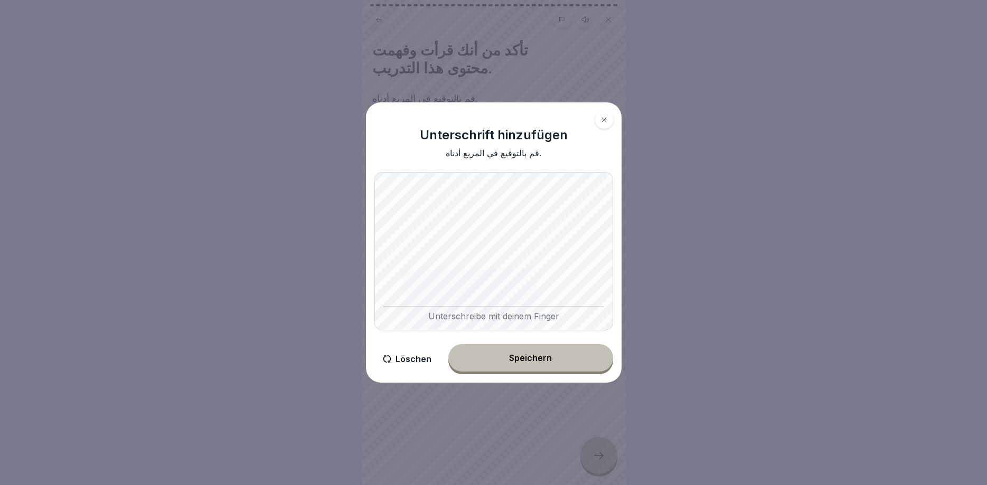
click at [357, 249] on body "النظافة الشخصية والحماية من العدوى 40 Schritte Arabisch Hörmodus 🧼 النظافة الشخ…" at bounding box center [493, 242] width 987 height 485
click at [514, 362] on div "Speichern" at bounding box center [530, 358] width 43 height 10
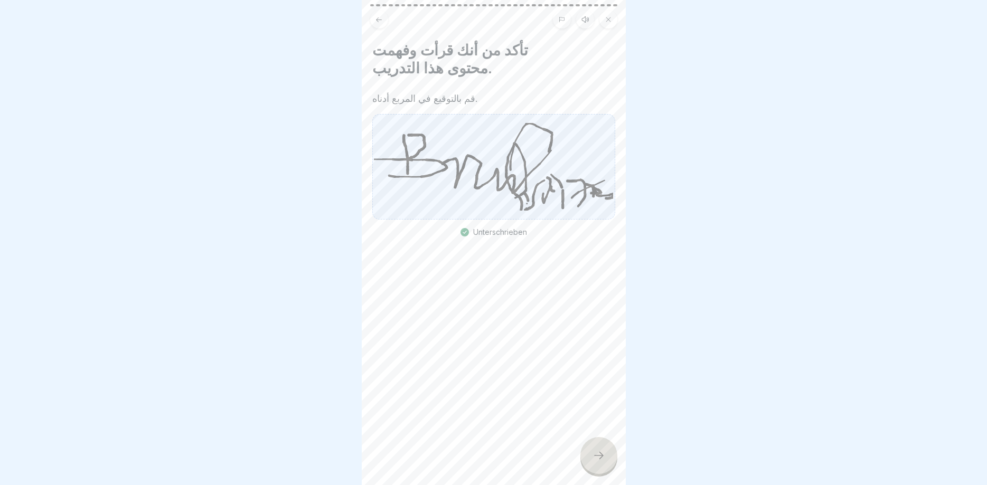
click at [619, 458] on div "تأكد من أنك قرأت وفهمت محتوى هذا التدريب. قم بالتوقيع في المربع أدناه. Untersch…" at bounding box center [494, 242] width 264 height 485
click at [614, 460] on div at bounding box center [598, 455] width 37 height 37
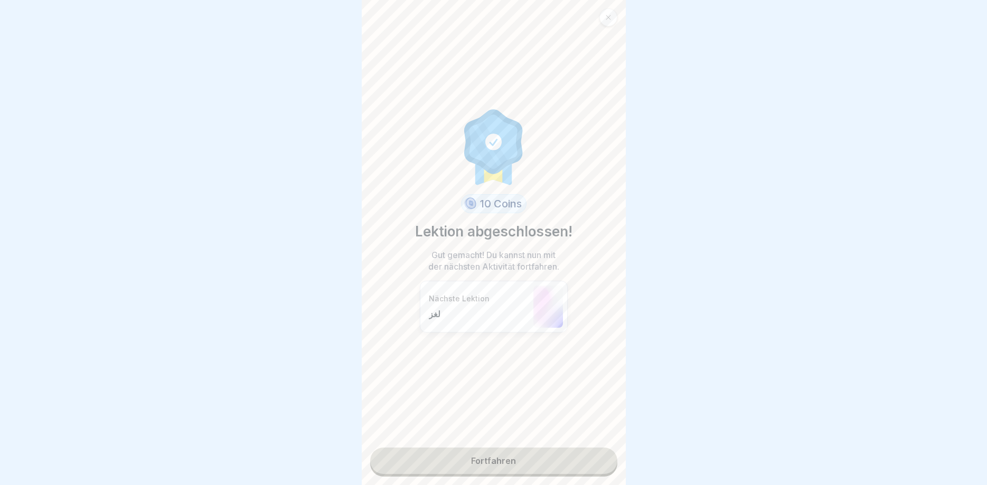
click at [465, 468] on link "Fortfahren" at bounding box center [493, 461] width 247 height 26
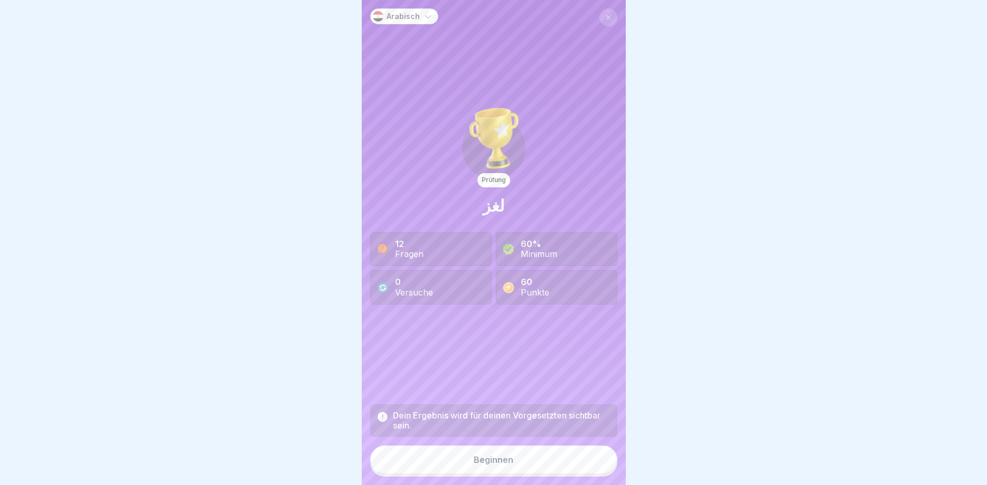
click at [492, 462] on div "Beginnen" at bounding box center [494, 460] width 40 height 10
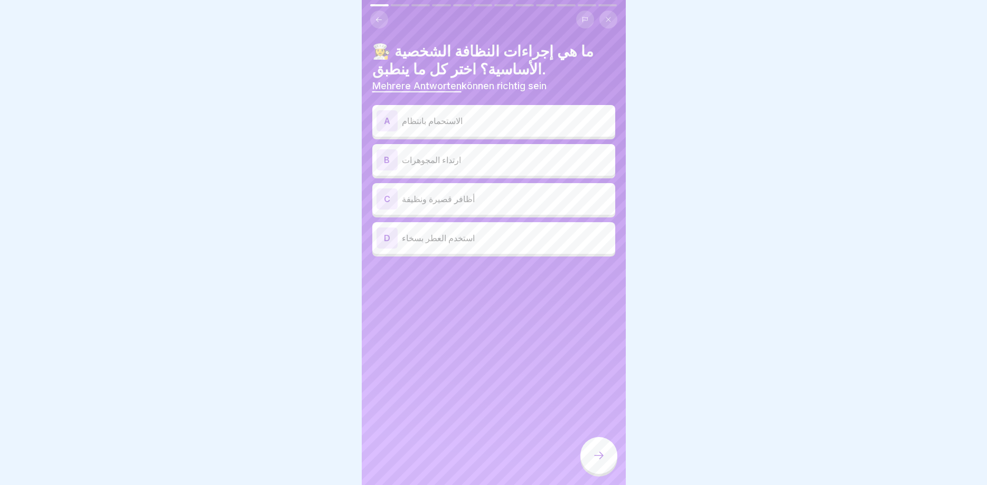
click at [445, 124] on p "الاستحمام بانتظام" at bounding box center [506, 121] width 209 height 13
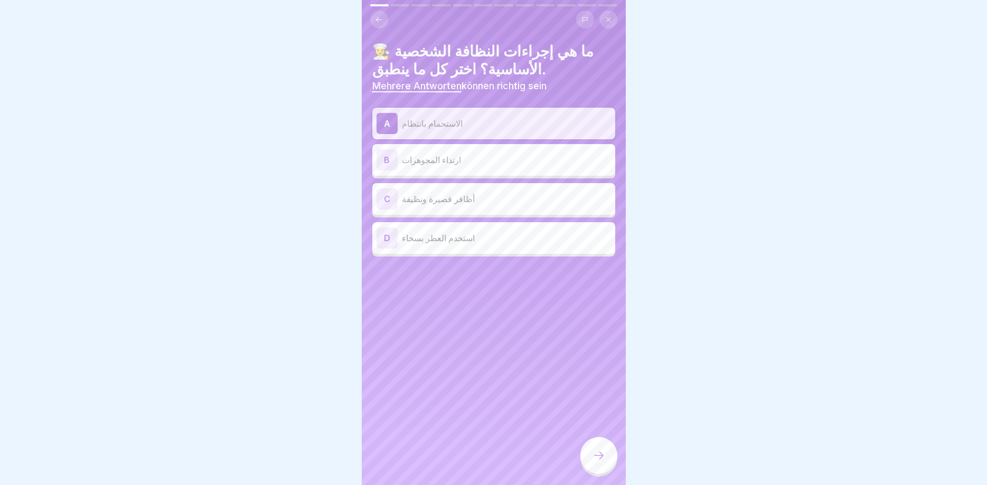
click at [472, 200] on p "أظافر قصيرة ونظيفة" at bounding box center [506, 199] width 209 height 13
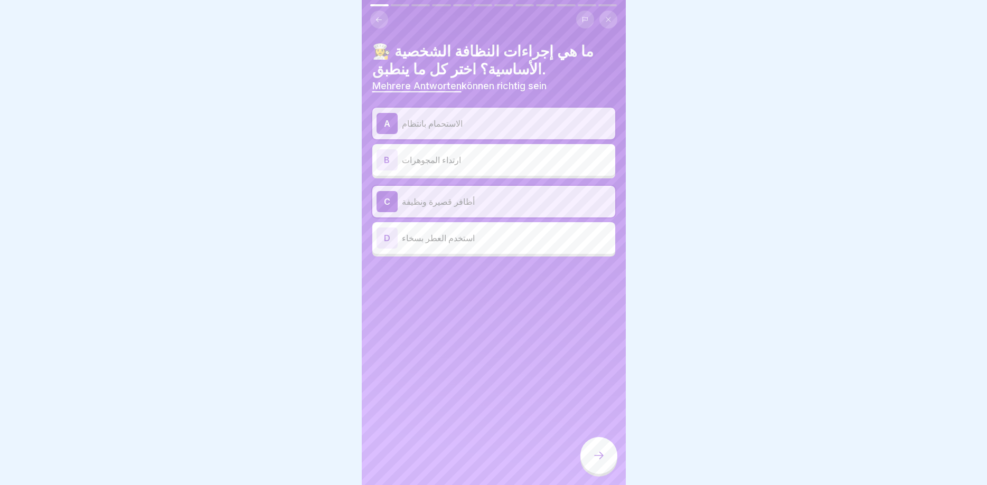
click at [599, 481] on div "👩‍🍳 ما هي إجراءات النظافة الشخصية الأساسية؟ اختر كل ما ينطبق. Mehrere Antworten…" at bounding box center [494, 242] width 264 height 485
click at [602, 461] on icon at bounding box center [599, 455] width 13 height 13
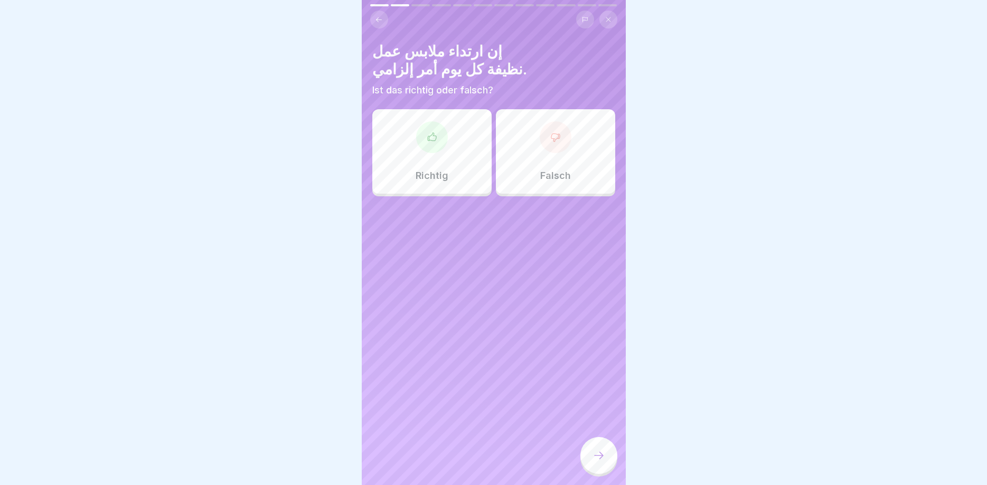
click at [434, 150] on div at bounding box center [432, 137] width 32 height 32
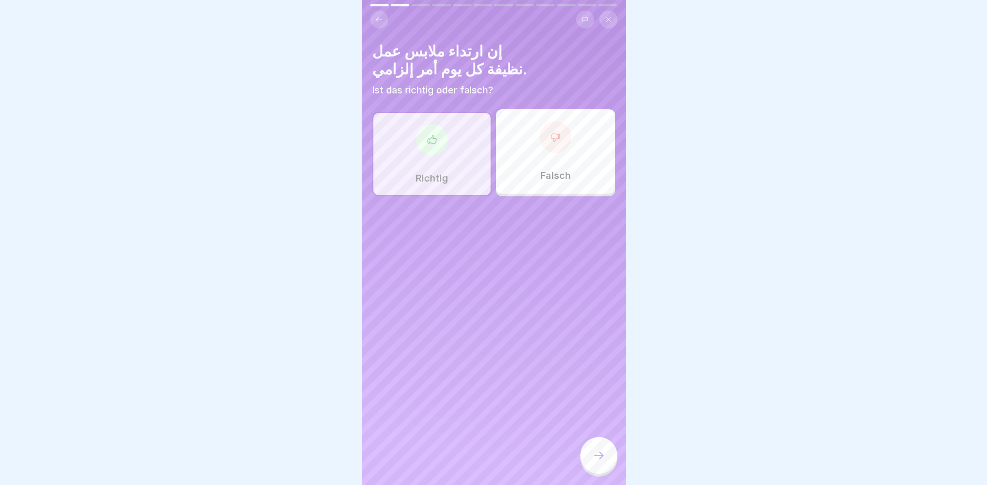
click at [598, 453] on icon at bounding box center [599, 455] width 13 height 13
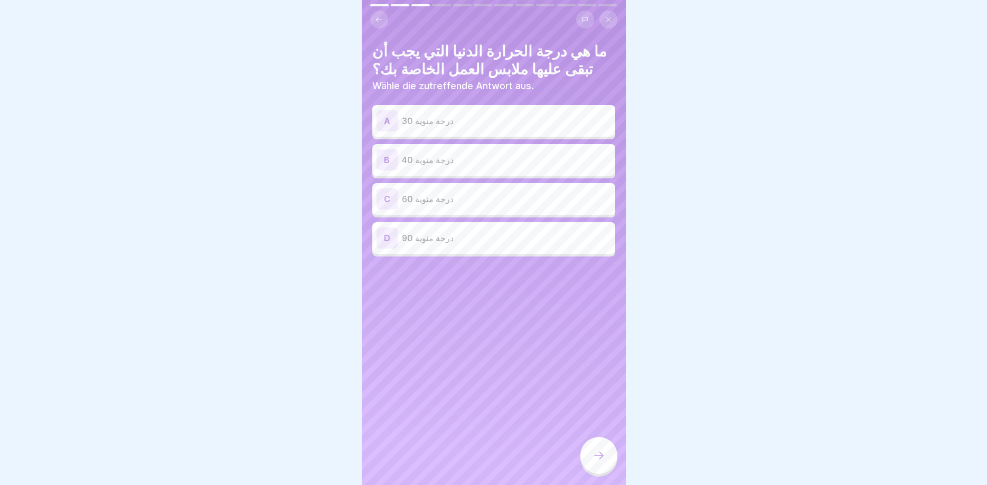
click at [429, 207] on div "C 60 درجة مئوية" at bounding box center [494, 199] width 235 height 21
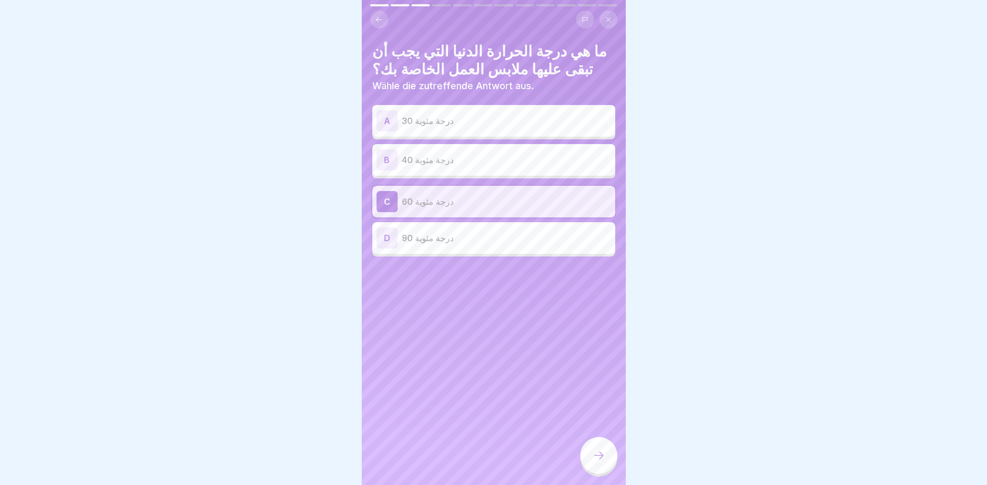
click at [597, 456] on icon at bounding box center [599, 455] width 13 height 13
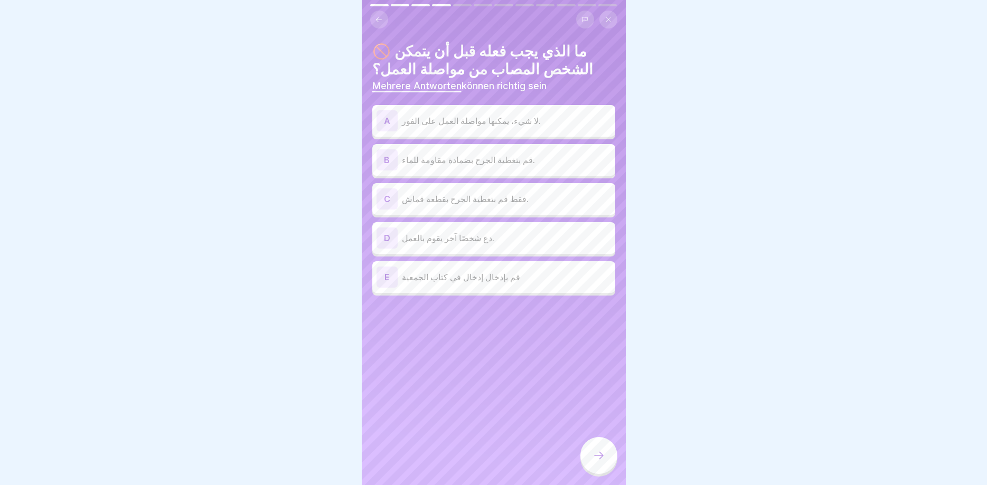
click at [441, 239] on p "دع شخصًا آخر يقوم بالعمل." at bounding box center [506, 238] width 209 height 13
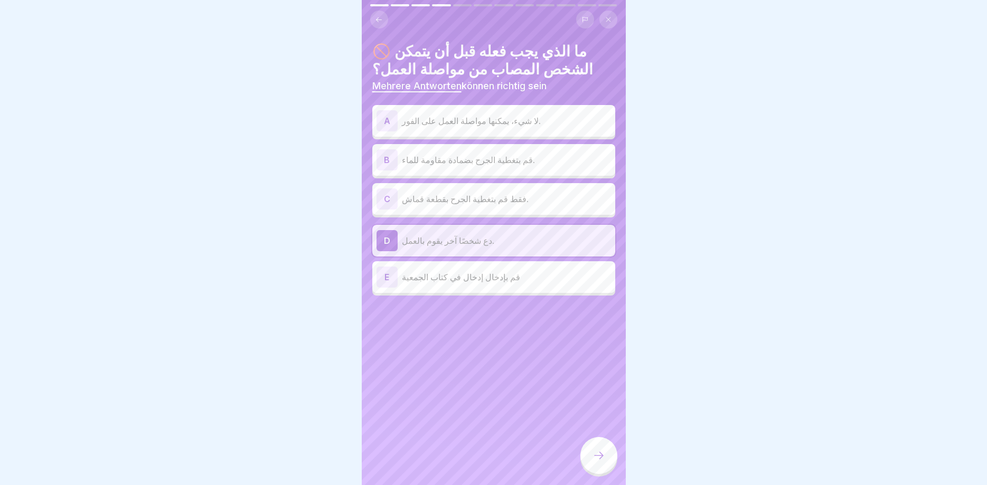
click at [448, 164] on p "قم بتغطية الجرح بضمادة مقاومة للماء." at bounding box center [506, 160] width 209 height 13
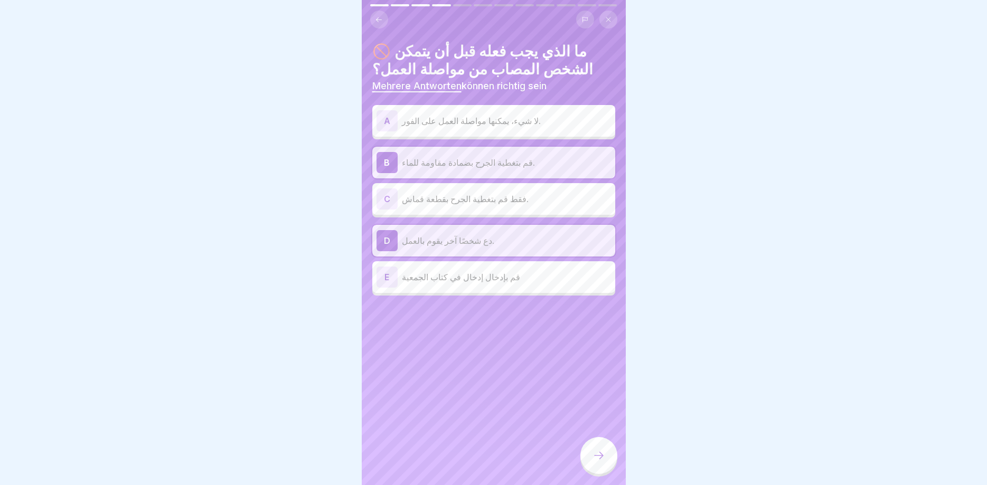
click at [442, 276] on p "قم بإدخال إدخال في كتاب الجمعية" at bounding box center [506, 277] width 209 height 13
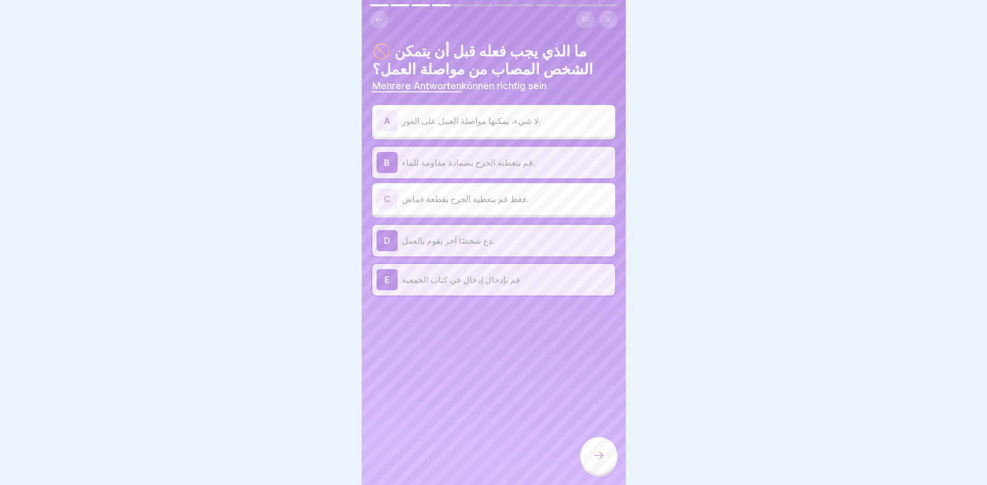
click at [598, 454] on icon at bounding box center [599, 455] width 13 height 13
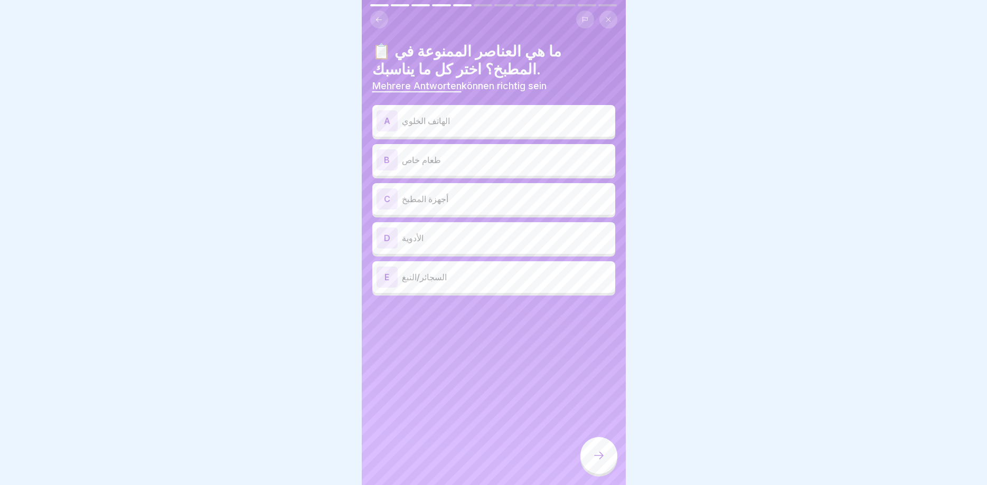
click at [430, 123] on p "الهاتف الخلوي" at bounding box center [506, 121] width 209 height 13
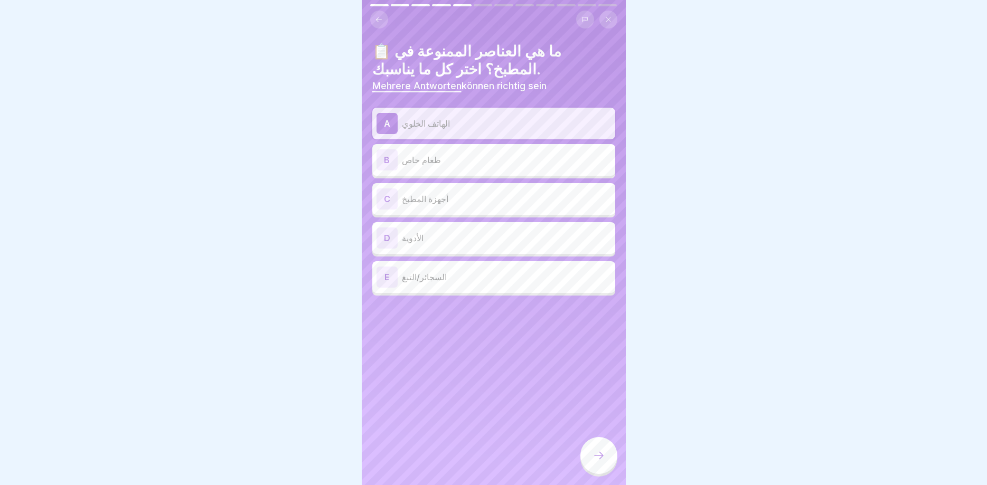
click at [437, 168] on div "B طعام خاص" at bounding box center [494, 159] width 235 height 21
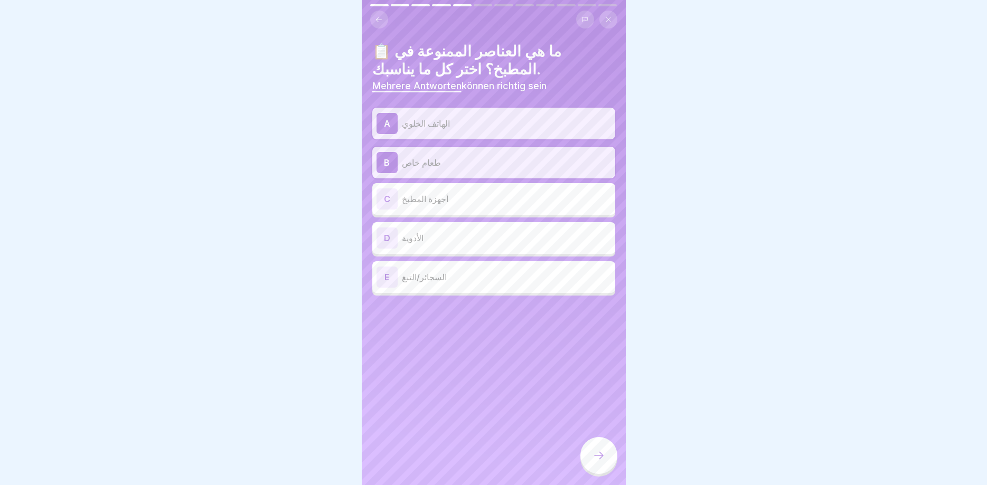
click at [435, 239] on p "الأدوية" at bounding box center [506, 238] width 209 height 13
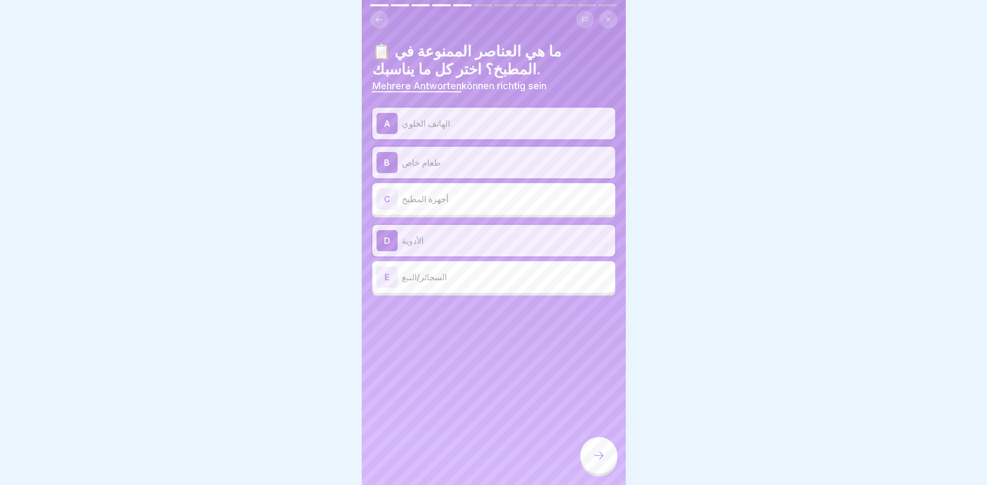
click at [439, 275] on p "السجائر/التبغ" at bounding box center [506, 277] width 209 height 13
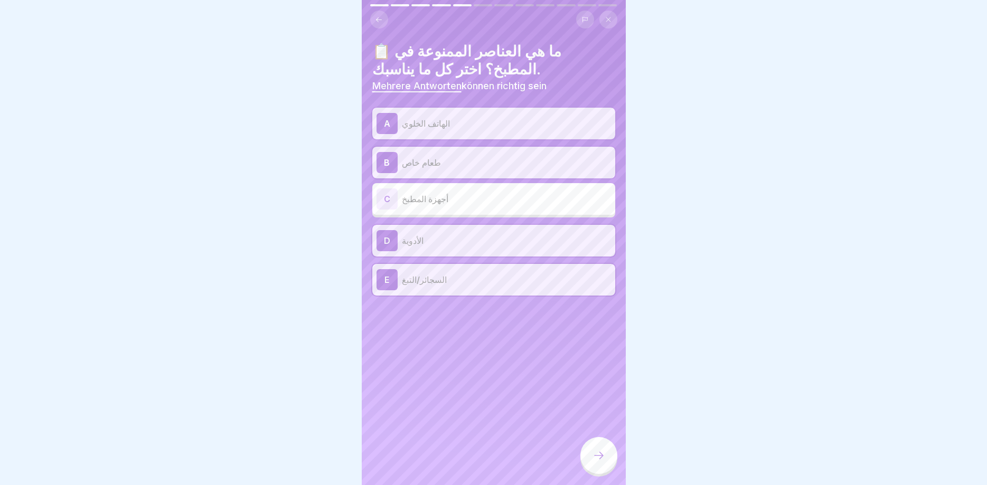
click at [604, 454] on icon at bounding box center [599, 455] width 13 height 13
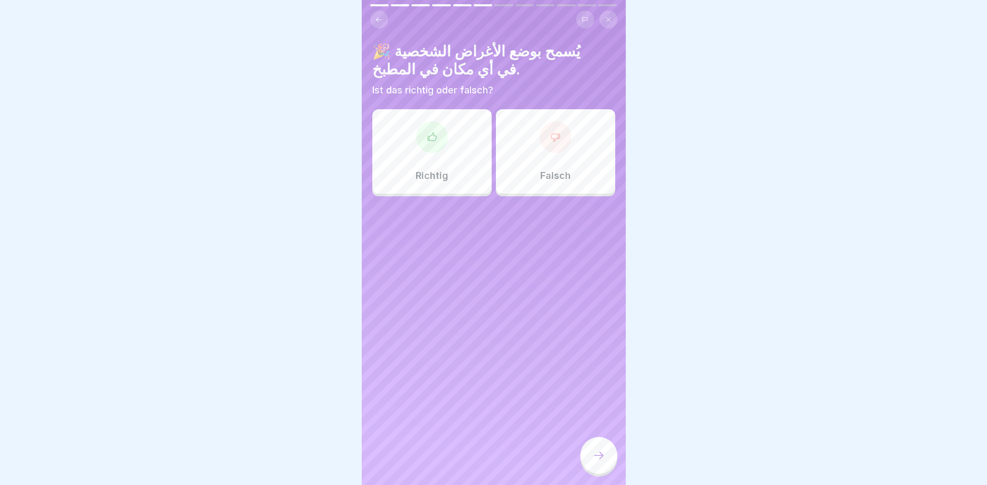
click at [552, 173] on p "Falsch" at bounding box center [555, 176] width 31 height 12
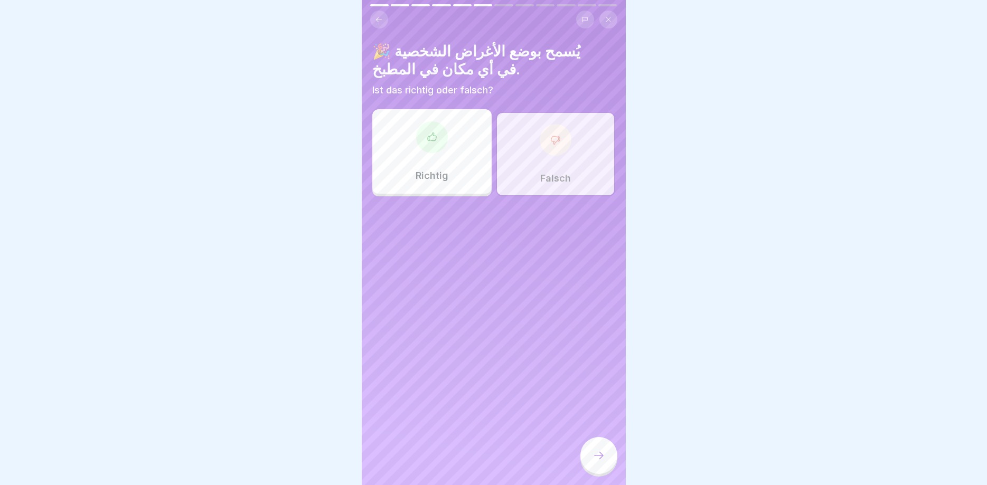
click at [598, 466] on div at bounding box center [598, 455] width 37 height 37
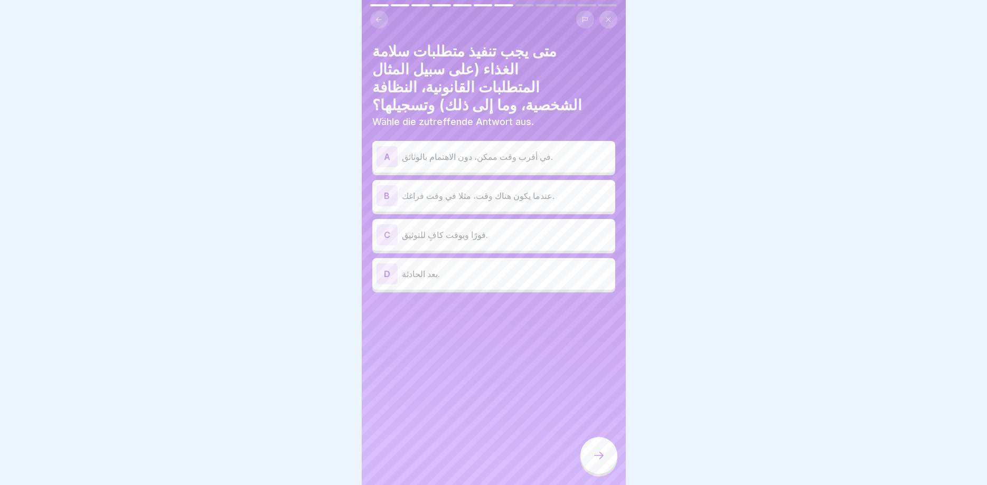
click at [420, 229] on p "فورًا وبوقت كافٍ للتوثيق." at bounding box center [506, 235] width 209 height 13
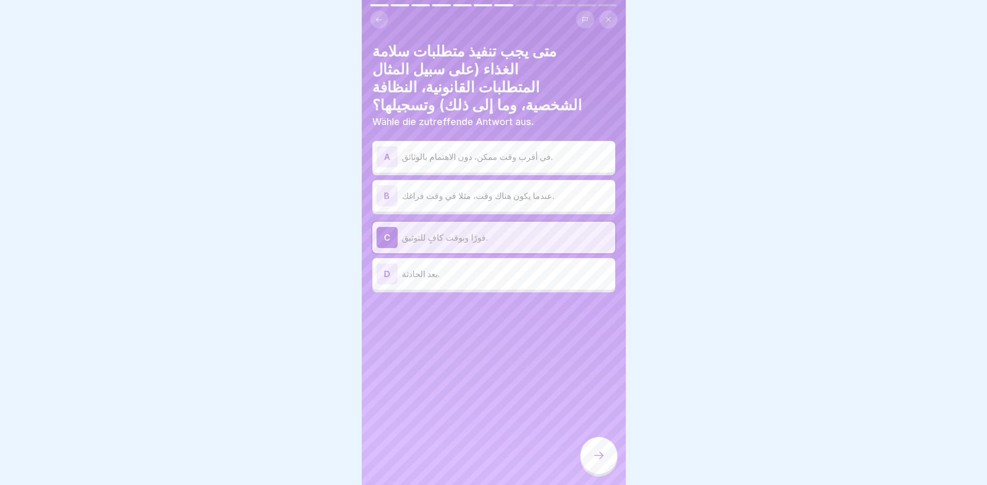
click at [439, 265] on div "D بعد الحادثة." at bounding box center [494, 274] width 235 height 21
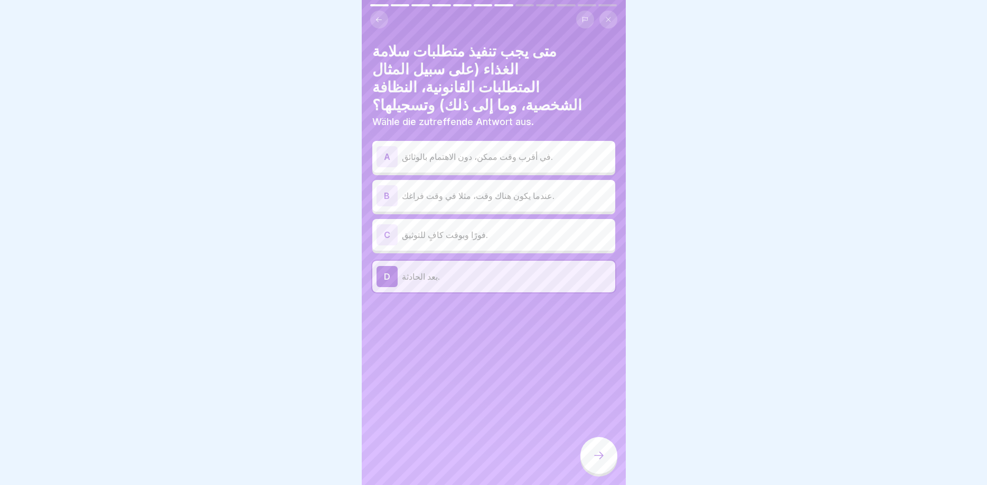
click at [451, 230] on div "C فورًا وبوقت كافٍ للتوثيق." at bounding box center [493, 235] width 243 height 32
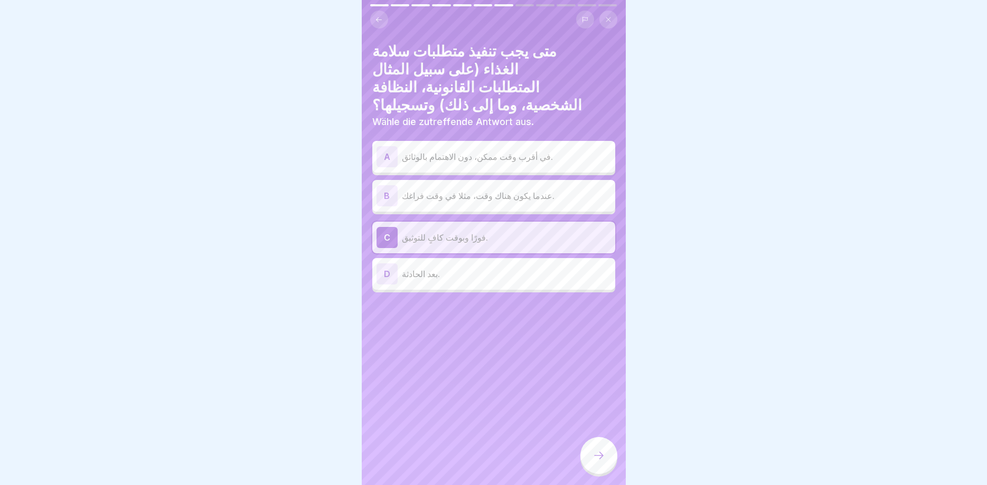
click at [454, 227] on div "C فورًا وبوقت كافٍ للتوثيق." at bounding box center [494, 237] width 235 height 21
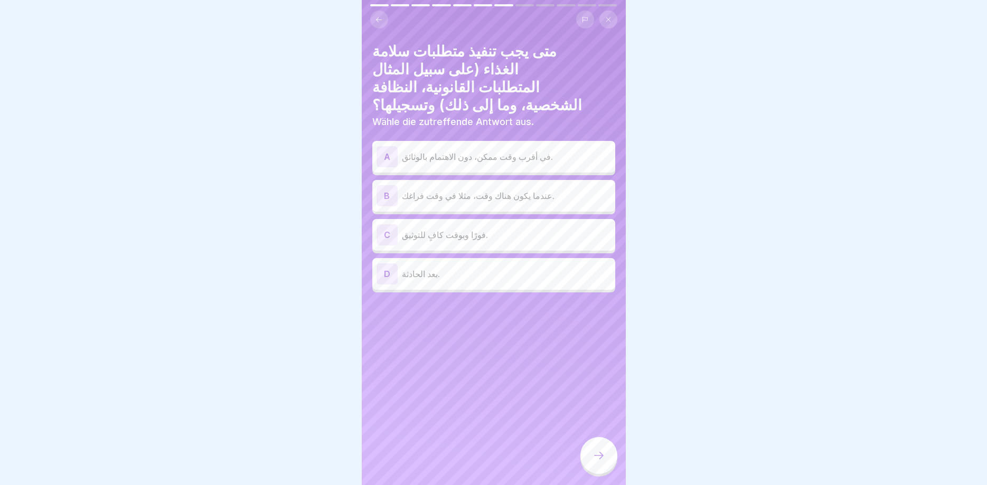
click at [458, 228] on div "C فورًا وبوقت كافٍ للتوثيق." at bounding box center [493, 235] width 243 height 32
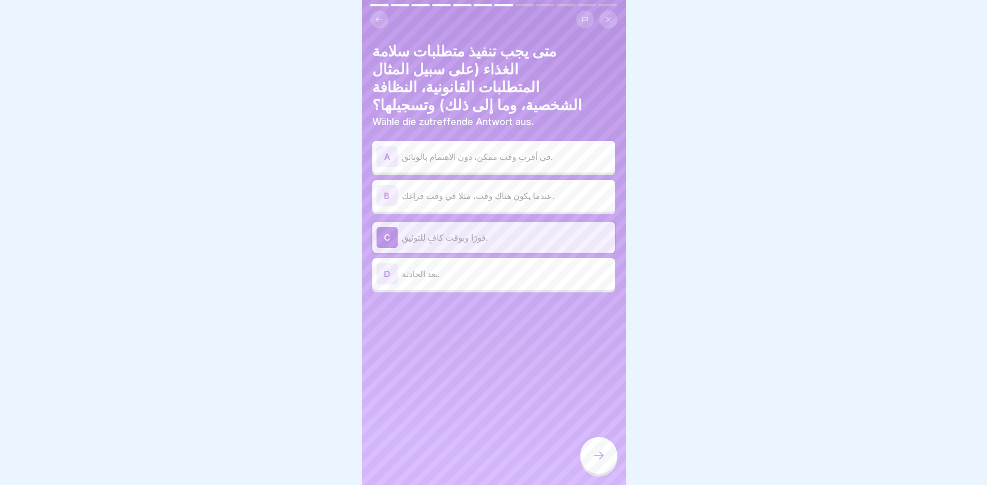
click at [593, 452] on div at bounding box center [598, 455] width 37 height 37
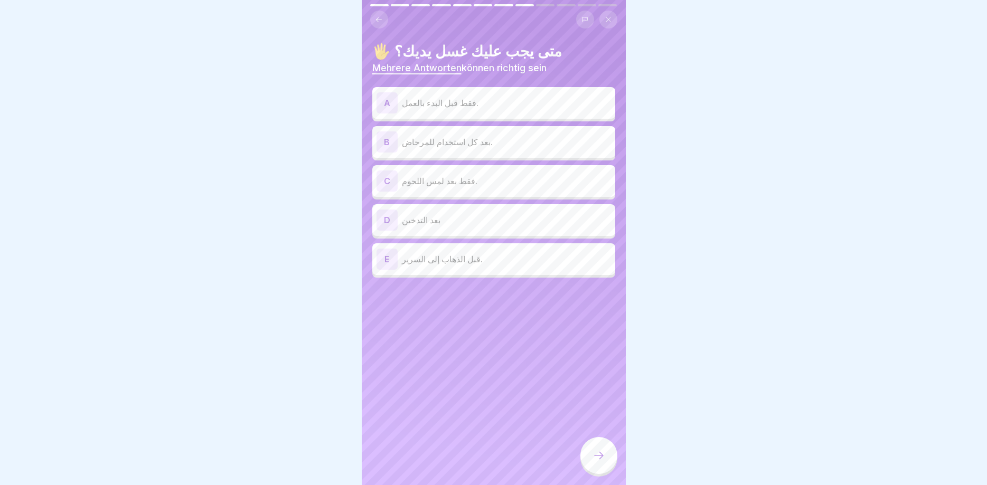
click at [455, 135] on div "B بعد كل استخدام للمرحاض." at bounding box center [494, 142] width 235 height 21
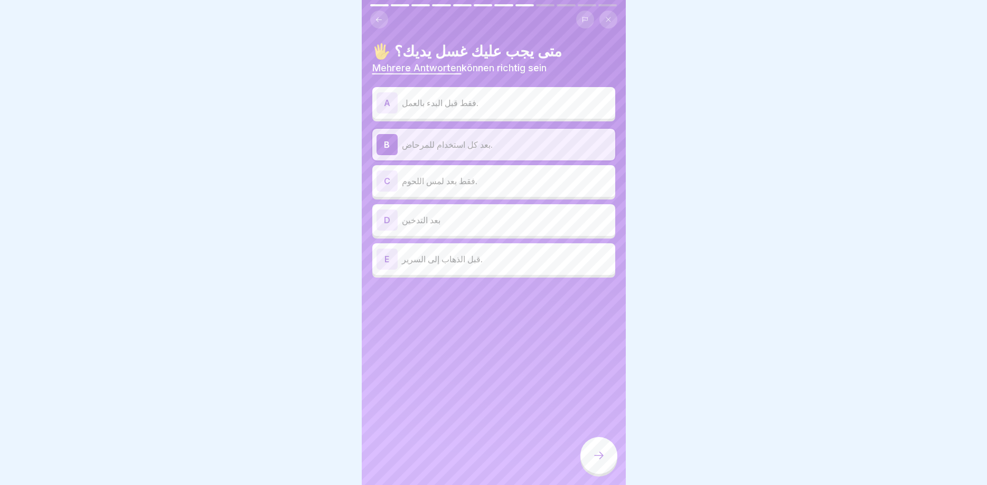
click at [438, 227] on div "D بعد التدخين" at bounding box center [494, 220] width 235 height 21
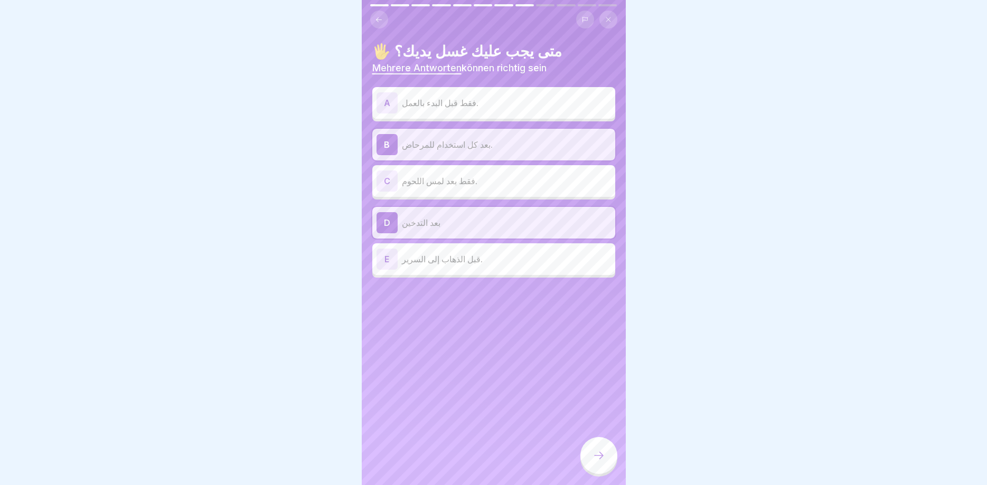
click at [456, 183] on p "فقط بعد لمس اللحوم." at bounding box center [506, 181] width 209 height 13
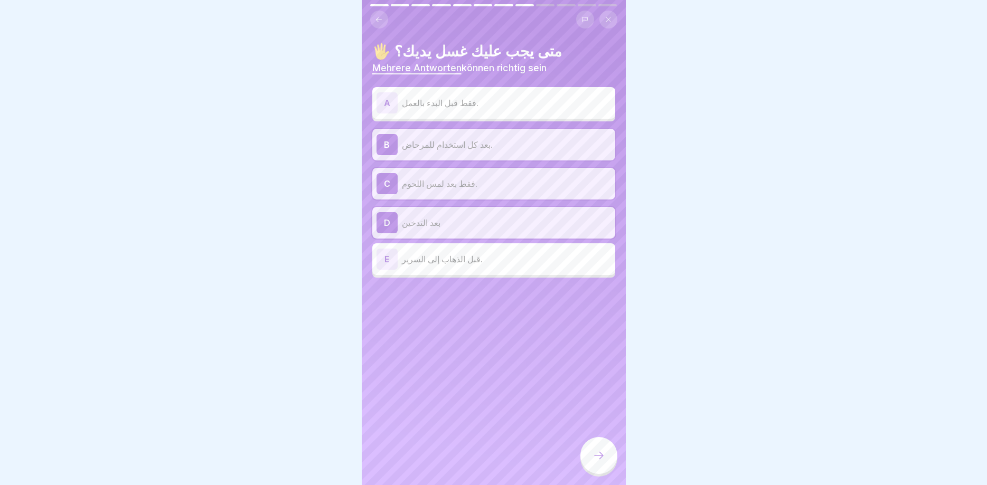
click at [461, 189] on p "فقط بعد لمس اللحوم." at bounding box center [506, 183] width 209 height 13
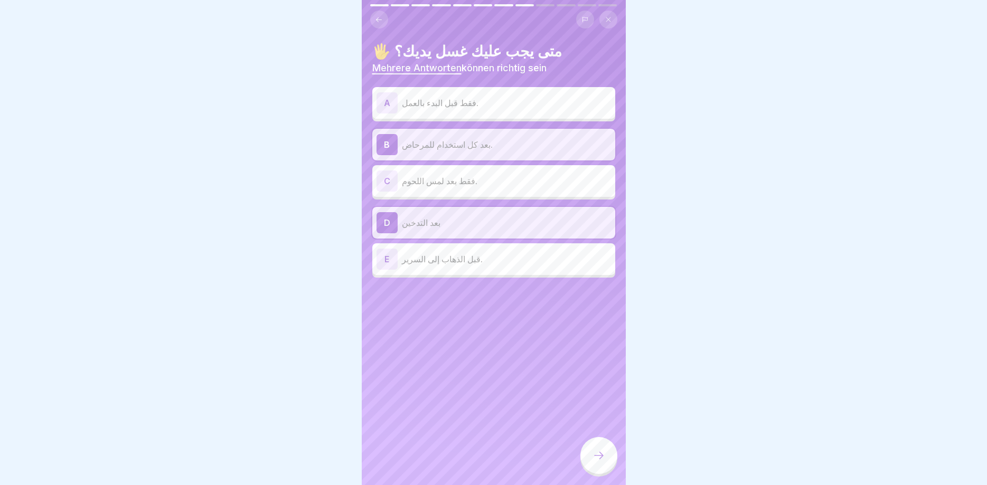
click at [599, 463] on div at bounding box center [598, 455] width 37 height 37
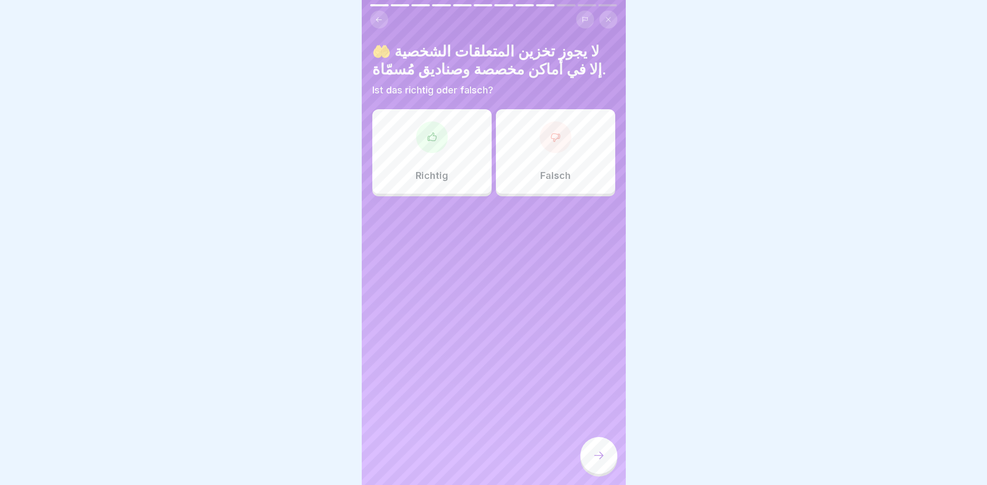
click at [454, 155] on div "Richtig" at bounding box center [431, 151] width 119 height 85
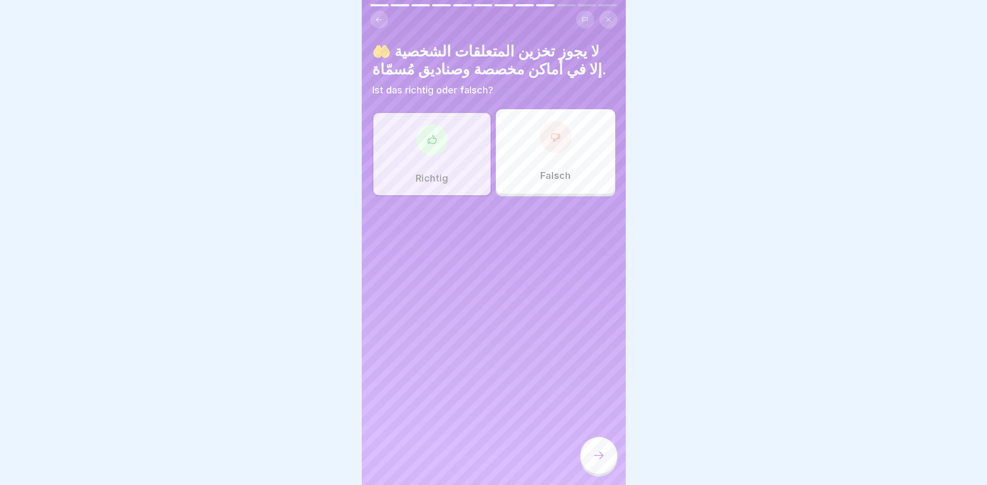
click at [616, 467] on div at bounding box center [598, 457] width 37 height 40
click at [604, 456] on icon at bounding box center [599, 455] width 13 height 13
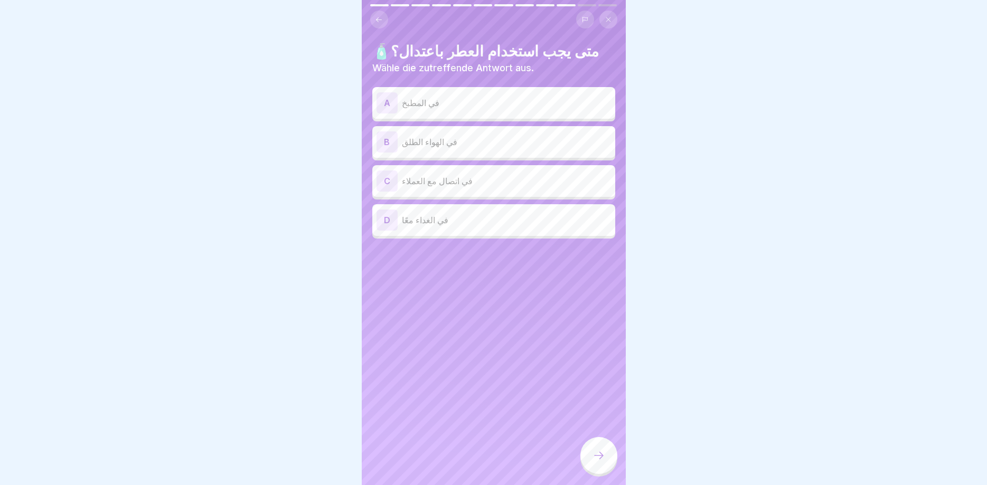
click at [434, 104] on p "في المطبخ" at bounding box center [506, 103] width 209 height 13
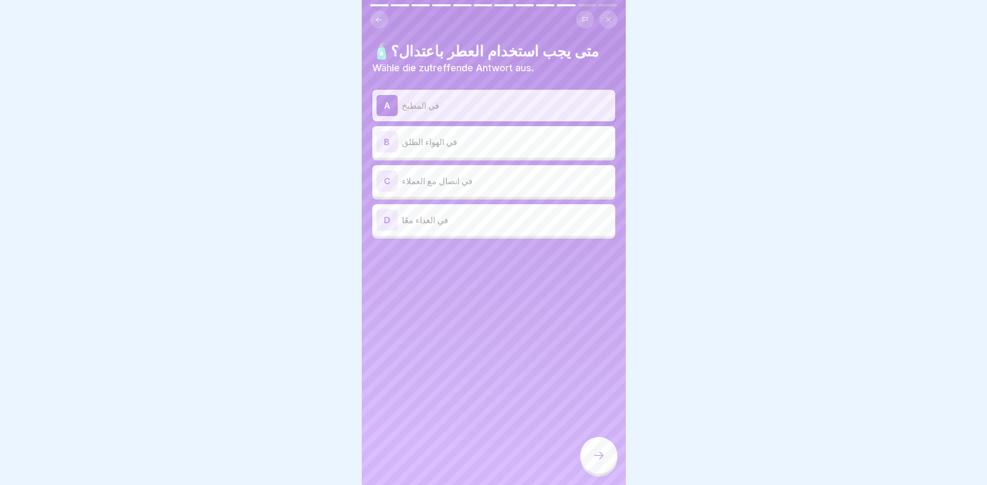
click at [599, 462] on icon at bounding box center [599, 455] width 13 height 13
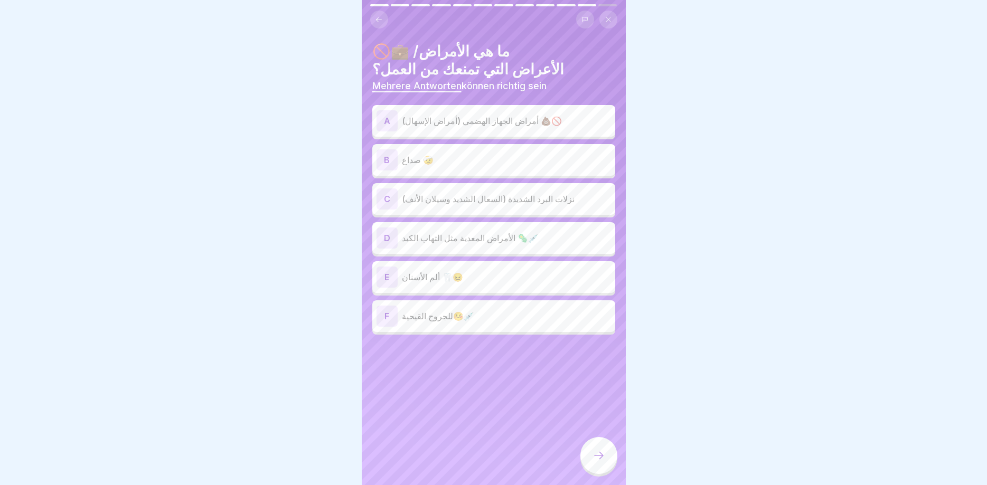
click at [408, 123] on p "أمراض الجهاز الهضمي (أمراض الإسهال) 💩🚫" at bounding box center [506, 121] width 209 height 13
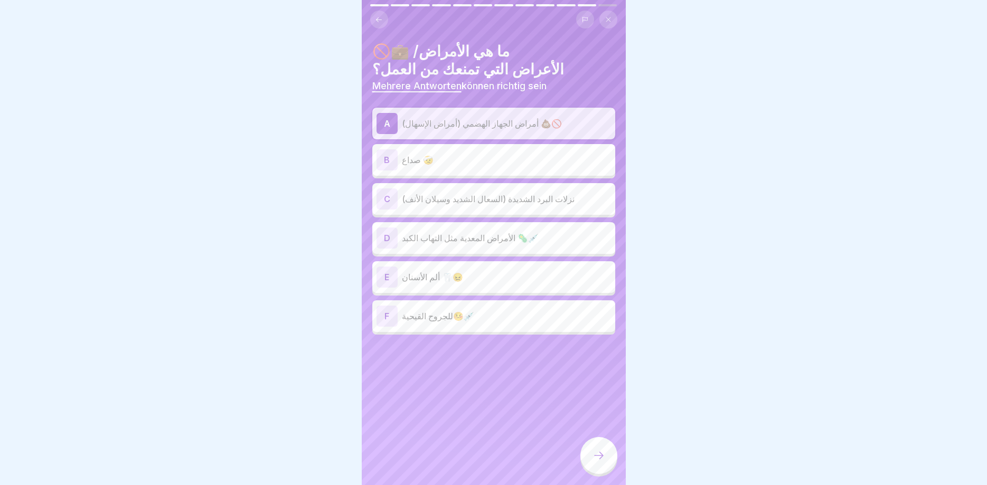
click at [444, 199] on p "نزلات البرد الشديدة (السعال الشديد وسيلان الأنف)" at bounding box center [506, 199] width 209 height 13
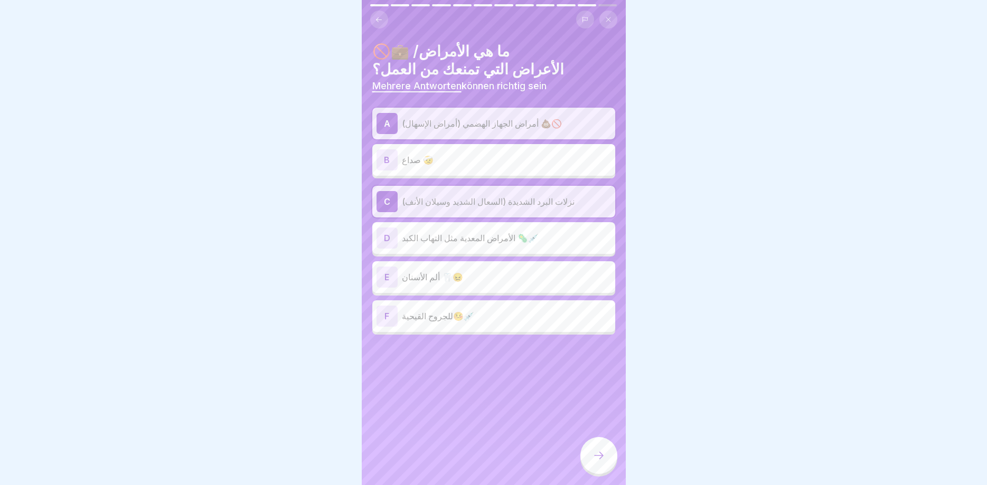
click at [443, 243] on p "الأمراض المعدية مثل التهاب الكبد 🦠💉" at bounding box center [506, 238] width 209 height 13
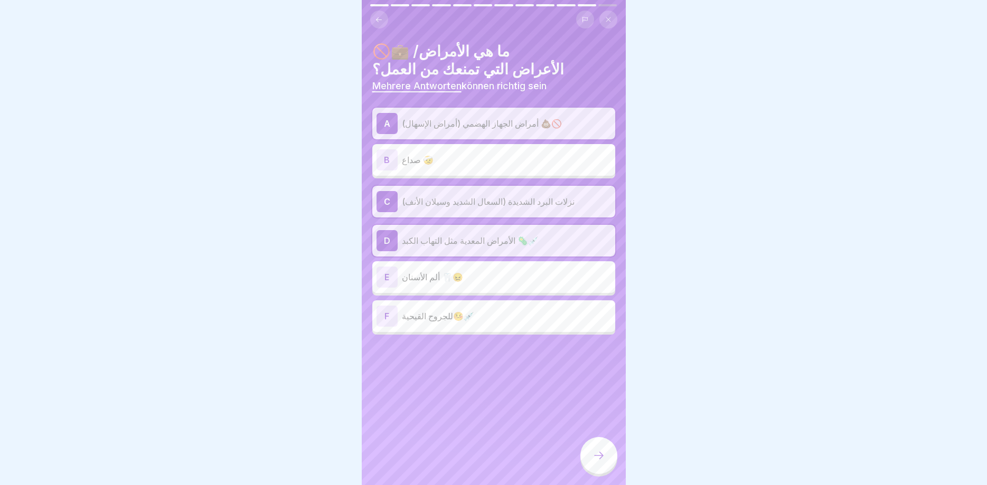
click at [595, 453] on icon at bounding box center [599, 455] width 13 height 13
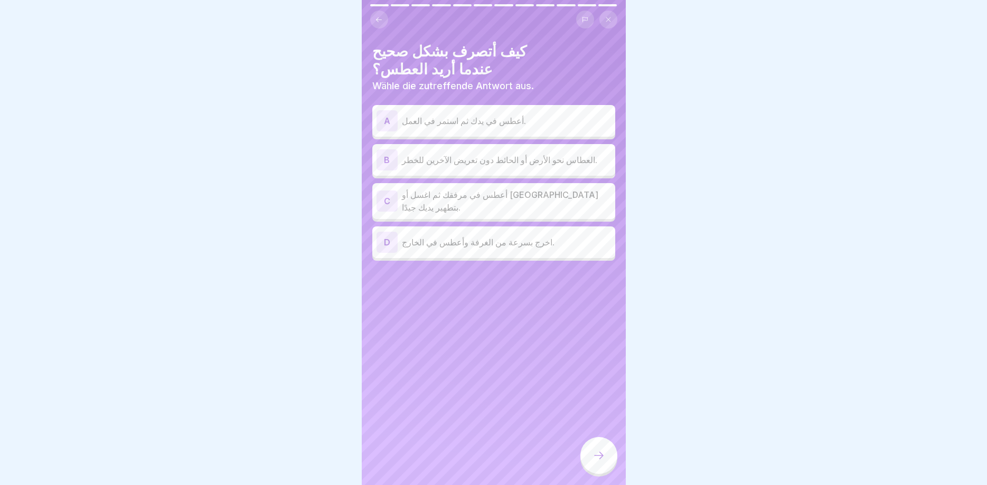
click at [498, 204] on p "أعطس في مرفقك ثم اغسل أو [GEOGRAPHIC_DATA] بتطهير يديك جيدًا." at bounding box center [506, 201] width 209 height 25
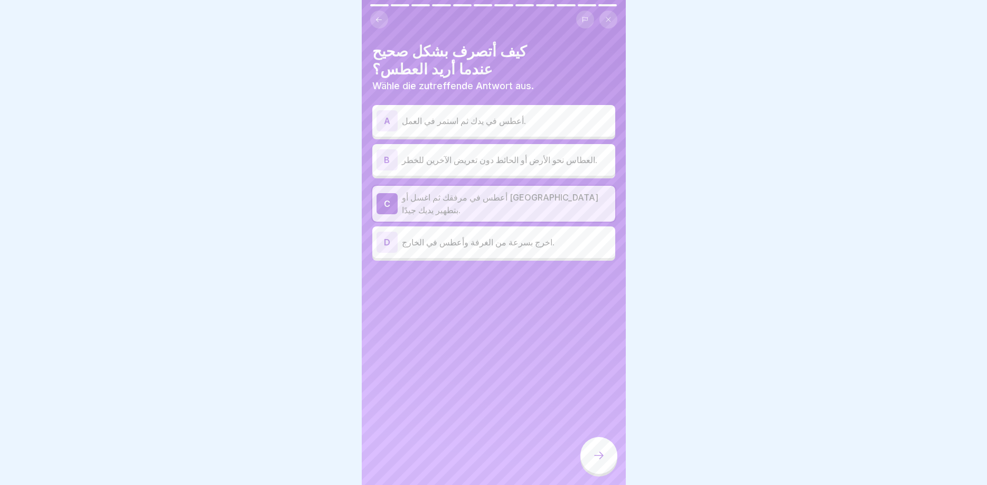
click at [593, 454] on icon at bounding box center [599, 455] width 13 height 13
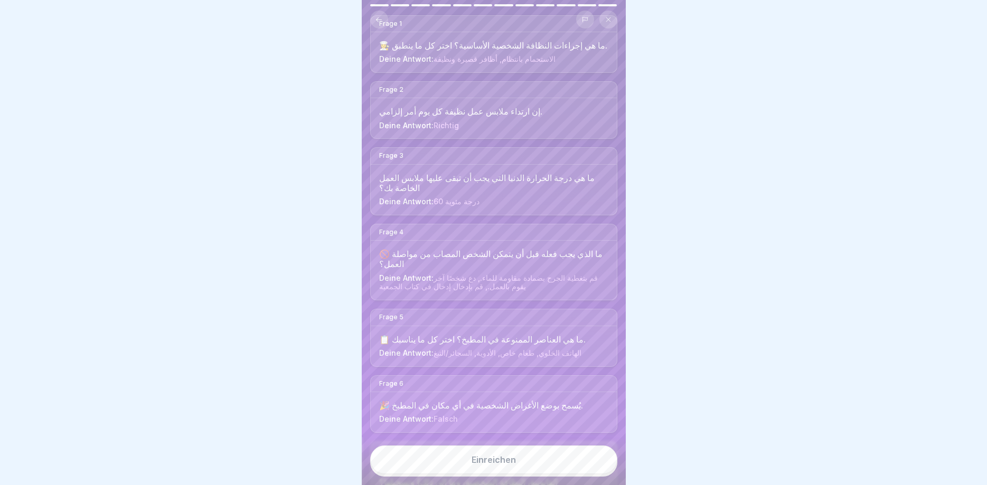
scroll to position [380, 0]
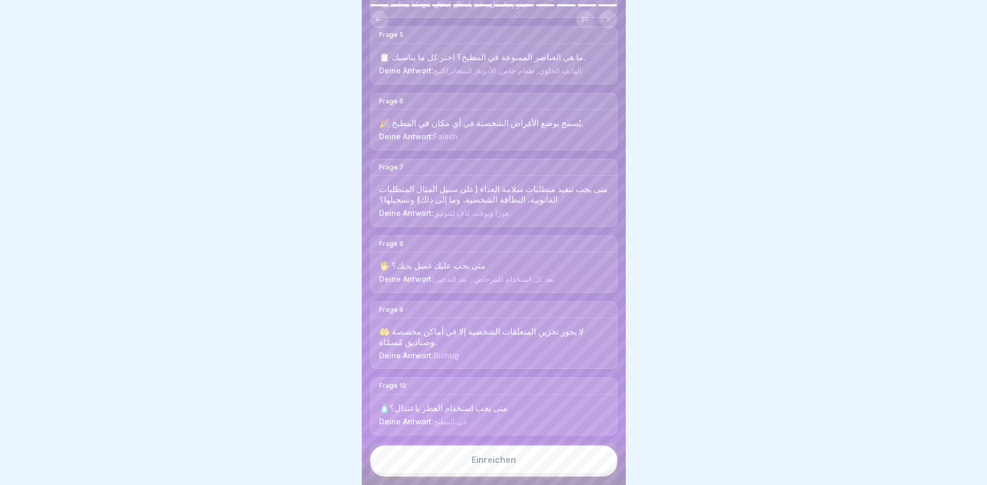
click at [501, 456] on div "Einreichen" at bounding box center [494, 460] width 44 height 10
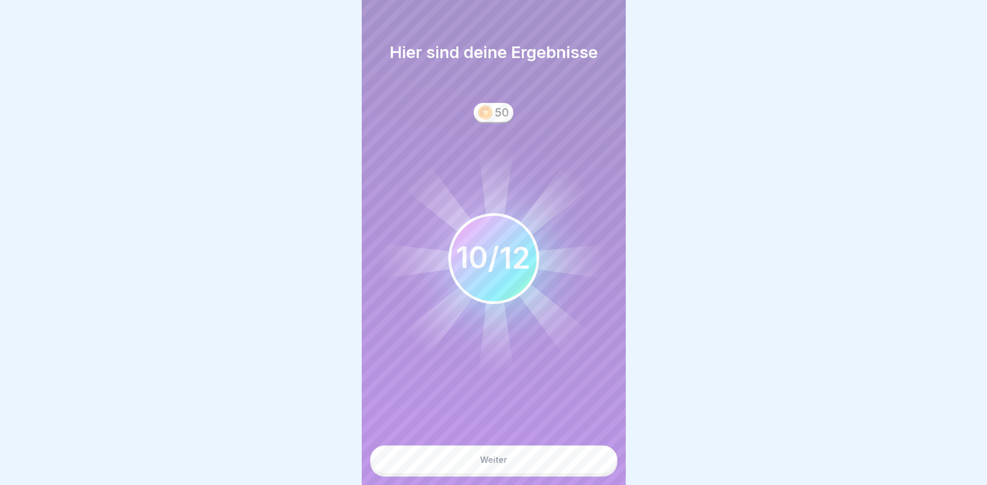
click at [515, 459] on button "Weiter" at bounding box center [493, 460] width 247 height 29
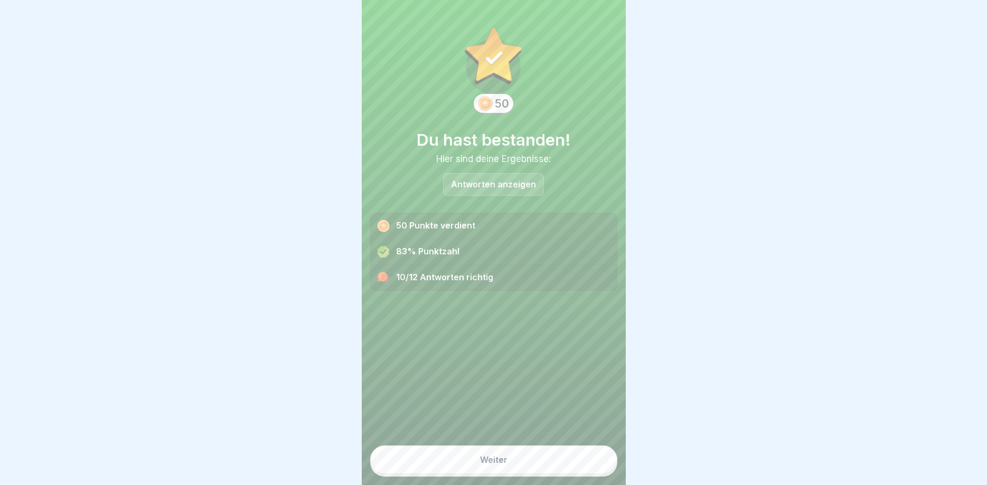
click at [519, 460] on button "Weiter" at bounding box center [493, 460] width 247 height 29
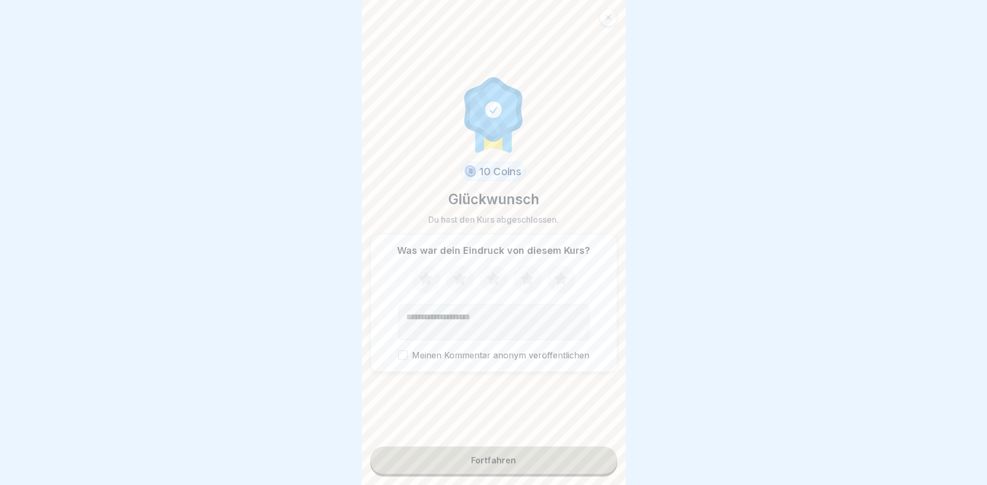
click at [512, 469] on button "Fortfahren" at bounding box center [493, 460] width 247 height 27
click at [498, 450] on button "Fortfahren" at bounding box center [493, 460] width 247 height 27
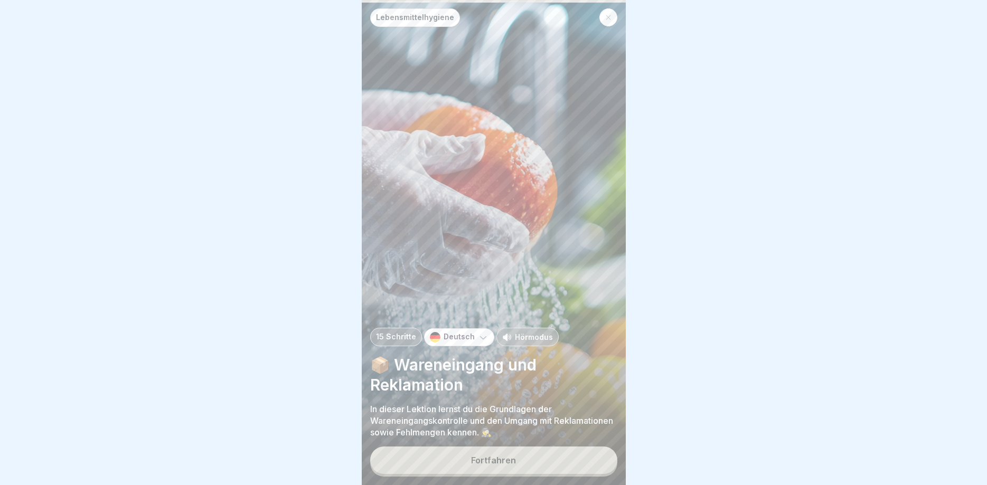
click at [465, 335] on p "Deutsch" at bounding box center [459, 337] width 31 height 9
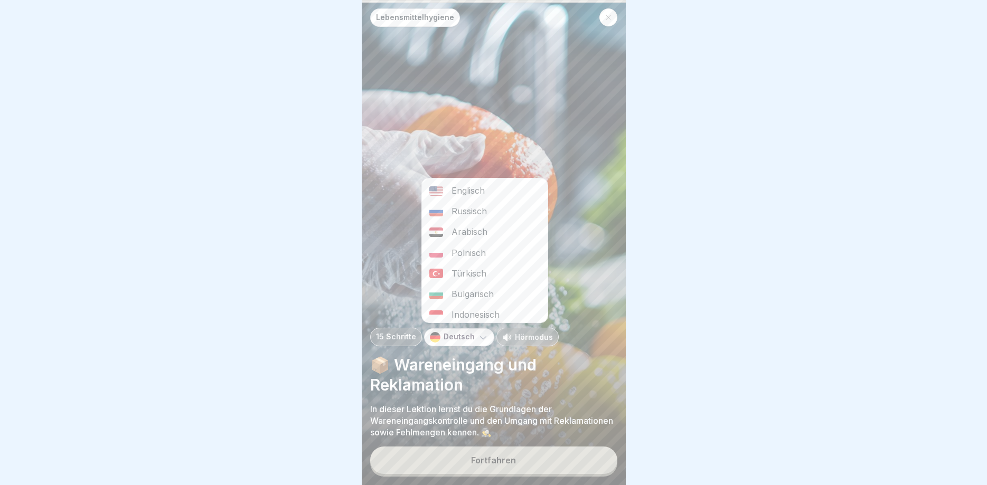
click at [463, 228] on div "Arabisch" at bounding box center [485, 232] width 126 height 21
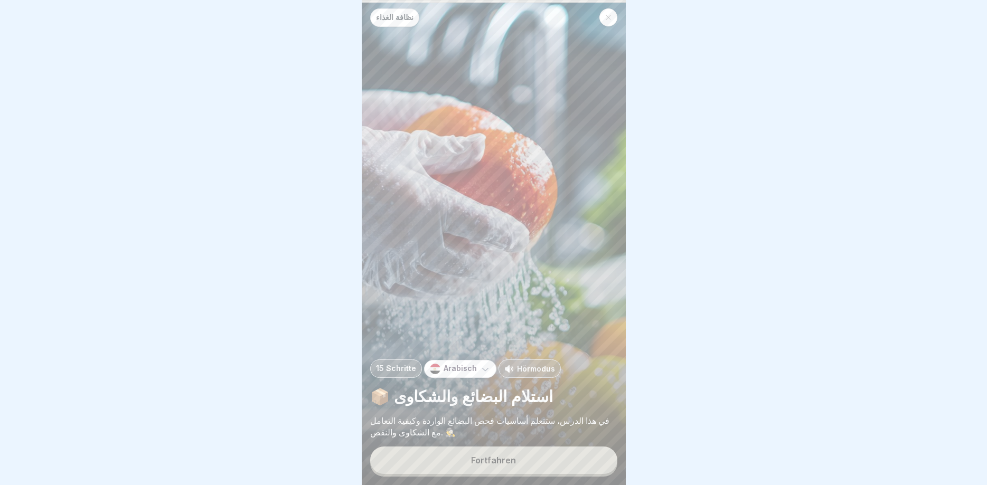
click at [463, 457] on button "Fortfahren" at bounding box center [493, 460] width 247 height 27
